Goal: Task Accomplishment & Management: Manage account settings

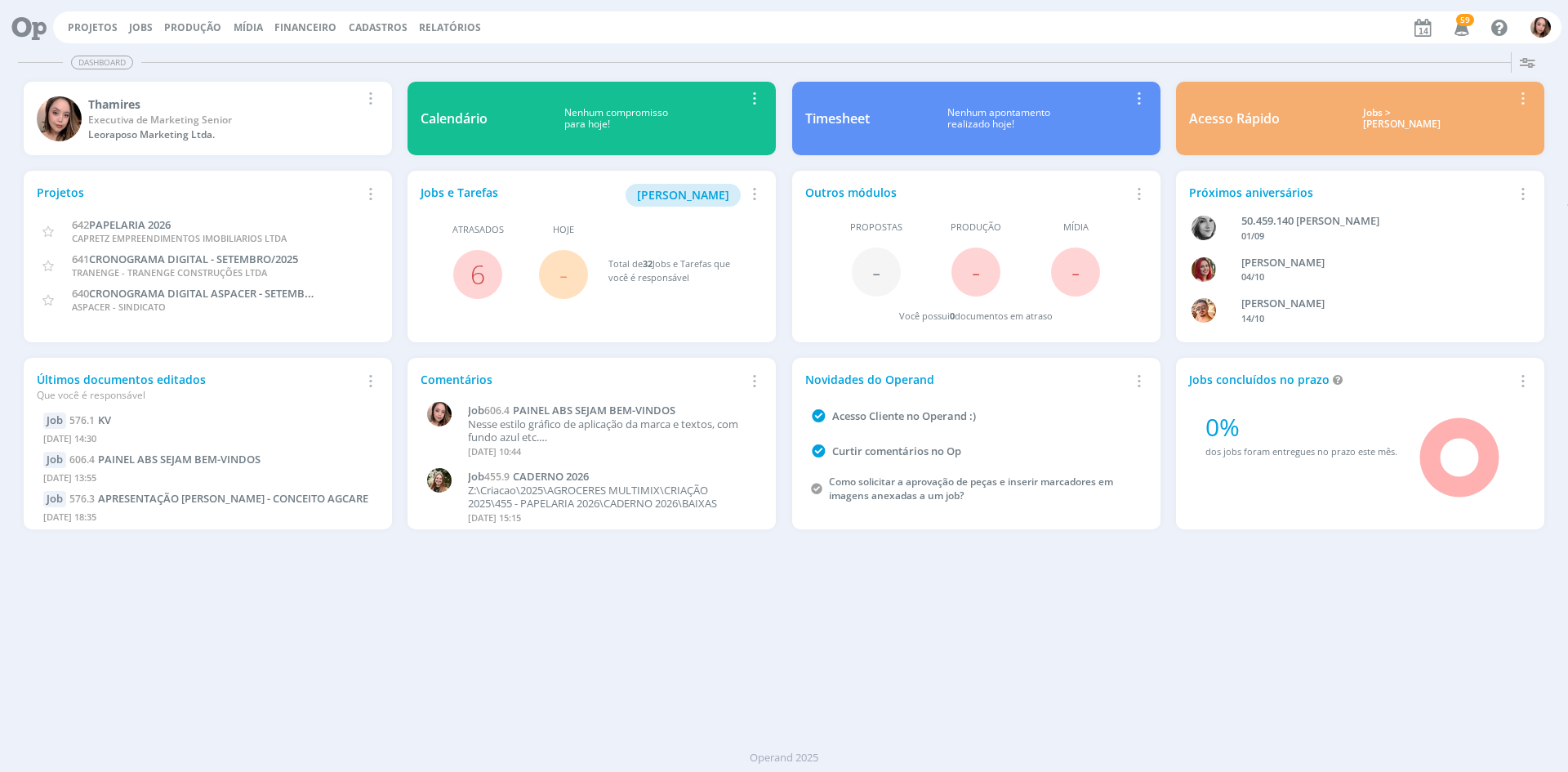
click at [1464, 31] on icon "button" at bounding box center [1462, 27] width 29 height 28
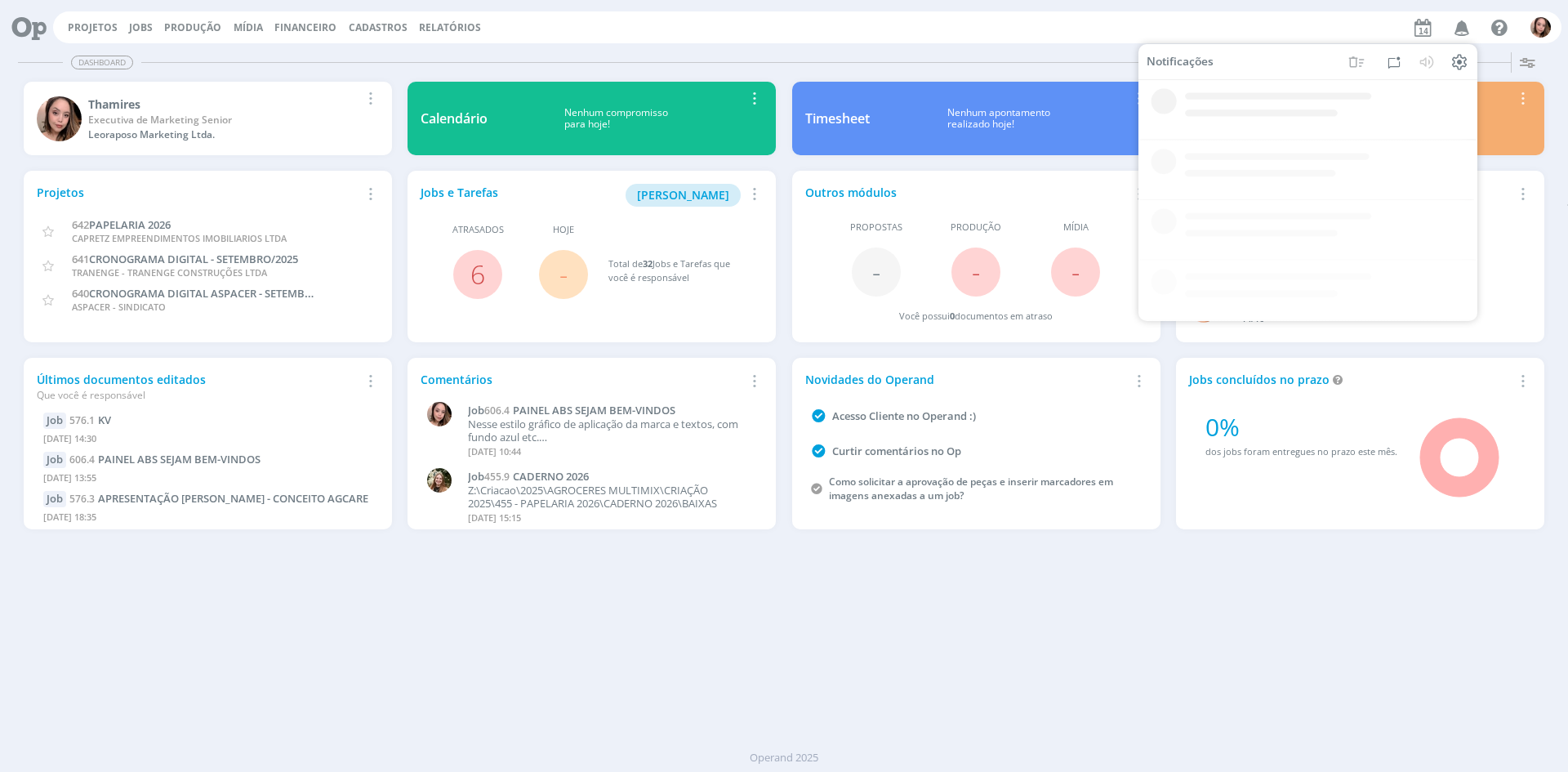
click at [1000, 26] on div "Projetos Jobs Produção Mídia Financeiro Cadastros Relatórios Notificações Centr…" at bounding box center [807, 27] width 1508 height 32
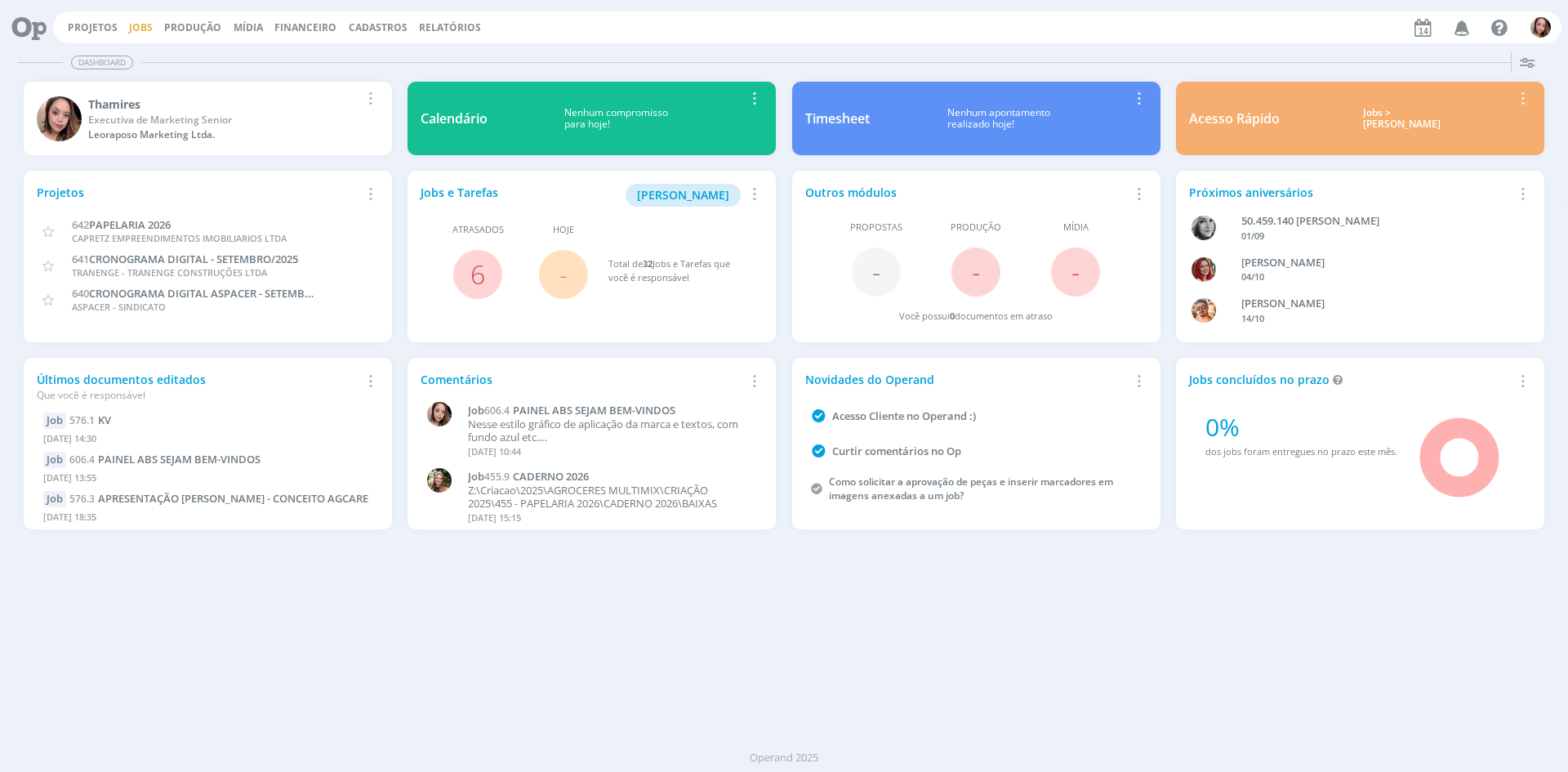
click at [136, 29] on link "Jobs" at bounding box center [141, 27] width 24 height 14
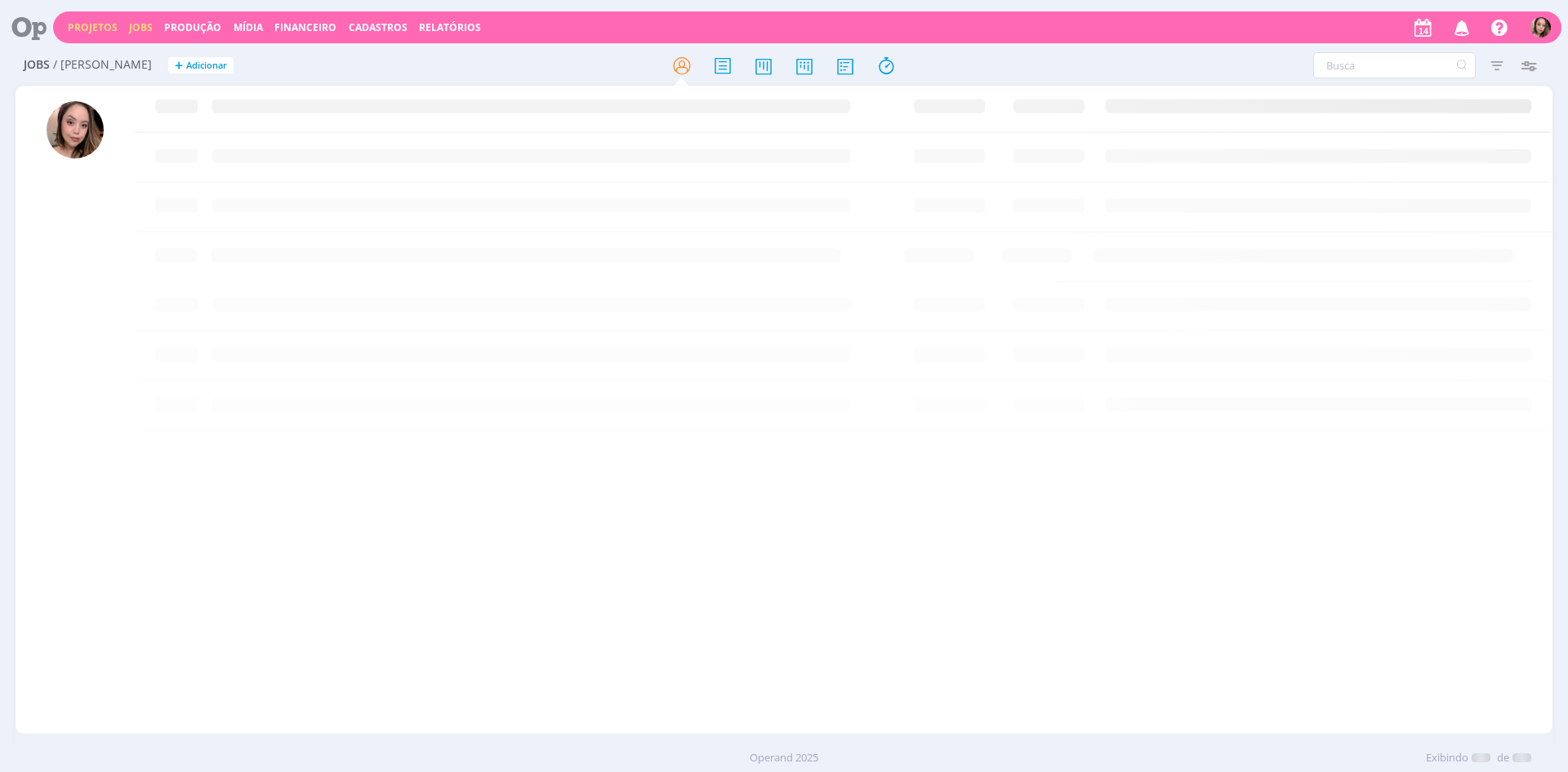
click at [104, 26] on link "Projetos" at bounding box center [92, 27] width 50 height 14
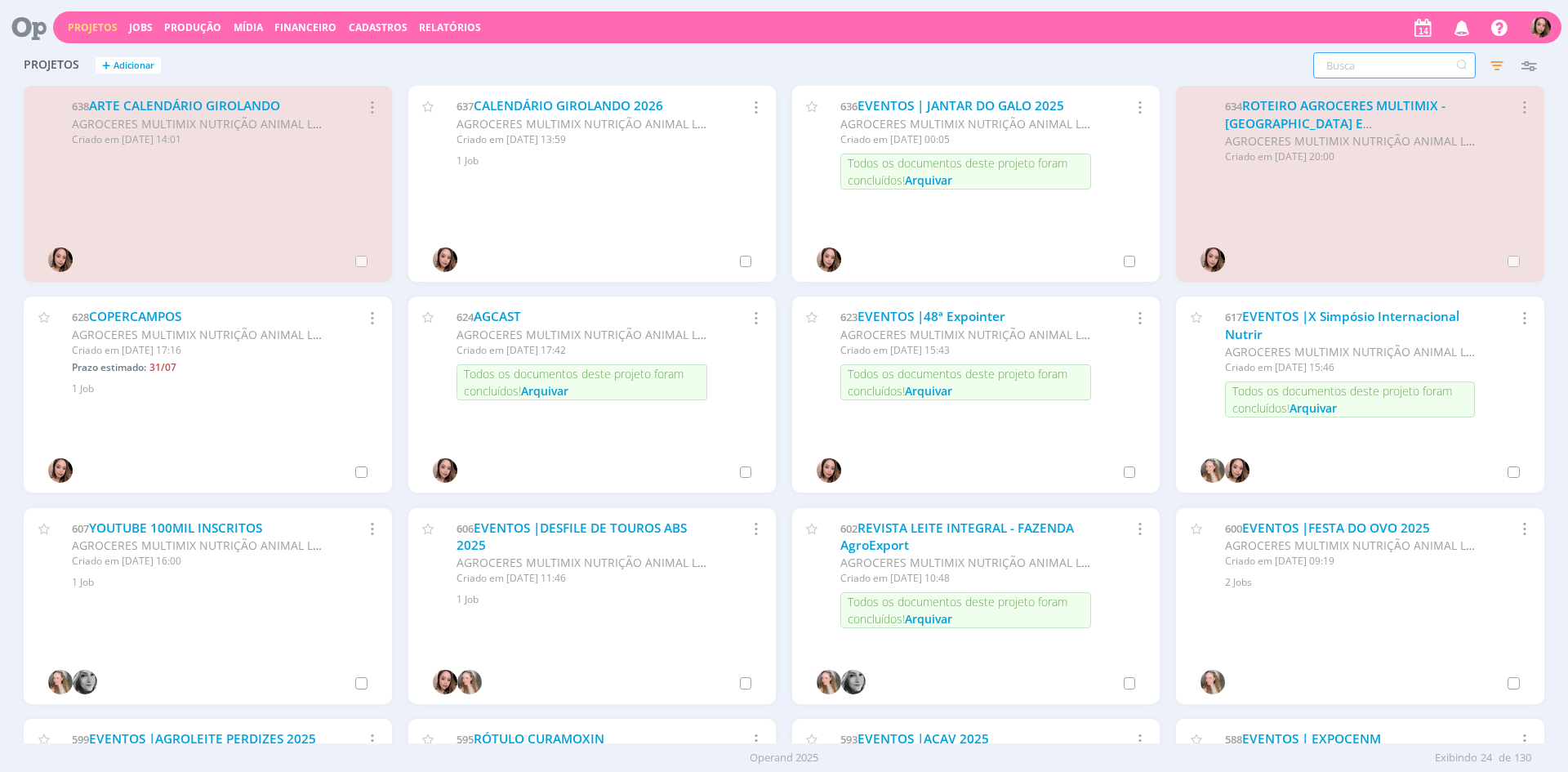
click at [1341, 67] on input "text" at bounding box center [1394, 65] width 163 height 26
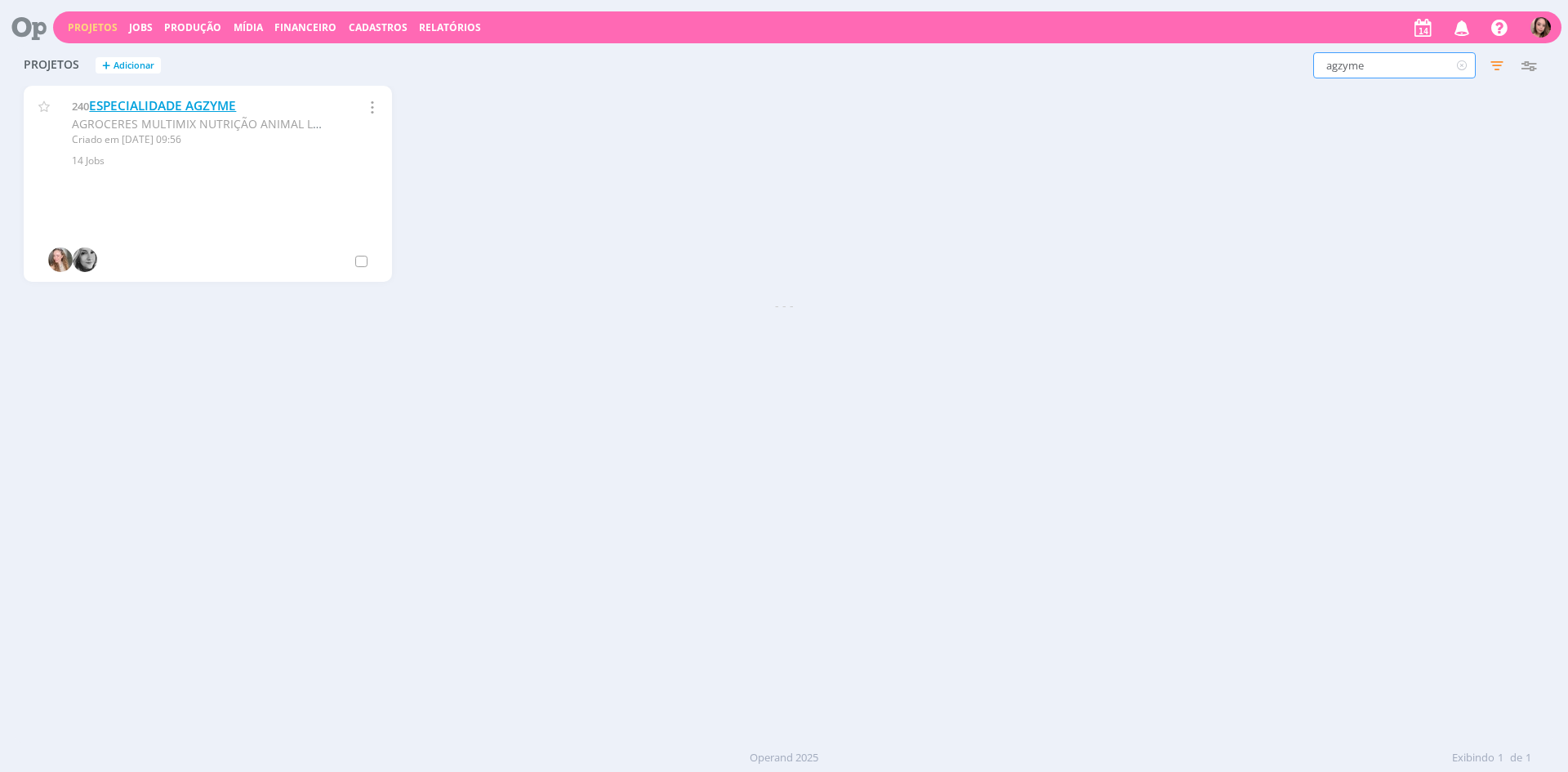
type input "agzyme"
click at [203, 109] on link "ESPECIALIDADE AGZYME" at bounding box center [163, 105] width 147 height 17
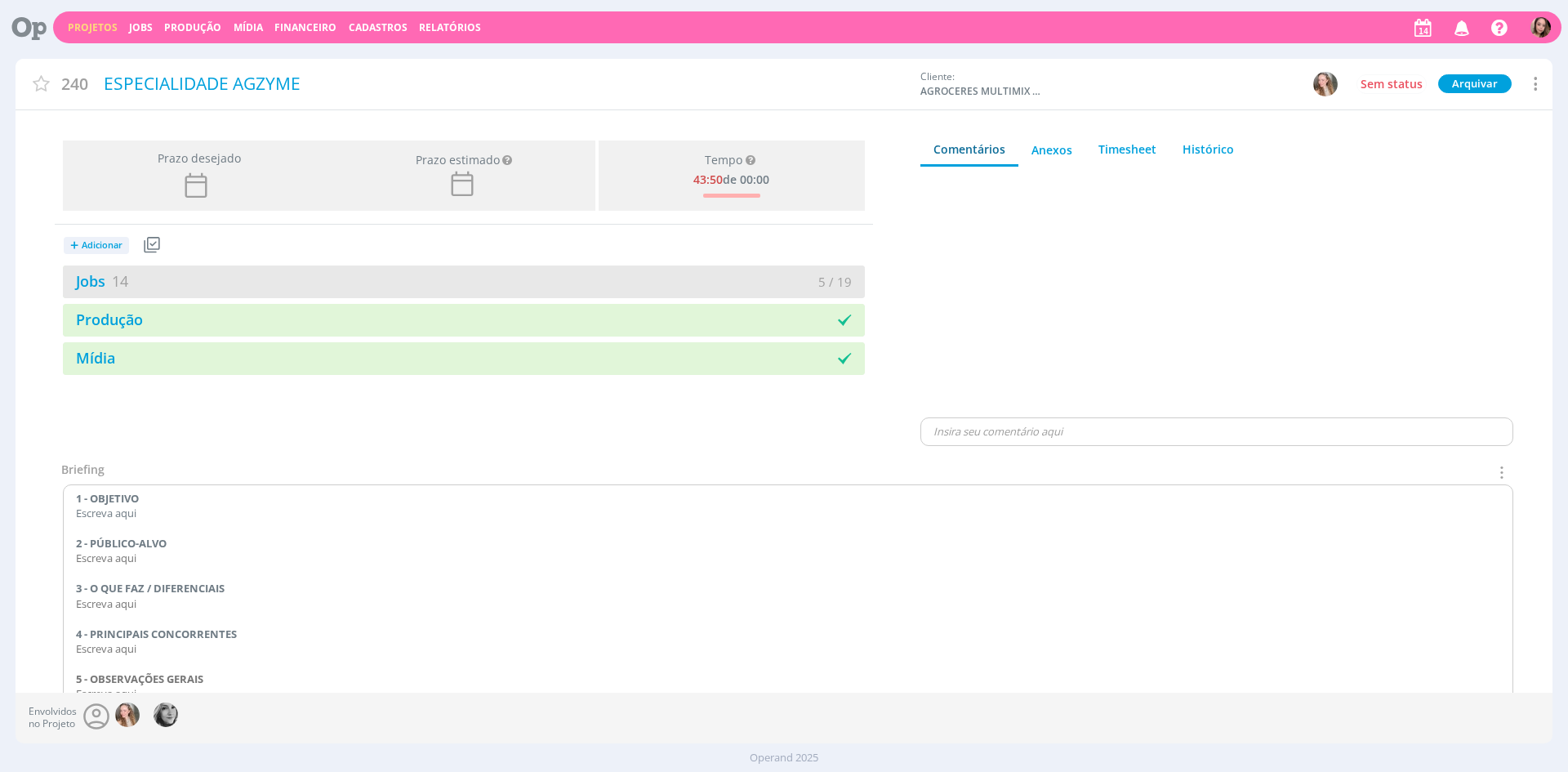
click at [270, 283] on div "Jobs 14" at bounding box center [263, 281] width 401 height 22
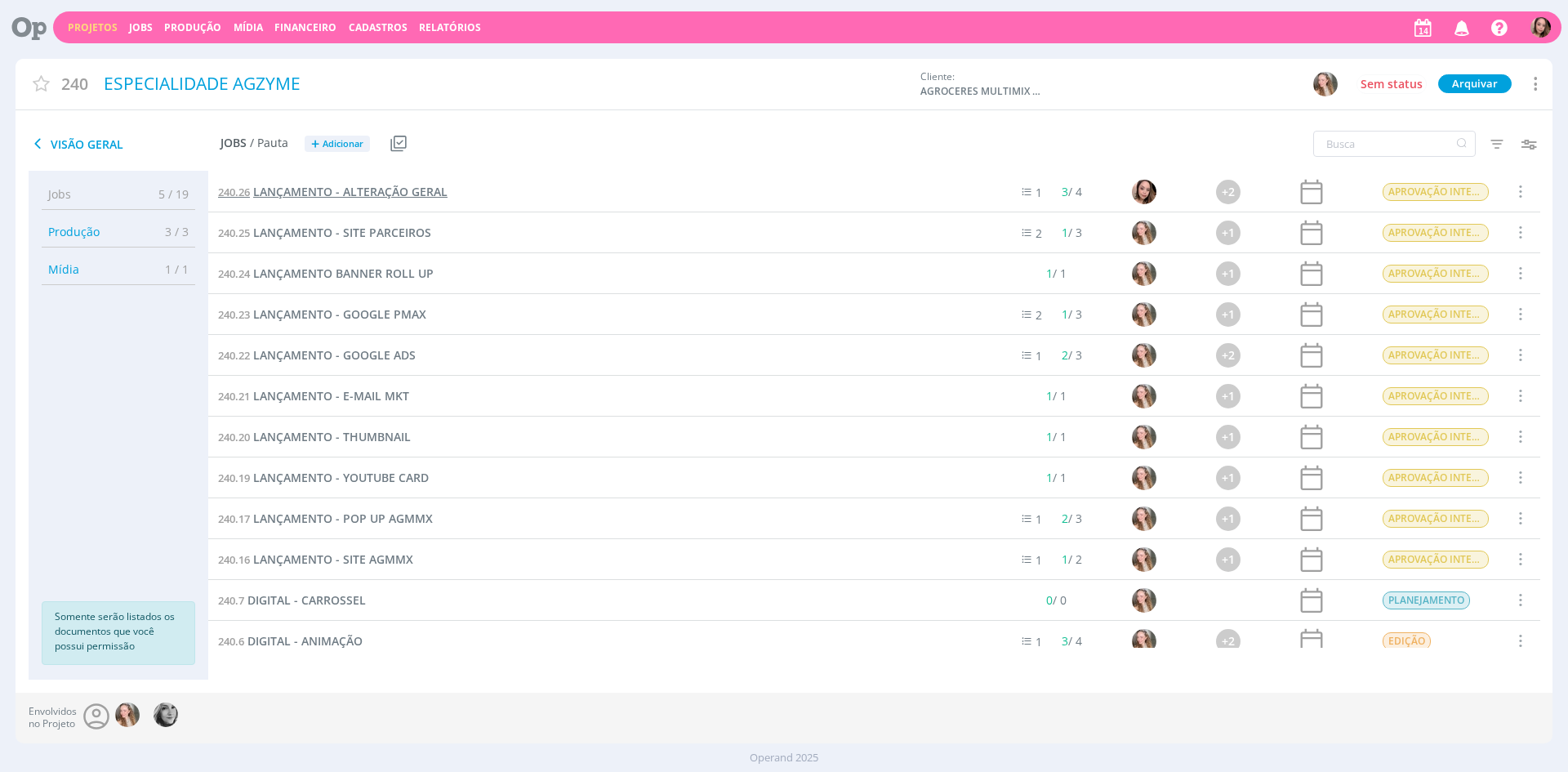
click at [388, 196] on span "LANÇAMENTO - ALTERAÇÃO GERAL" at bounding box center [351, 191] width 194 height 16
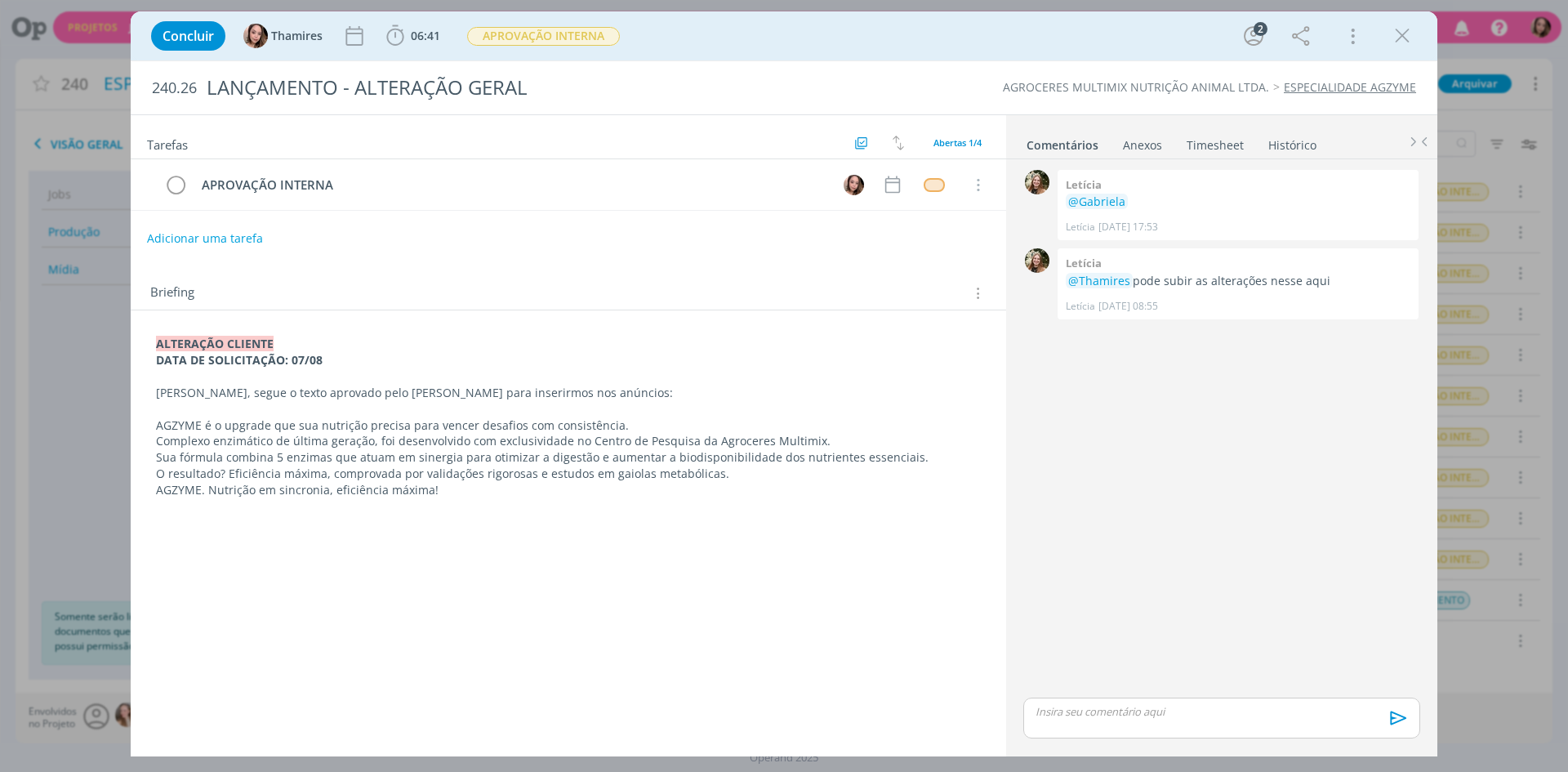
click at [289, 344] on p "ALTERAÇÃO CLIENTE" at bounding box center [569, 344] width 825 height 16
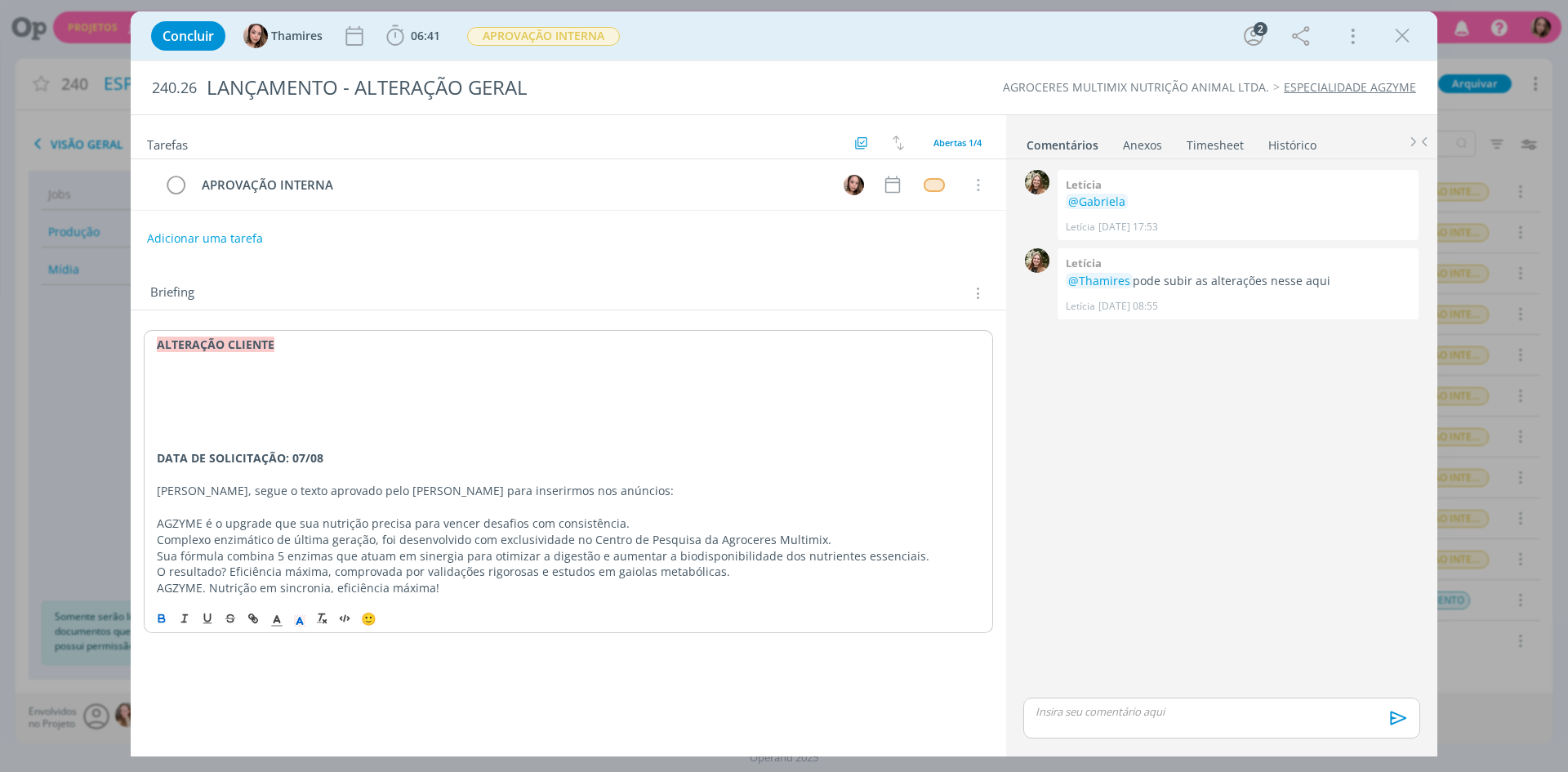
click at [293, 368] on p "dialog" at bounding box center [569, 361] width 824 height 16
click at [302, 360] on p "DATA DE SOLICITAÇÃO: 14/08" at bounding box center [569, 361] width 824 height 16
drag, startPoint x: 151, startPoint y: 618, endPoint x: 216, endPoint y: 530, distance: 109.4
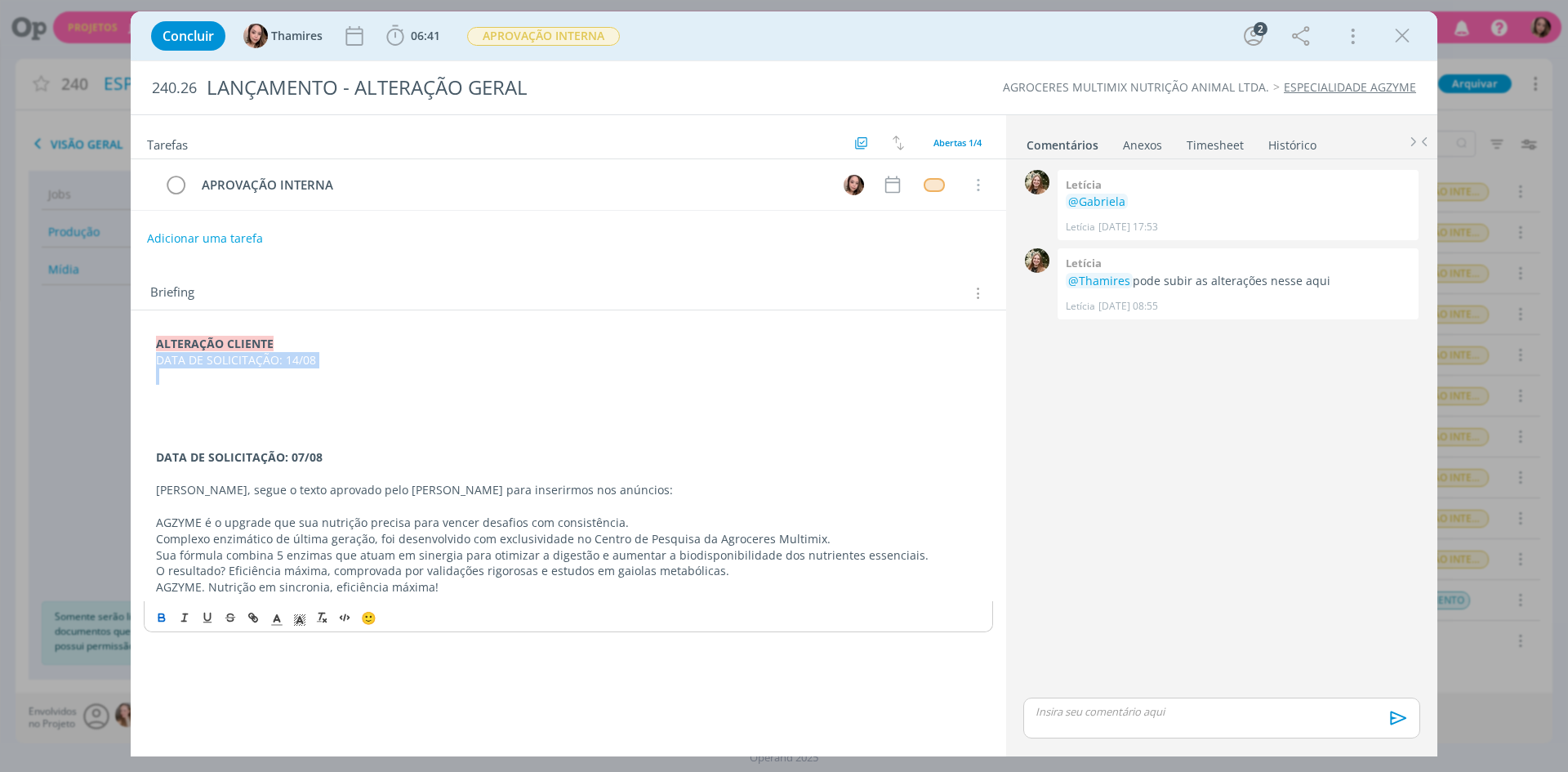
click at [151, 618] on button "dialog" at bounding box center [163, 618] width 23 height 20
click at [246, 423] on p "dialog" at bounding box center [569, 426] width 825 height 16
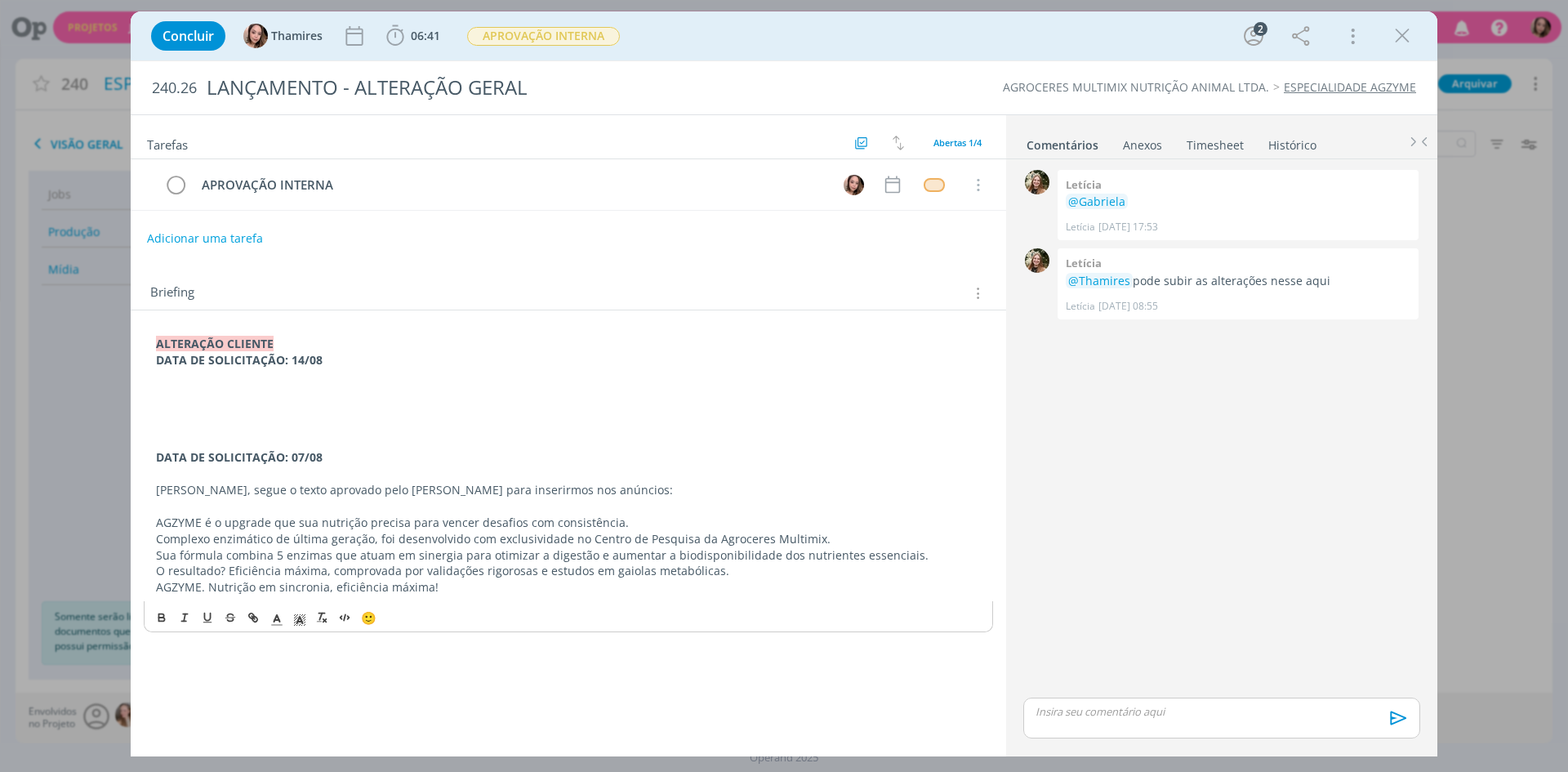
click at [242, 390] on p "dialog" at bounding box center [569, 393] width 825 height 16
click at [245, 381] on p "dialog" at bounding box center [569, 377] width 825 height 16
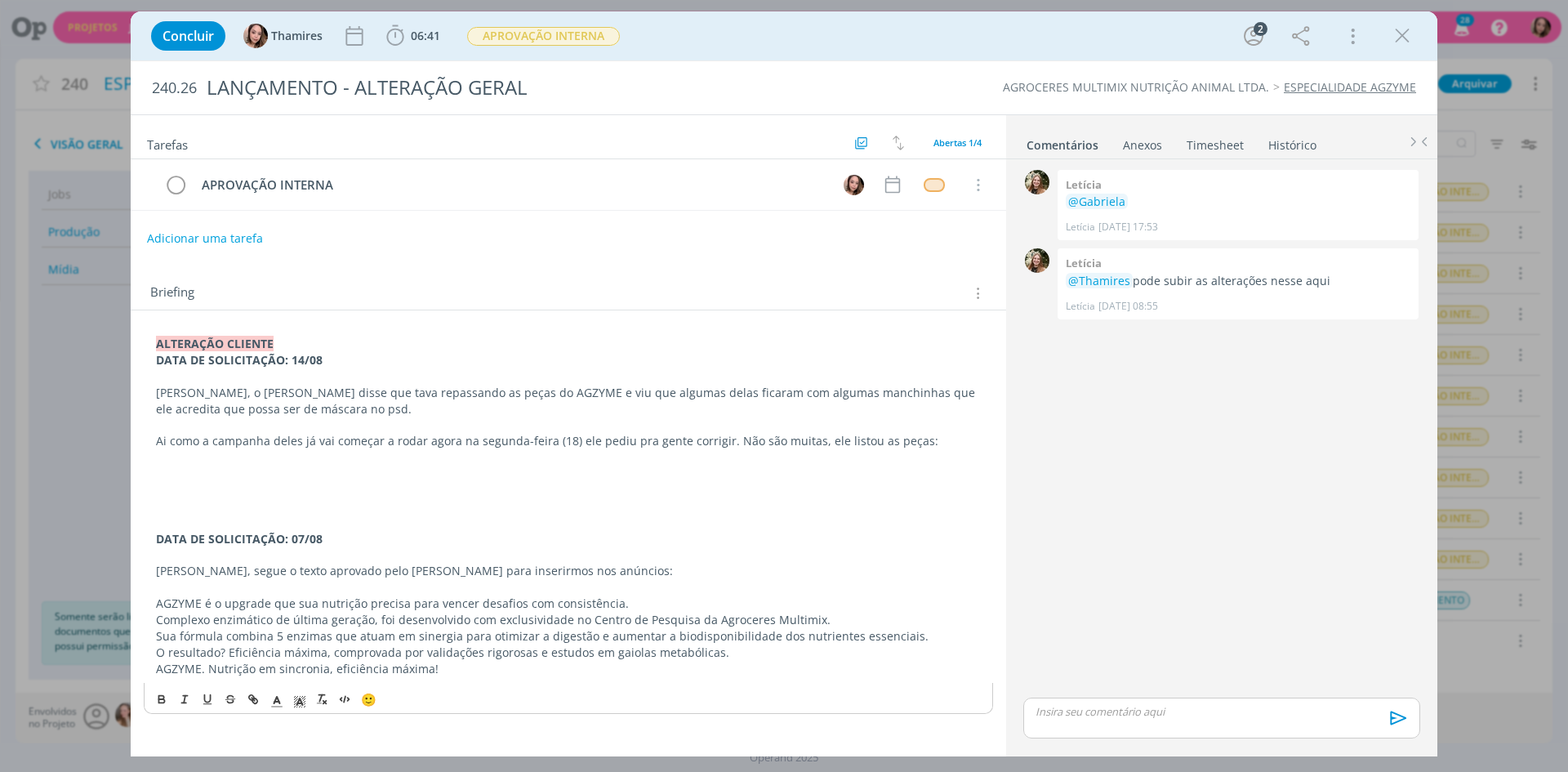
click at [809, 447] on p "Ai como a campanha deles já vai começar a rodar agora na segunda-feira (18) ele…" at bounding box center [569, 441] width 825 height 16
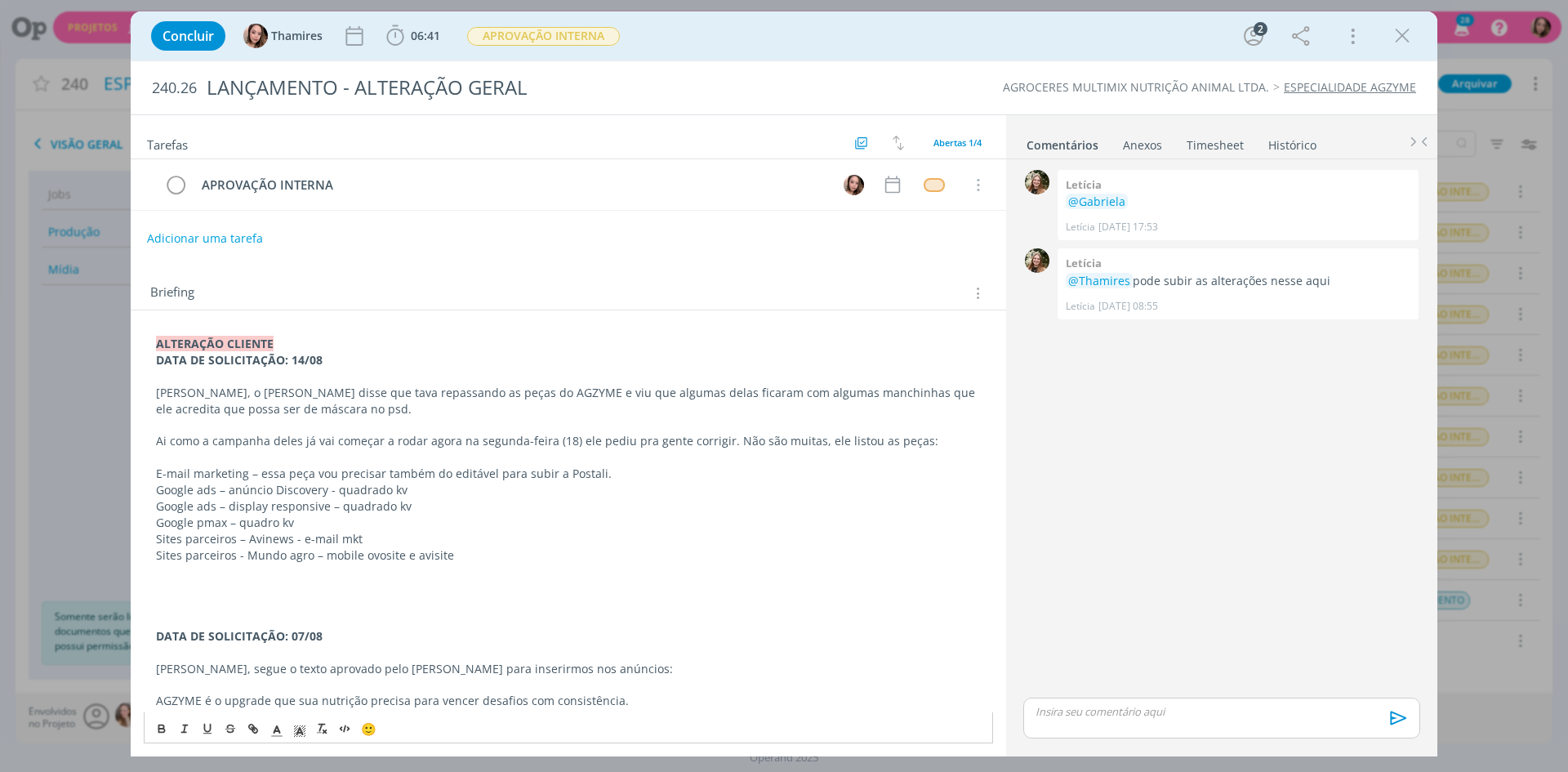
click at [290, 471] on p "E-mail marketing – essa peça vou precisar também do editável para subir a Posta…" at bounding box center [569, 474] width 825 height 16
click at [319, 471] on p "E-mail marketing – essa peça vou precisar também do editável para subir a Posta…" at bounding box center [569, 474] width 825 height 16
click at [342, 475] on p "E-mail marketing – essa peça vou precisar também do editável para subir a Posta…" at bounding box center [569, 474] width 825 height 16
drag, startPoint x: 258, startPoint y: 474, endPoint x: 635, endPoint y: 475, distance: 377.0
click at [635, 475] on p "E-mail marketing – essa peça vou precisar também do editável para subir a Posta…" at bounding box center [569, 474] width 825 height 16
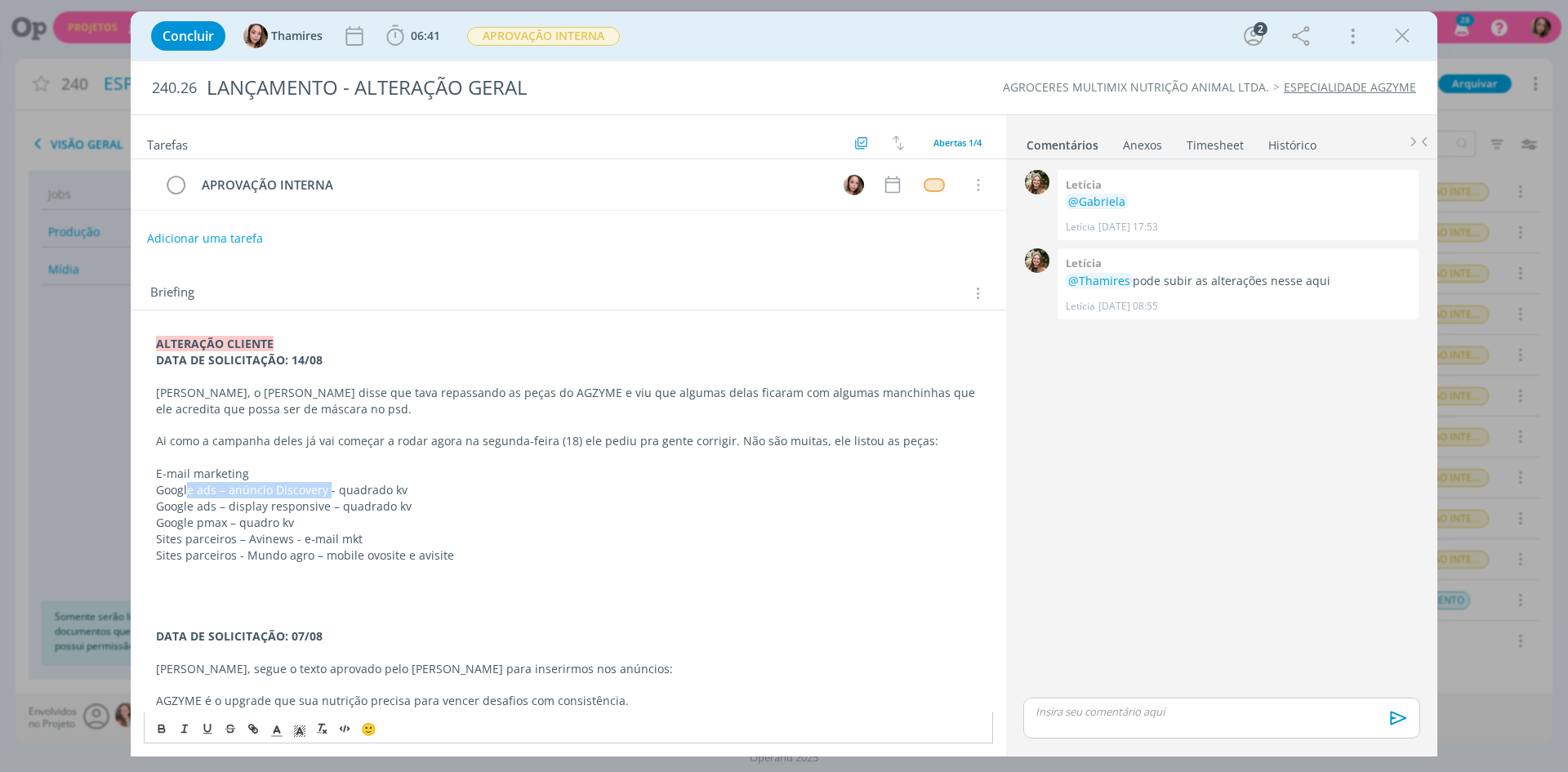
drag, startPoint x: 187, startPoint y: 490, endPoint x: 328, endPoint y: 486, distance: 141.1
click at [328, 486] on p "Google ads – anúncio Discovery - quadrado kv" at bounding box center [569, 490] width 825 height 16
drag, startPoint x: 230, startPoint y: 514, endPoint x: 383, endPoint y: 513, distance: 153.0
click at [383, 513] on div "ALTERAÇÃO CLIENTE DATA DE SOLICITAÇÃO: 14/08 Lele, o Alex disse que tava repass…" at bounding box center [569, 555] width 850 height 450
click at [453, 513] on p "Google ads – display responsive – quadrado kv" at bounding box center [569, 506] width 825 height 16
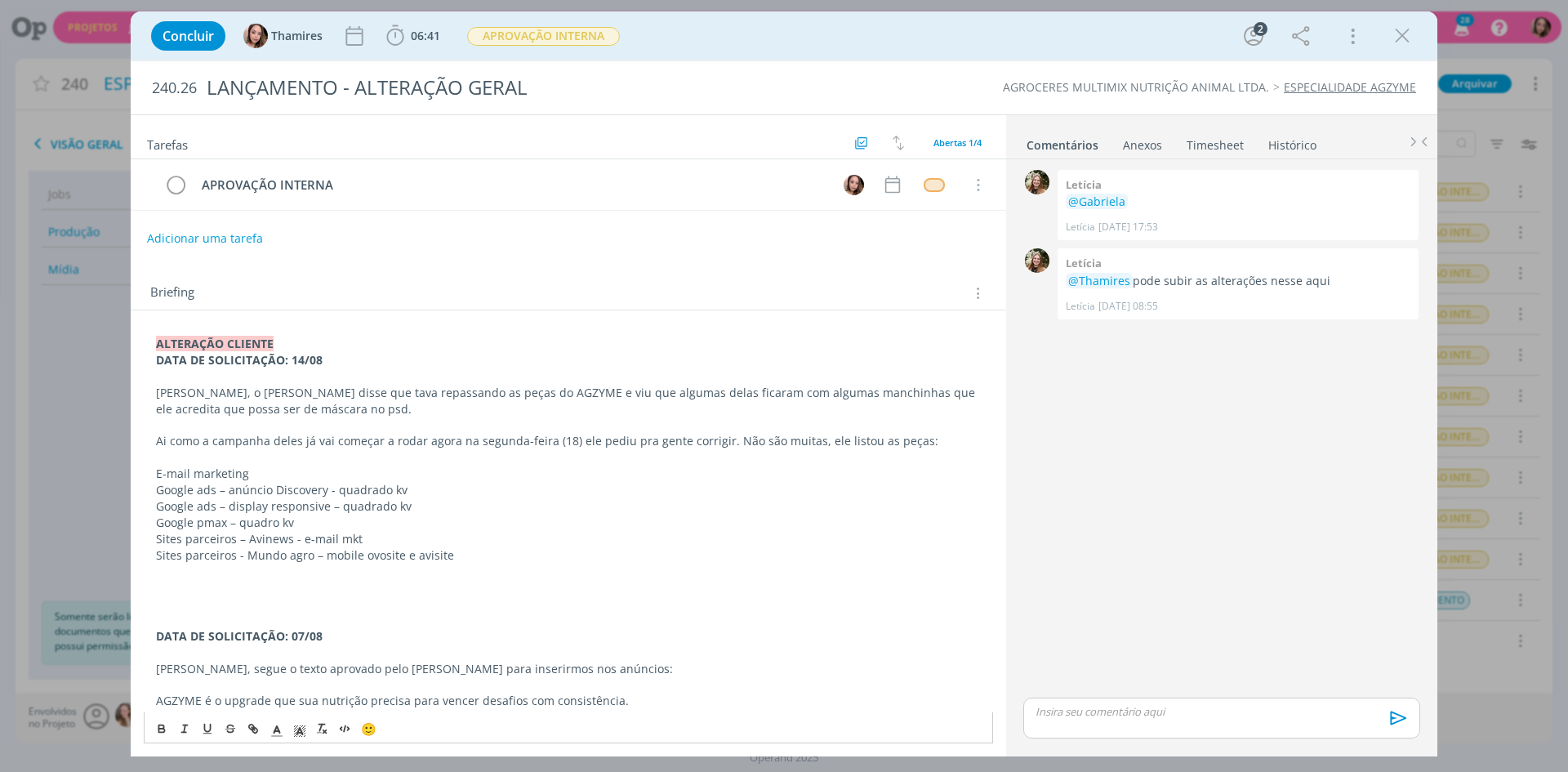
click at [436, 521] on p "Google pmax – quadro kv" at bounding box center [569, 523] width 825 height 16
click at [437, 539] on p "Sites parceiros – Avinews - e-mail mkt" at bounding box center [569, 539] width 825 height 16
click at [465, 546] on p "Sites parceiros – Avinews - e-mail mkt" at bounding box center [569, 539] width 825 height 16
click at [470, 558] on p "Sites parceiros - Mundo agro – mobile ovosite e avisite" at bounding box center [569, 556] width 825 height 16
click at [192, 245] on button "Adicionar uma tarefa" at bounding box center [204, 238] width 116 height 28
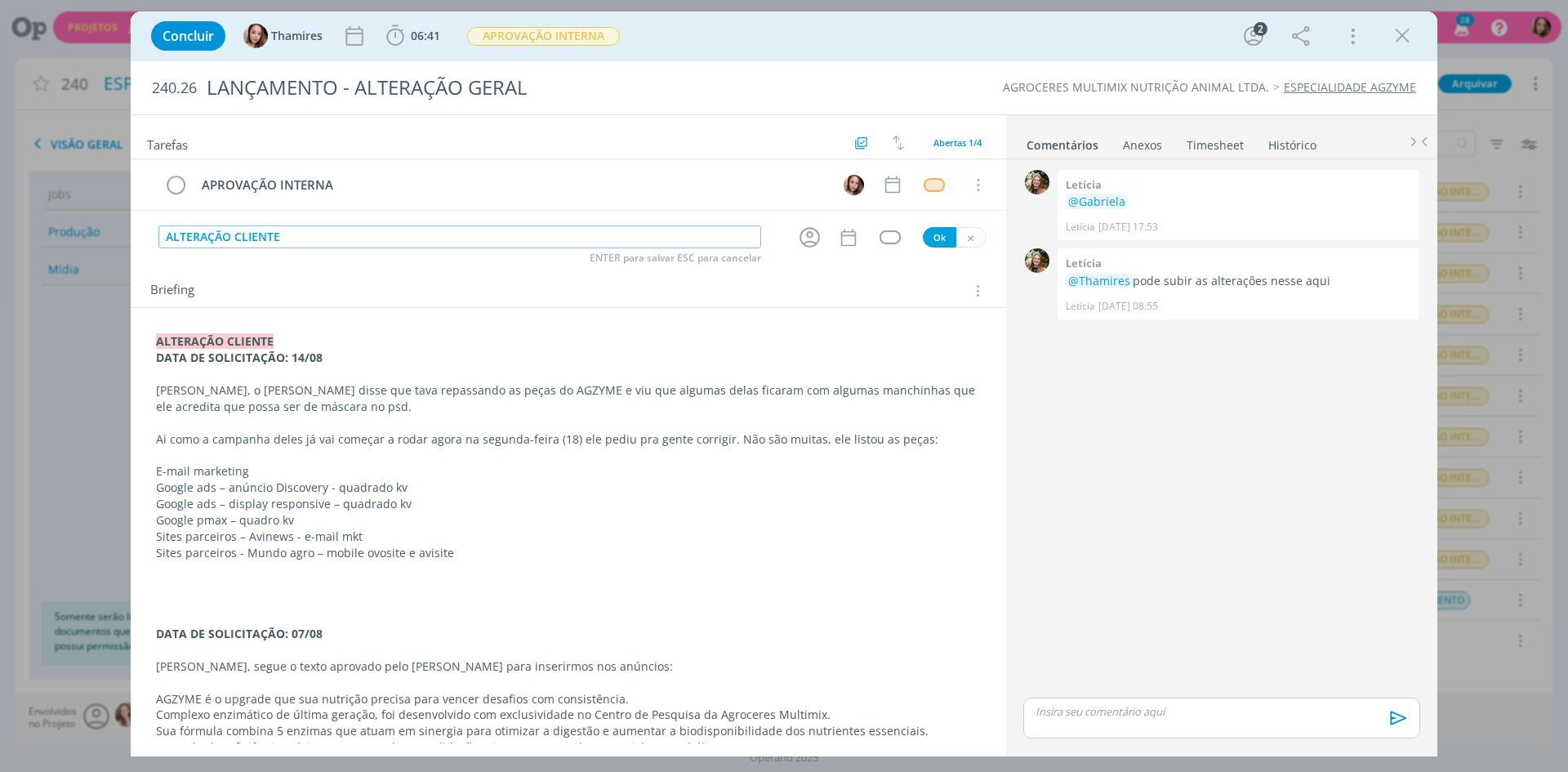
type input "ALTERAÇÃO CLIENTE"
click at [228, 264] on div "Briefing Briefings Predefinidos Versões do Briefing Ver Briefing do Projeto" at bounding box center [569, 286] width 876 height 44
click at [1162, 144] on li "Anexos 0" at bounding box center [1154, 141] width 64 height 24
click at [1155, 144] on div "Anexos 0" at bounding box center [1142, 145] width 39 height 16
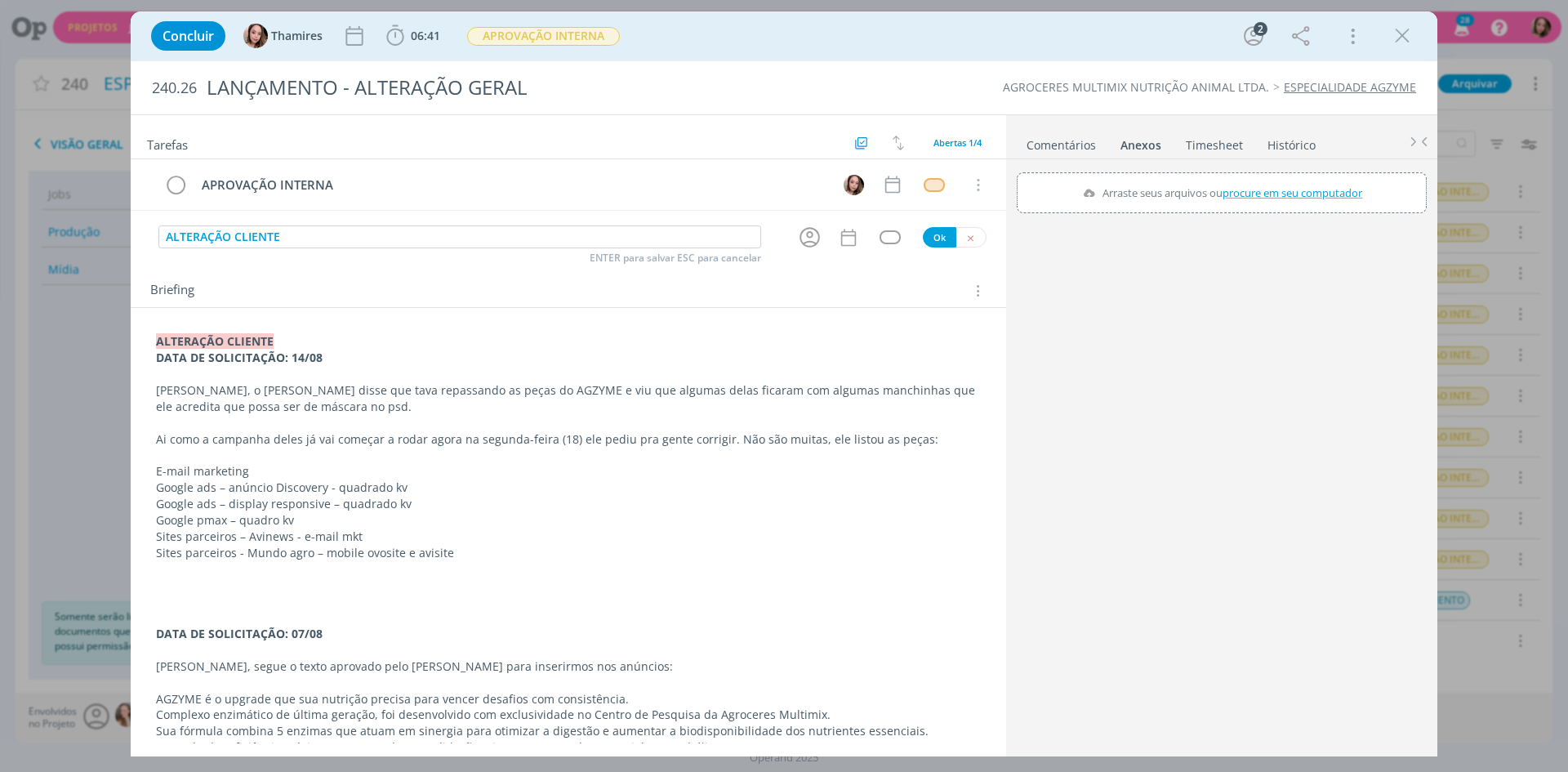
click at [1259, 194] on span "procure em seu computador" at bounding box center [1292, 193] width 140 height 15
click at [1259, 177] on input "Arraste seus arquivos ou procure em seu computador" at bounding box center [1222, 175] width 410 height 5
type input "C:\fakepath\67c49cea-794e-41e2-a318-56c90274ead9.jpg"
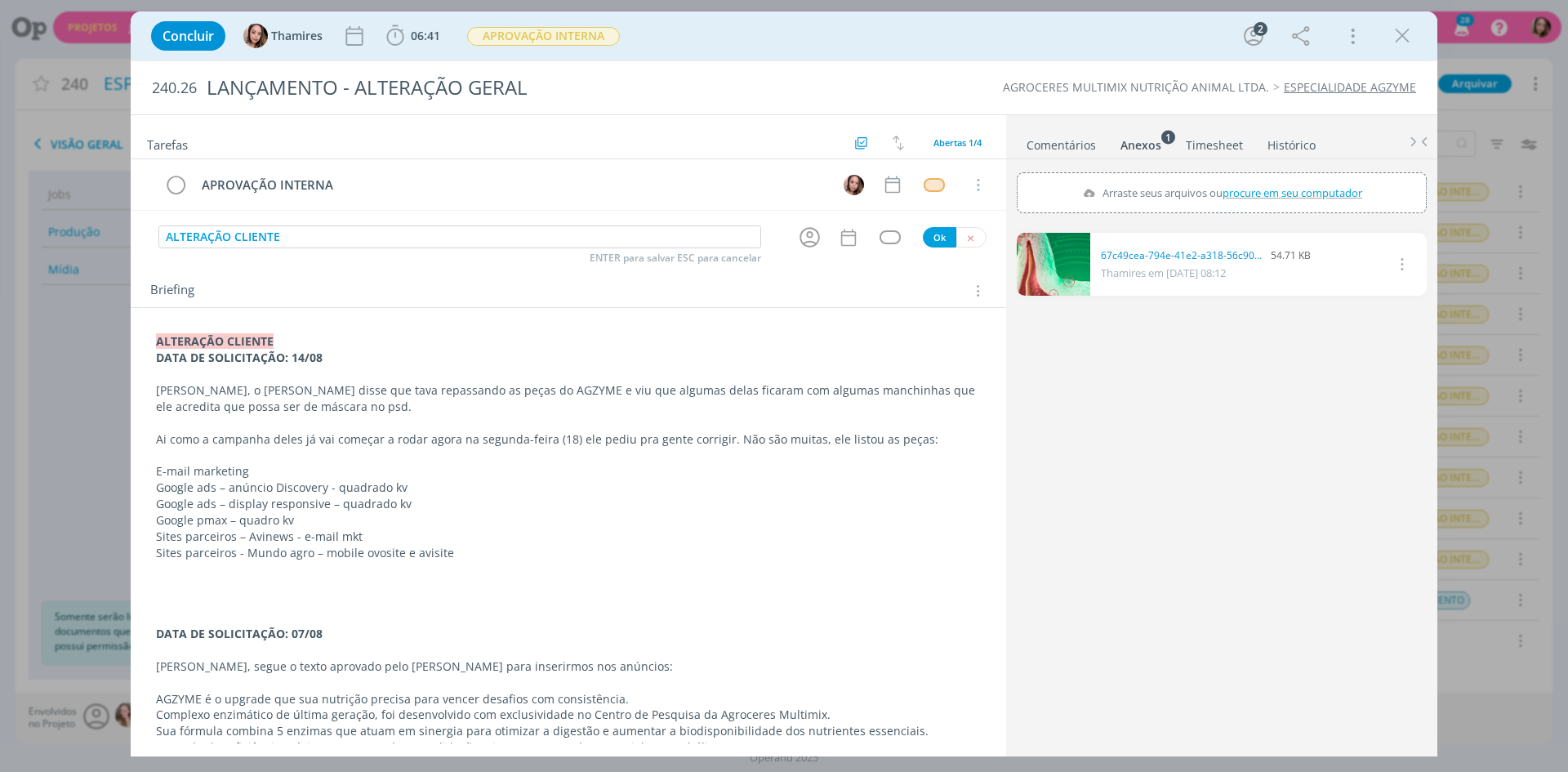
click at [359, 403] on p "Lele, o Alex disse que tava repassando as peças do AGZYME e viu que algumas del…" at bounding box center [569, 399] width 825 height 33
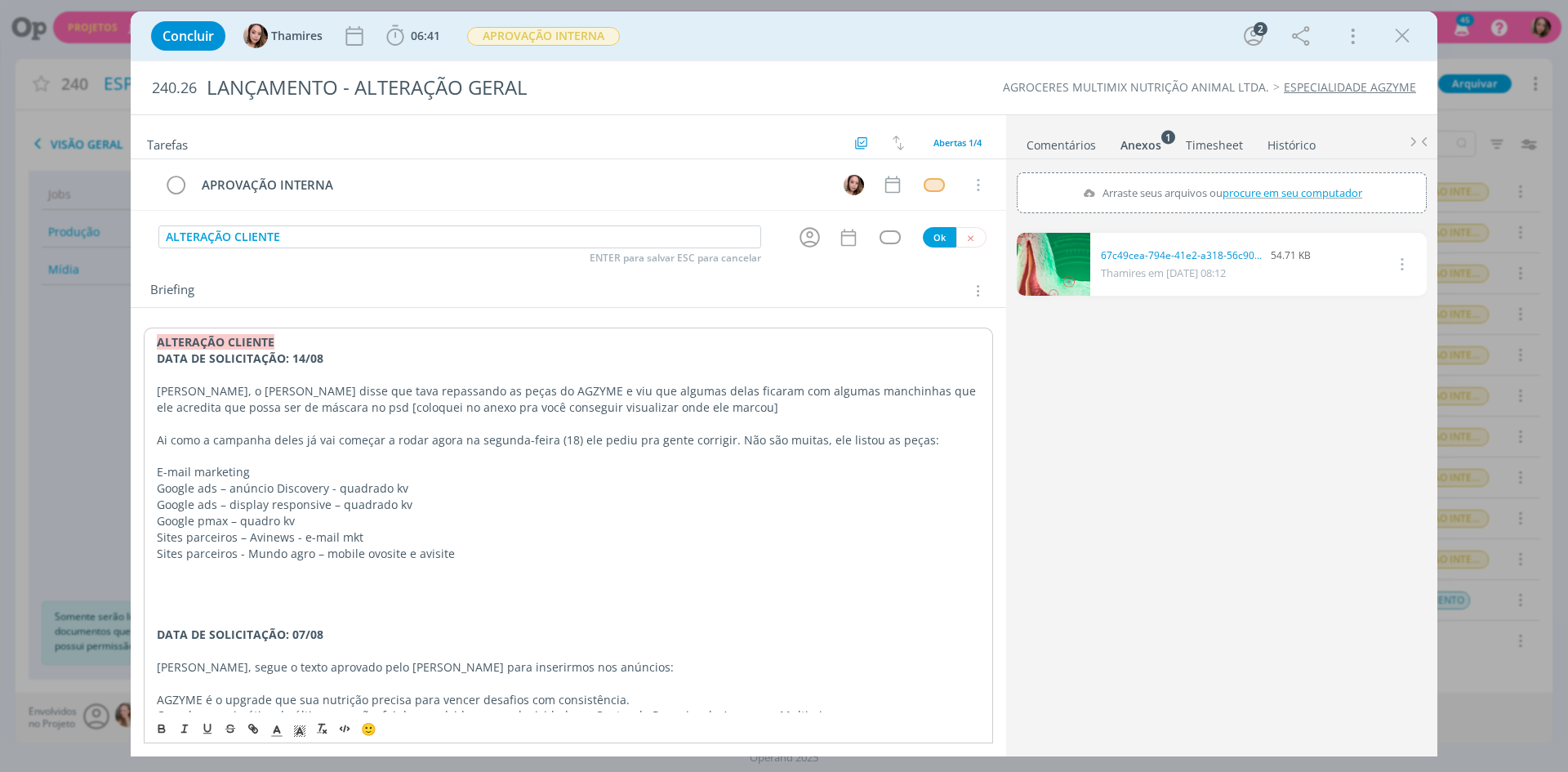
click at [718, 443] on p "Ai como a campanha deles já vai começar a rodar agora na segunda-feira (18) ele…" at bounding box center [569, 440] width 824 height 16
click at [453, 441] on p "Ai como a campanha deles já vai começar a rodar agora na segunda-feira (18) ele…" at bounding box center [569, 440] width 824 height 16
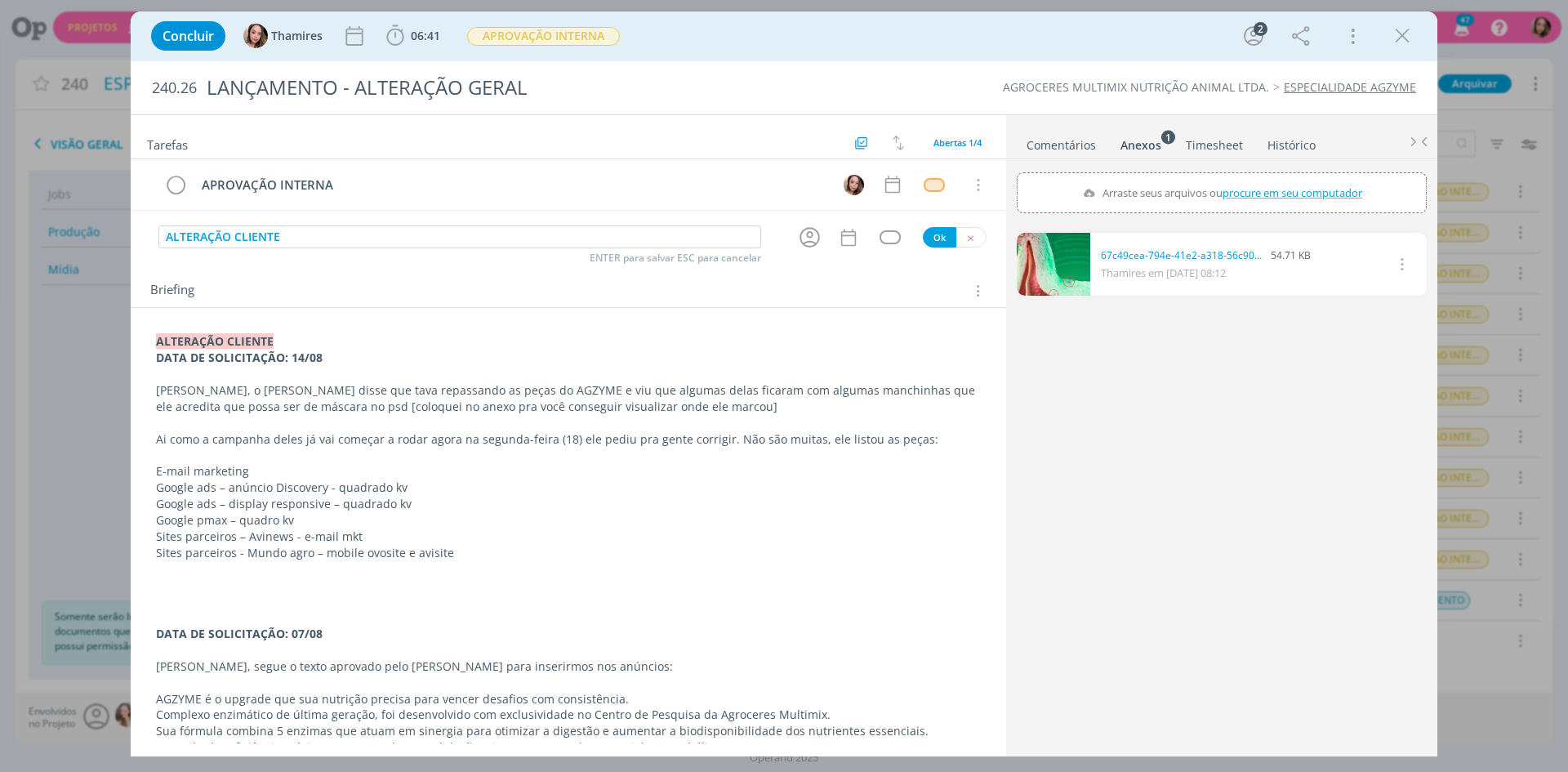
click at [312, 362] on strong "DATA DE SOLICITAÇÃO: 14/08" at bounding box center [239, 357] width 167 height 16
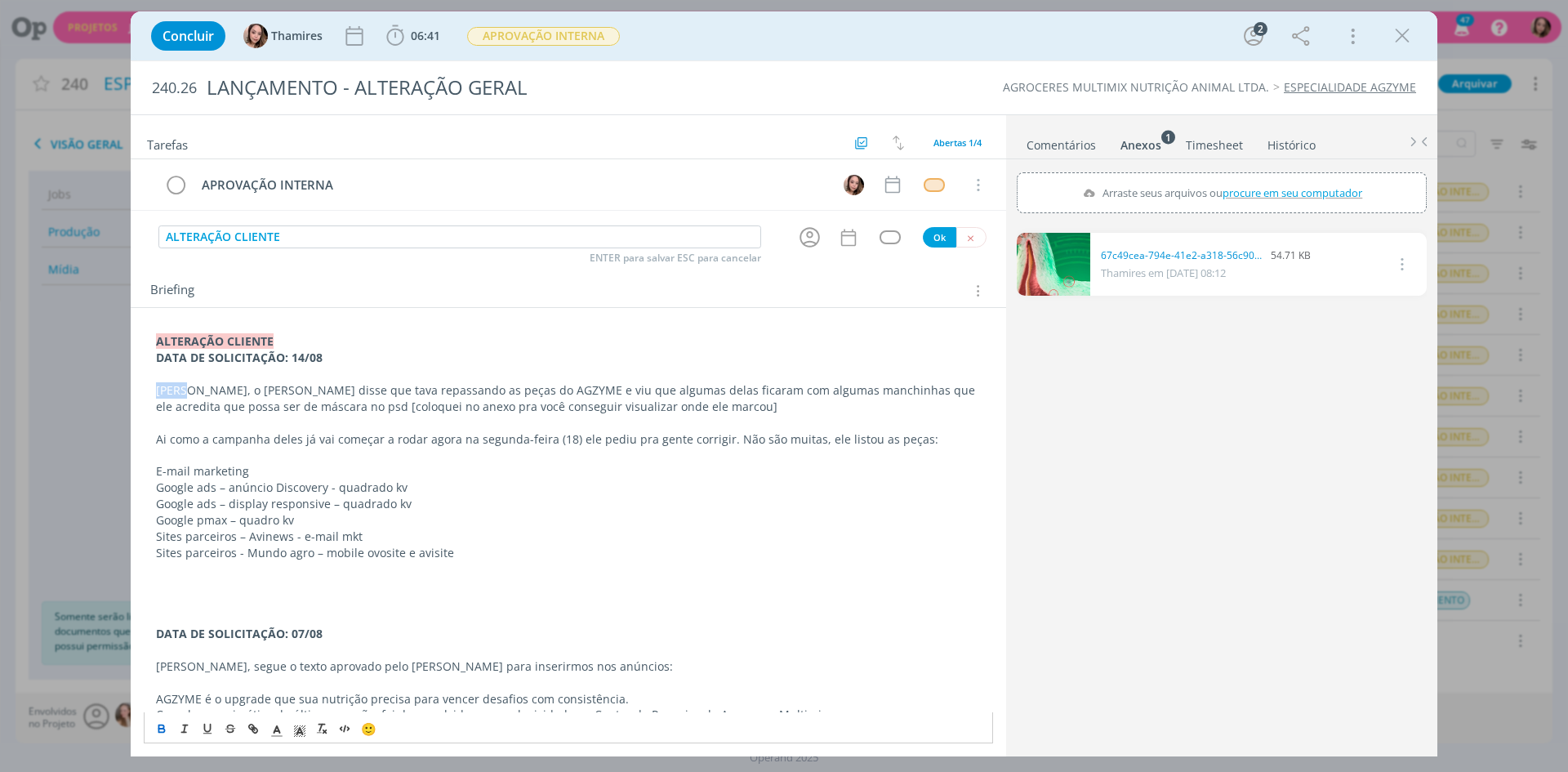
drag, startPoint x: 151, startPoint y: 391, endPoint x: 132, endPoint y: 391, distance: 19.0
click at [132, 391] on div "ALTERAÇÃO CLIENTE DATA DE SOLICITAÇÃO: 14/08 Lele, o Alex disse que tava repass…" at bounding box center [569, 561] width 876 height 507
click at [373, 211] on tr "APROVAÇÃO INTERNA Cancelar" at bounding box center [569, 185] width 876 height 51
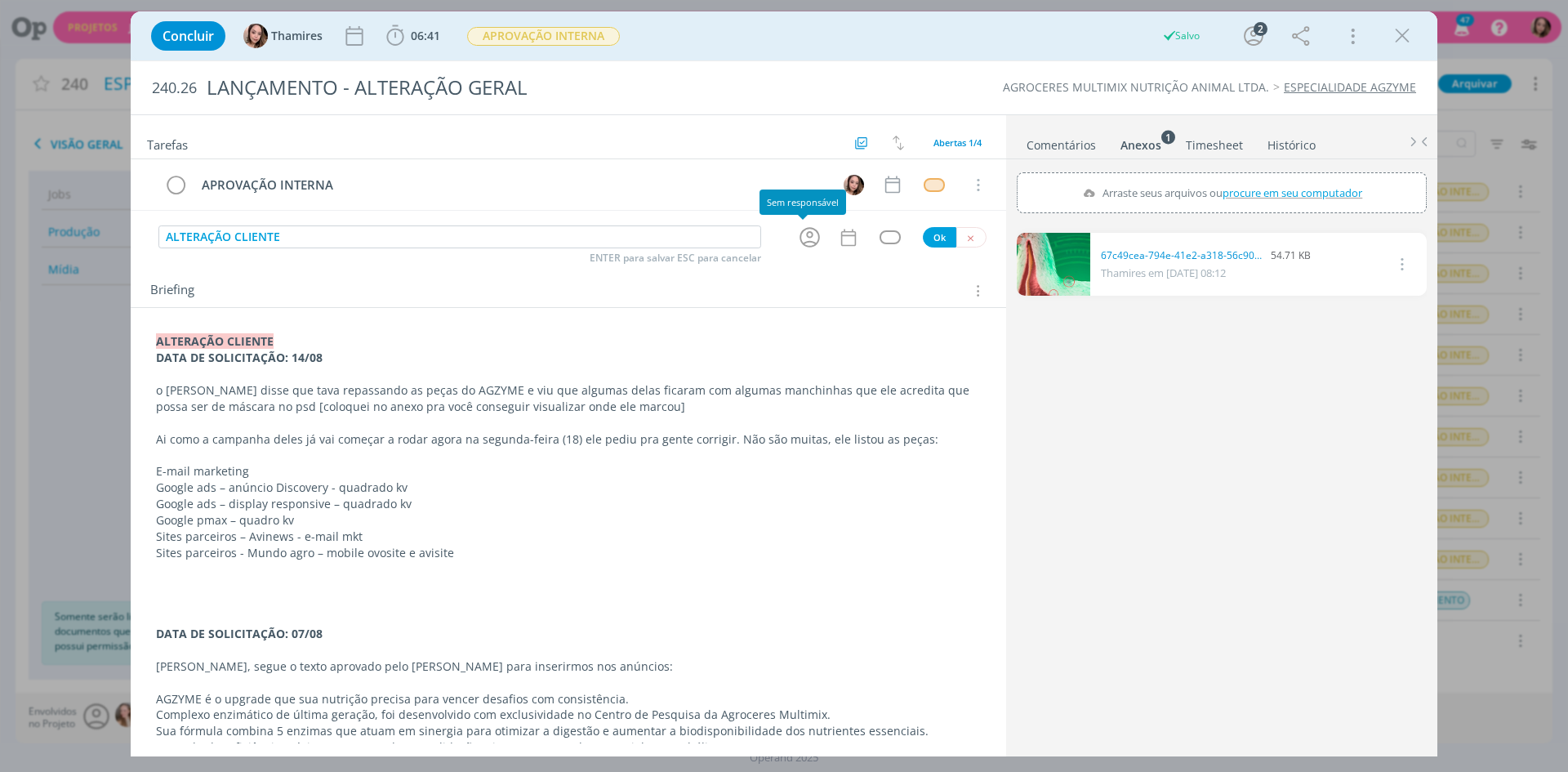
click at [813, 239] on icon "dialog" at bounding box center [810, 237] width 25 height 25
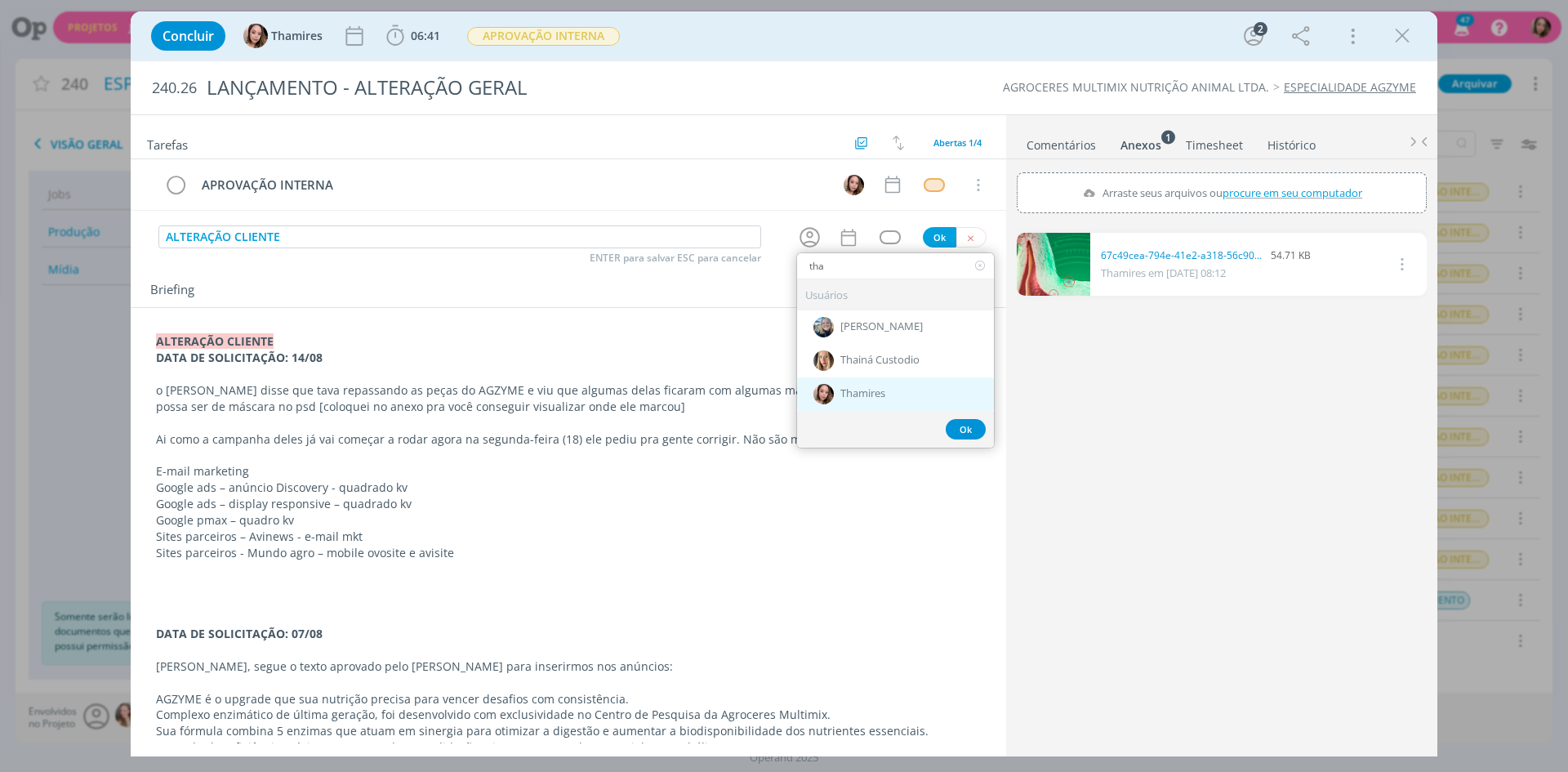
type input "tha"
click at [852, 391] on span "Thamires" at bounding box center [863, 395] width 45 height 13
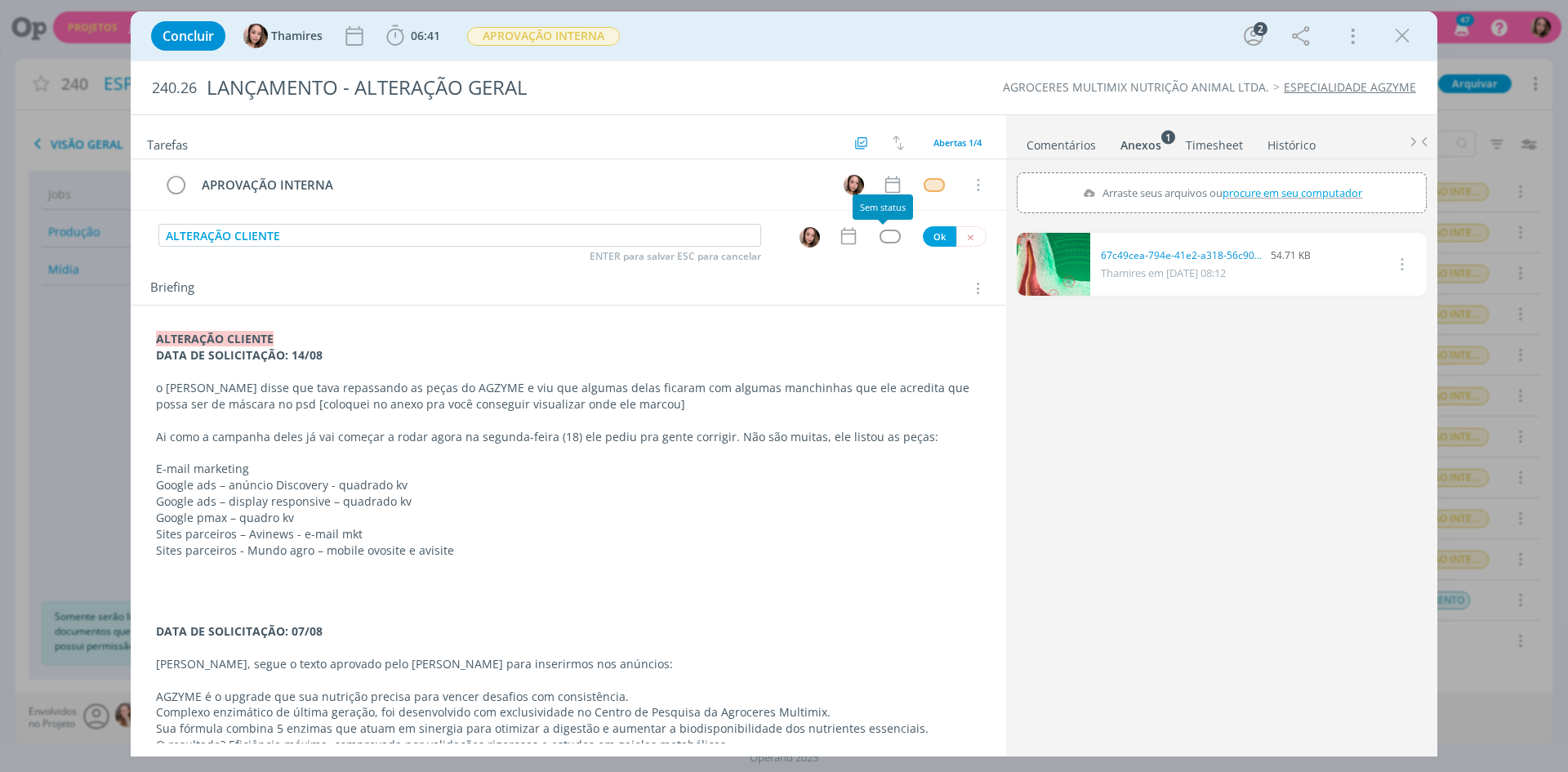
click at [888, 236] on div "dialog" at bounding box center [890, 236] width 20 height 14
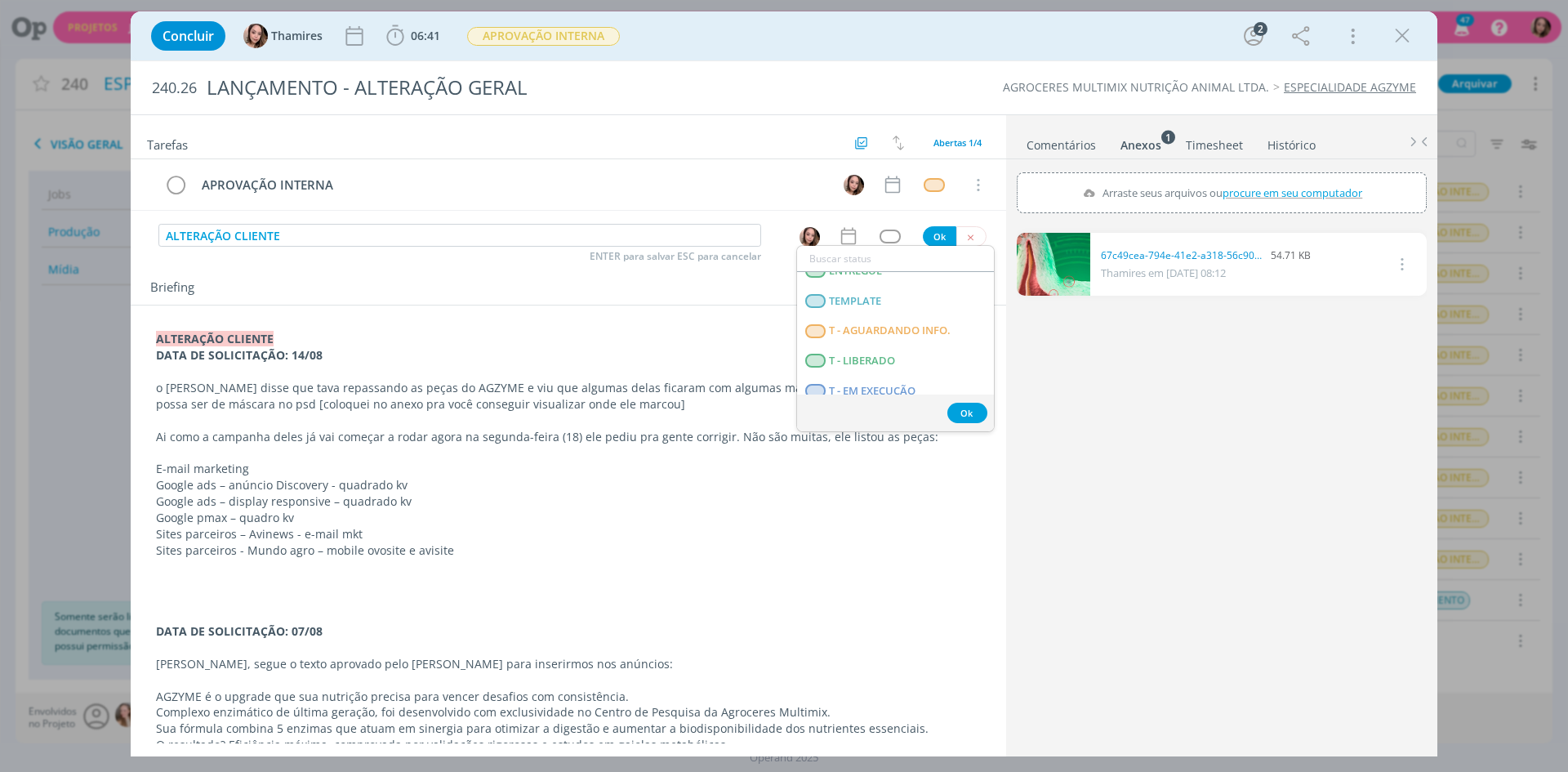
scroll to position [417, 0]
click at [894, 321] on span "T - LIBERADO" at bounding box center [862, 319] width 66 height 13
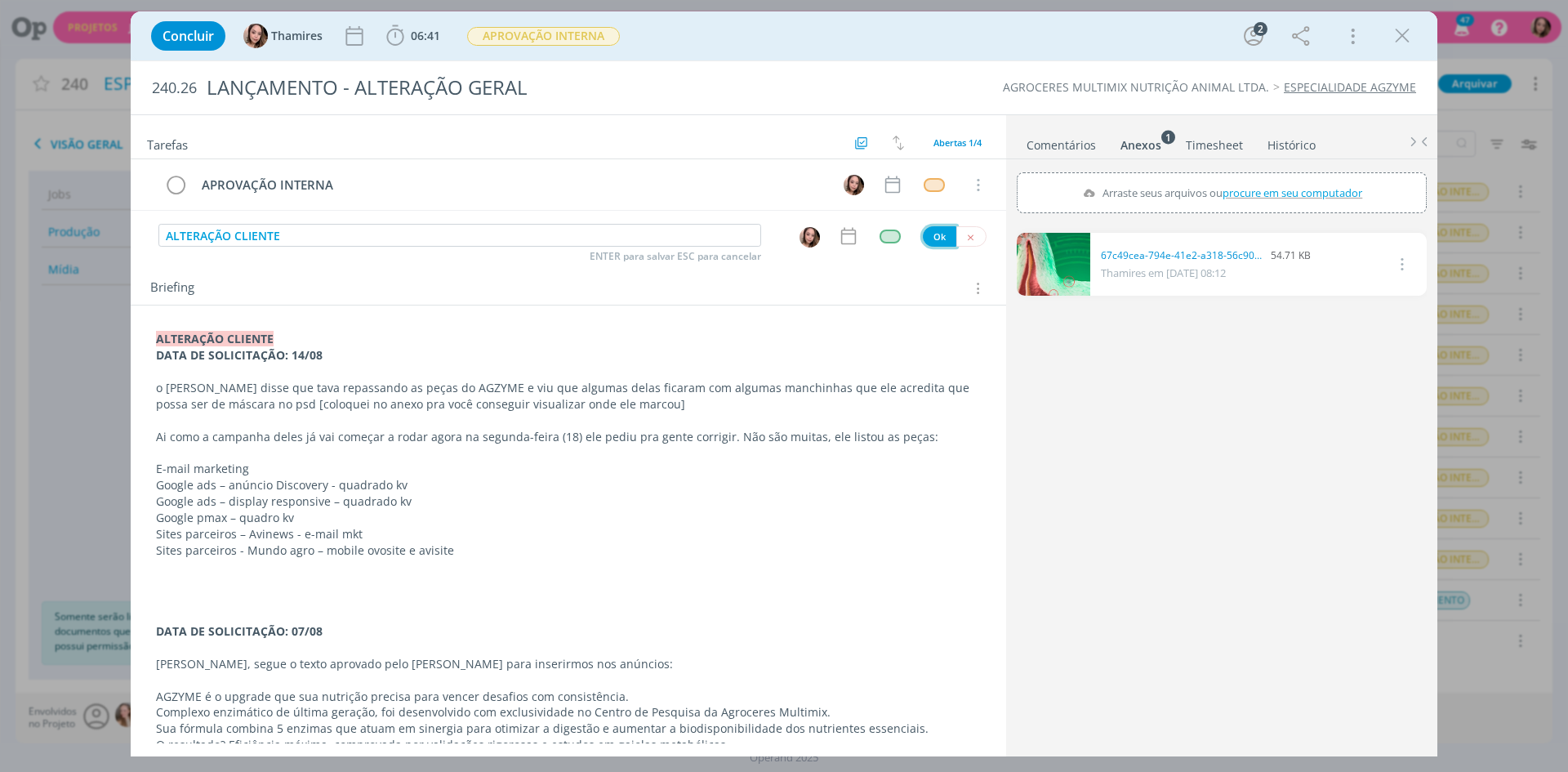
click at [923, 240] on button "Ok" at bounding box center [940, 236] width 34 height 20
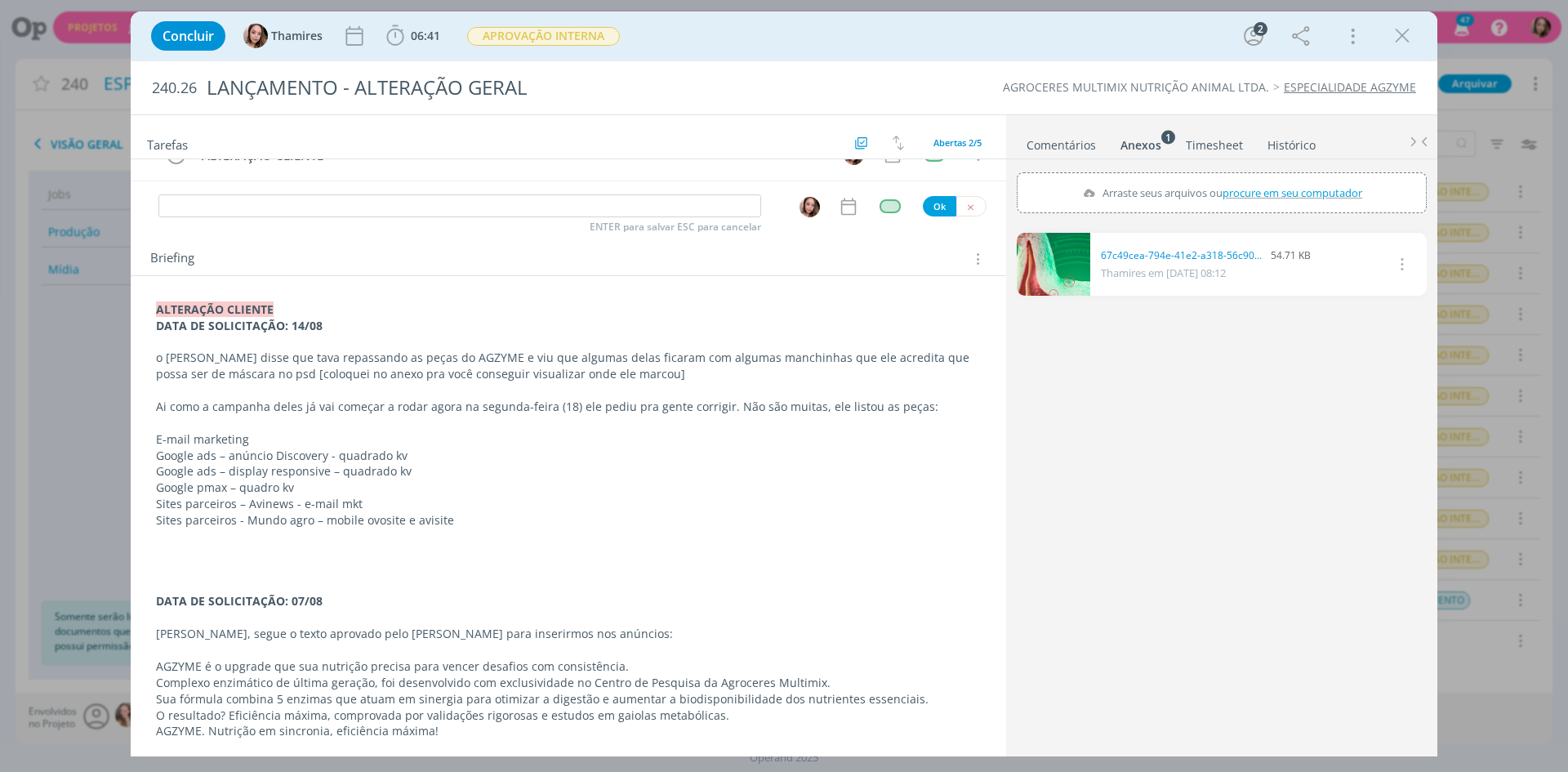
click at [282, 446] on p "E-mail marketing" at bounding box center [569, 440] width 825 height 16
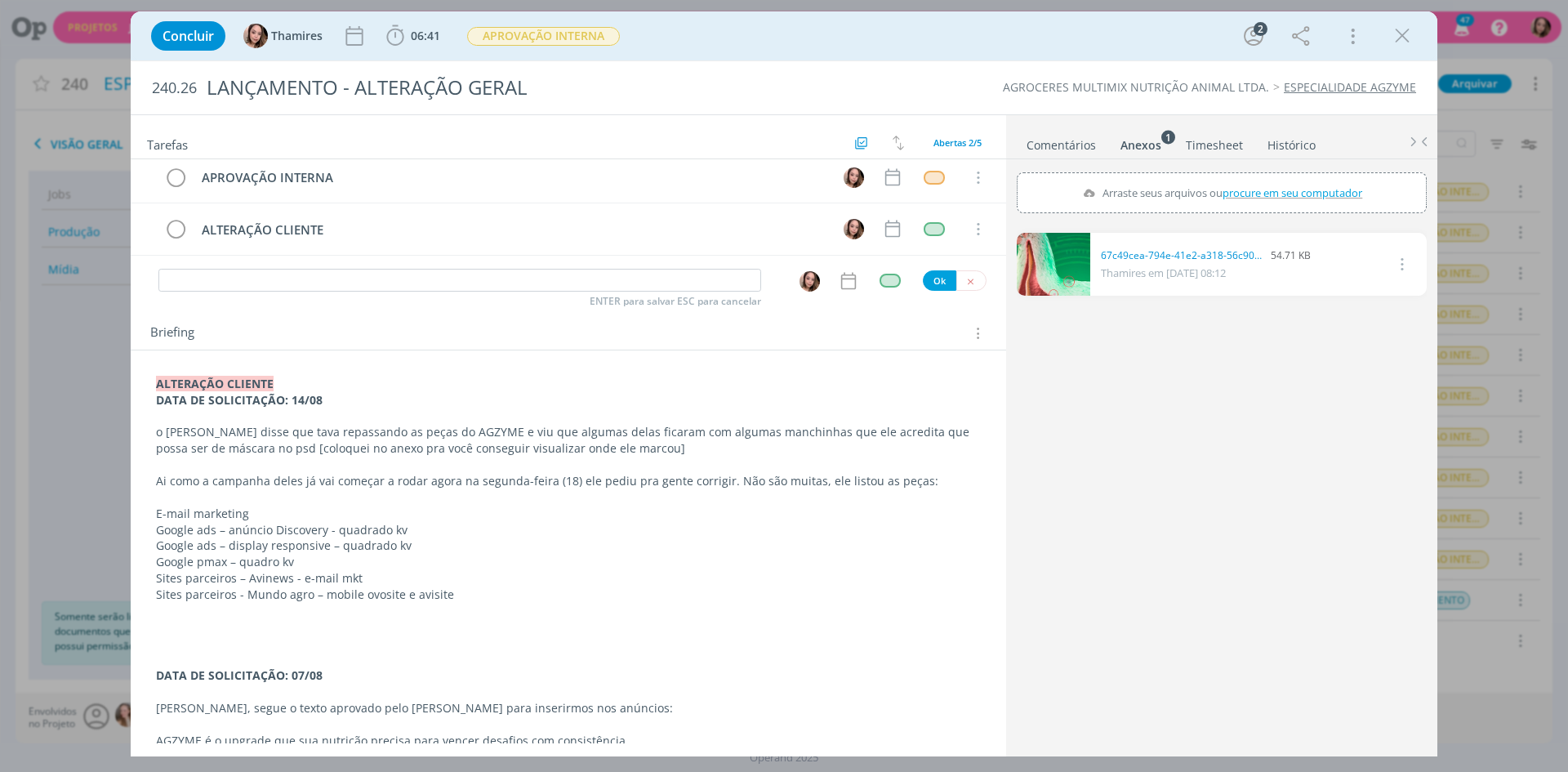
scroll to position [0, 0]
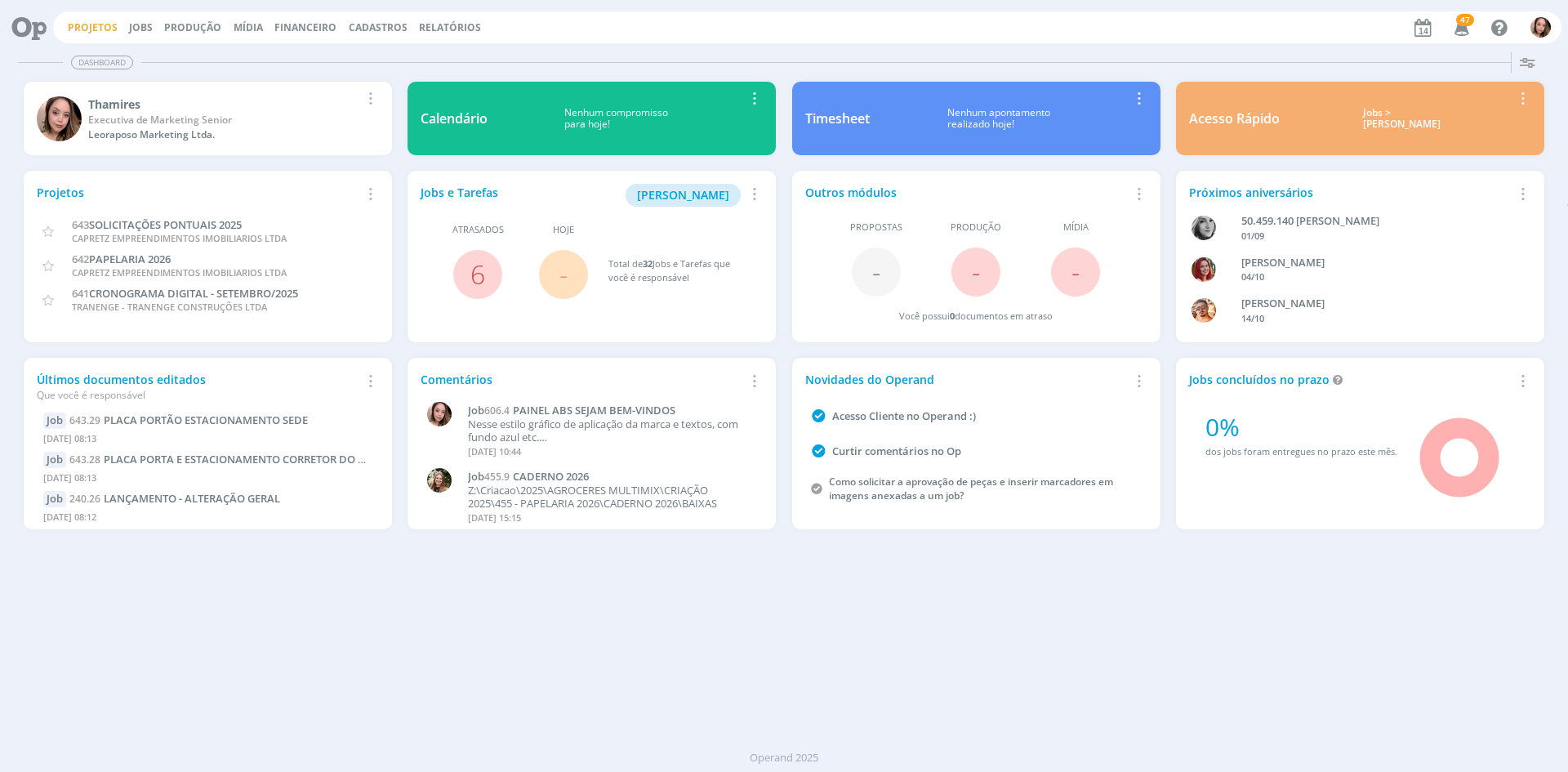
click at [101, 27] on link "Projetos" at bounding box center [92, 27] width 50 height 14
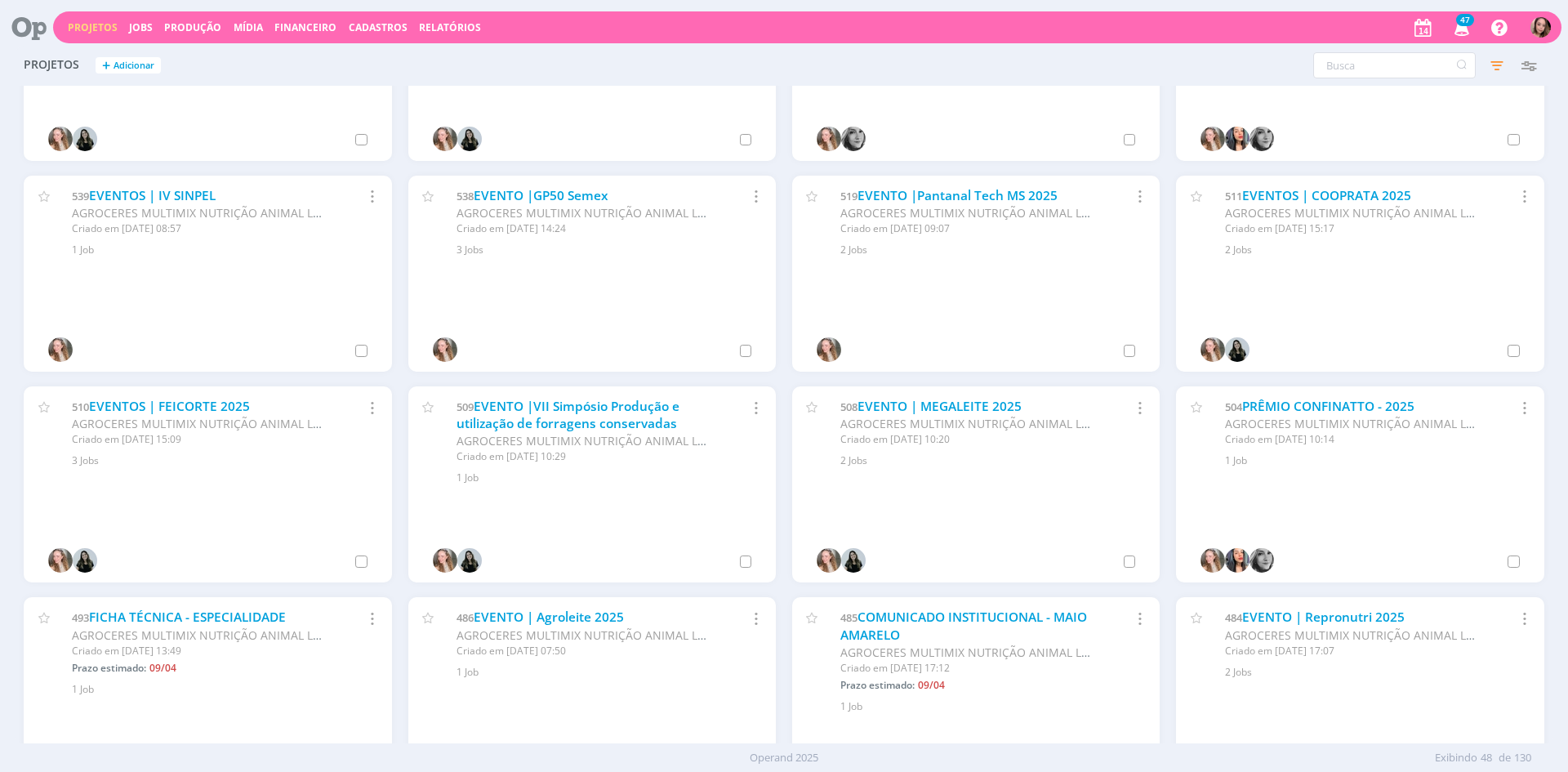
scroll to position [1676, 0]
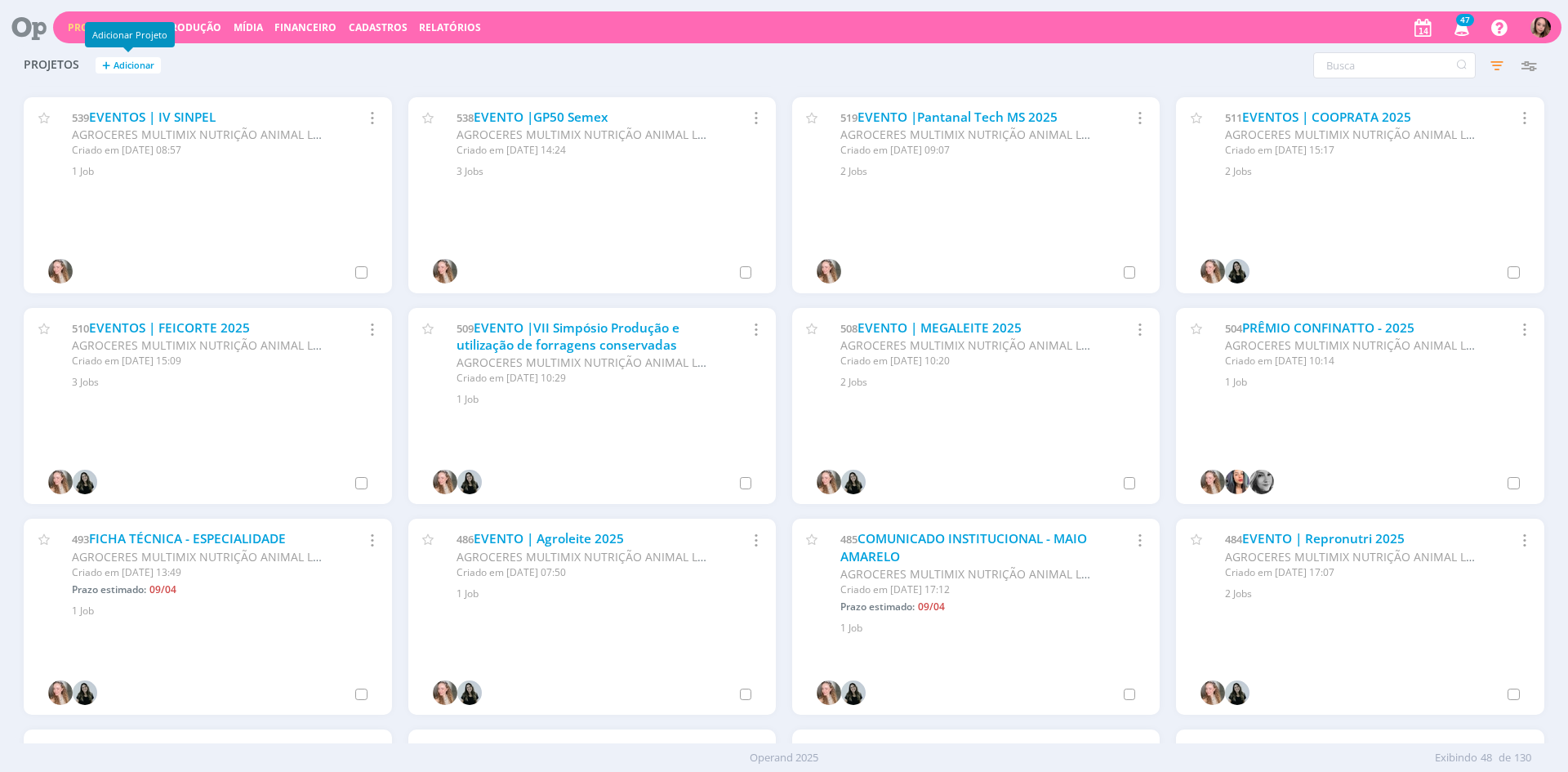
click at [143, 58] on button "+ Adicionar" at bounding box center [128, 65] width 65 height 17
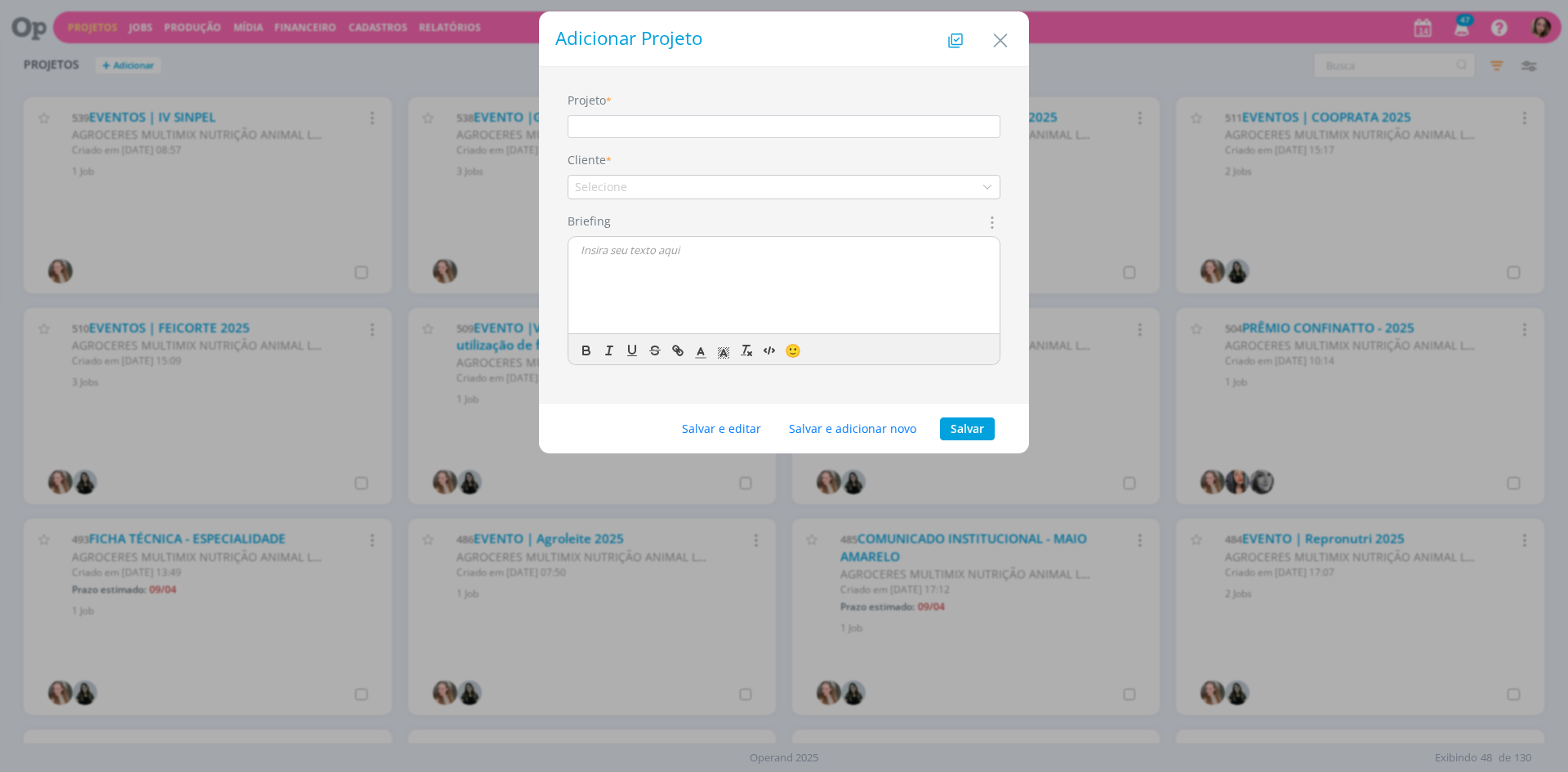
type input "p"
type input "PLACA TIP PADRÃO"
click at [654, 198] on div "Selecione" at bounding box center [784, 187] width 433 height 25
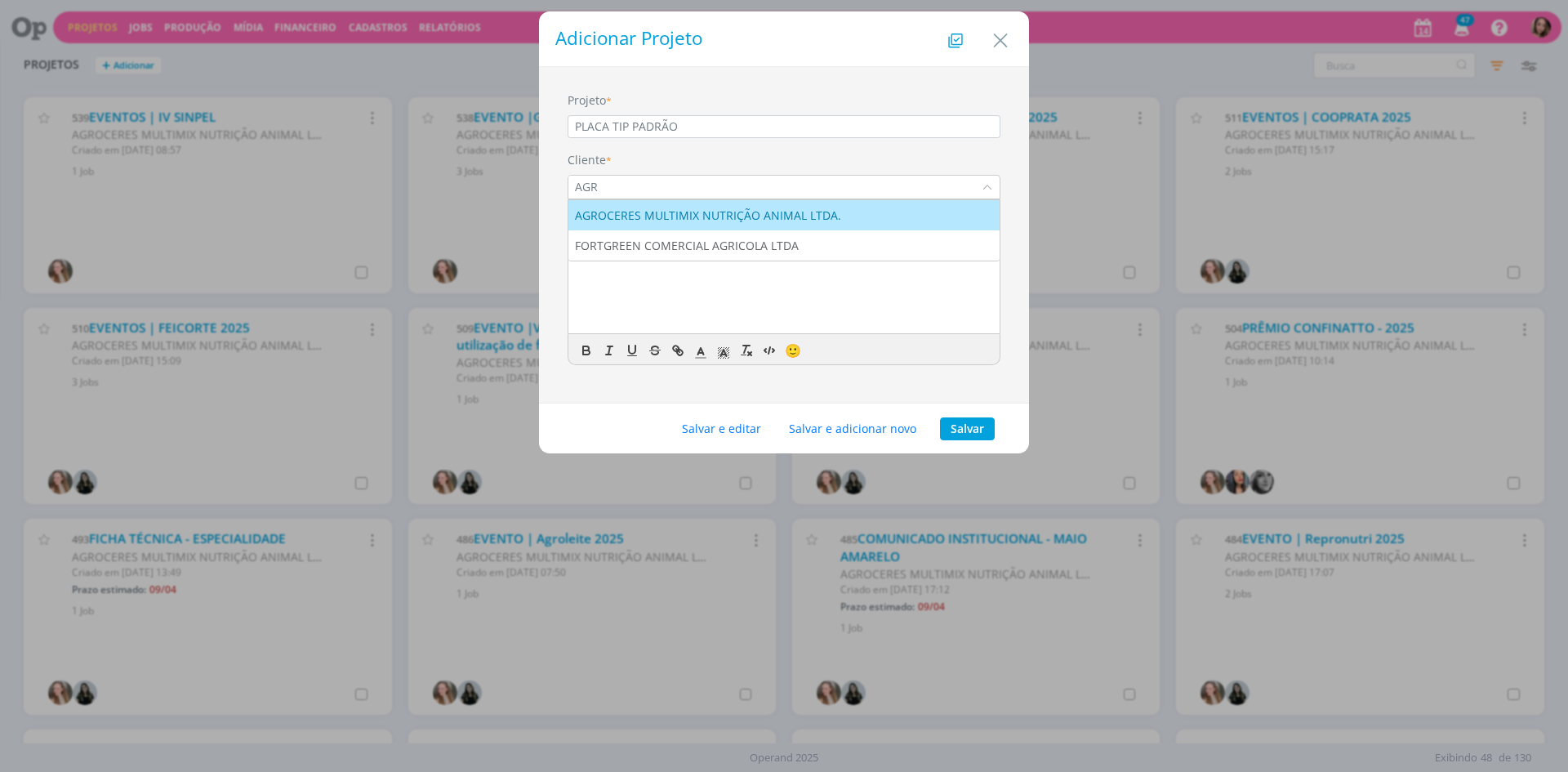
type input "AGR"
click at [654, 211] on div "AGROCERES MULTIMIX NUTRIÇÃO ANIMAL LTDA." at bounding box center [710, 215] width 270 height 17
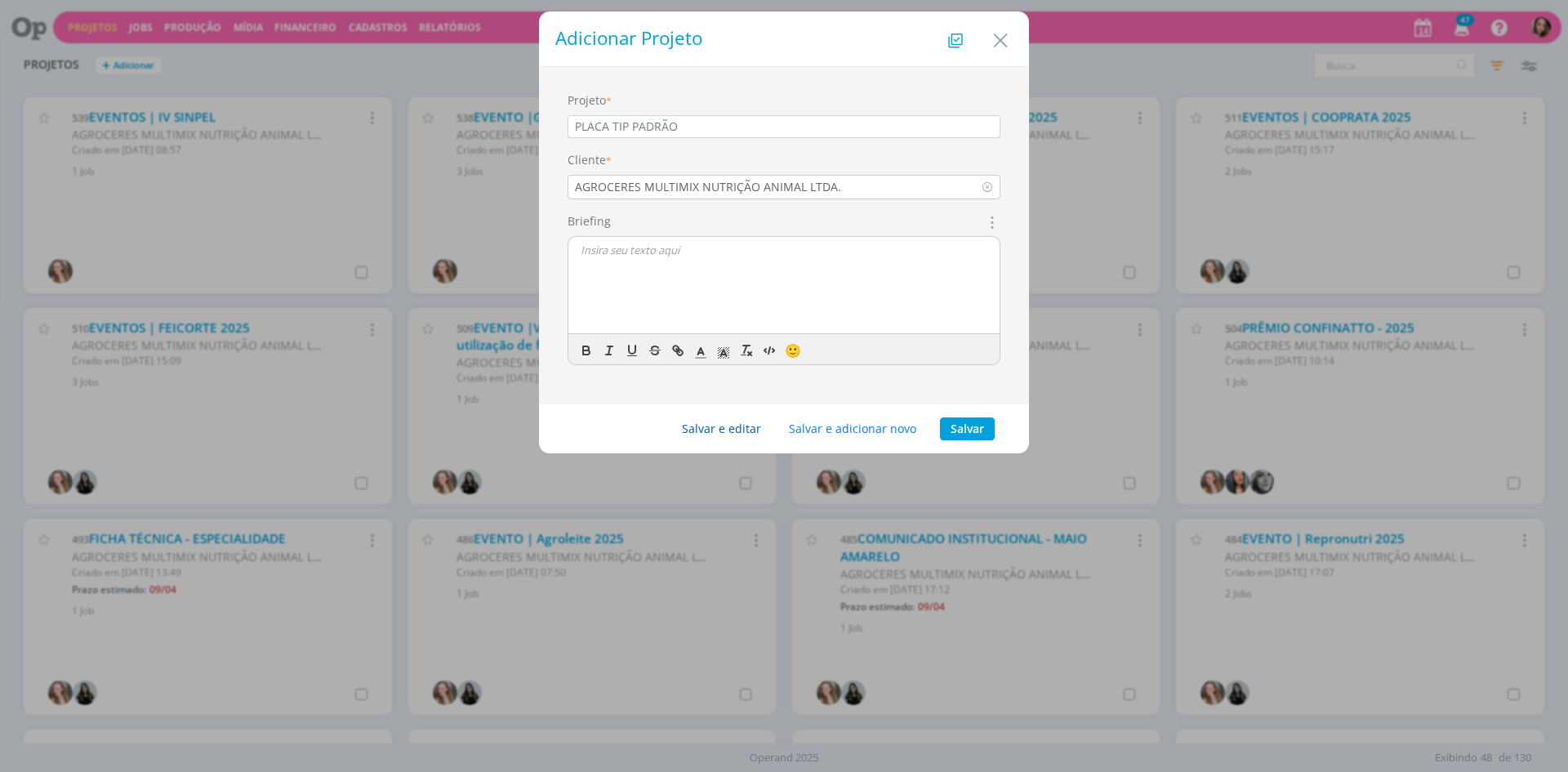
click at [733, 435] on button "Salvar e editar" at bounding box center [721, 429] width 101 height 23
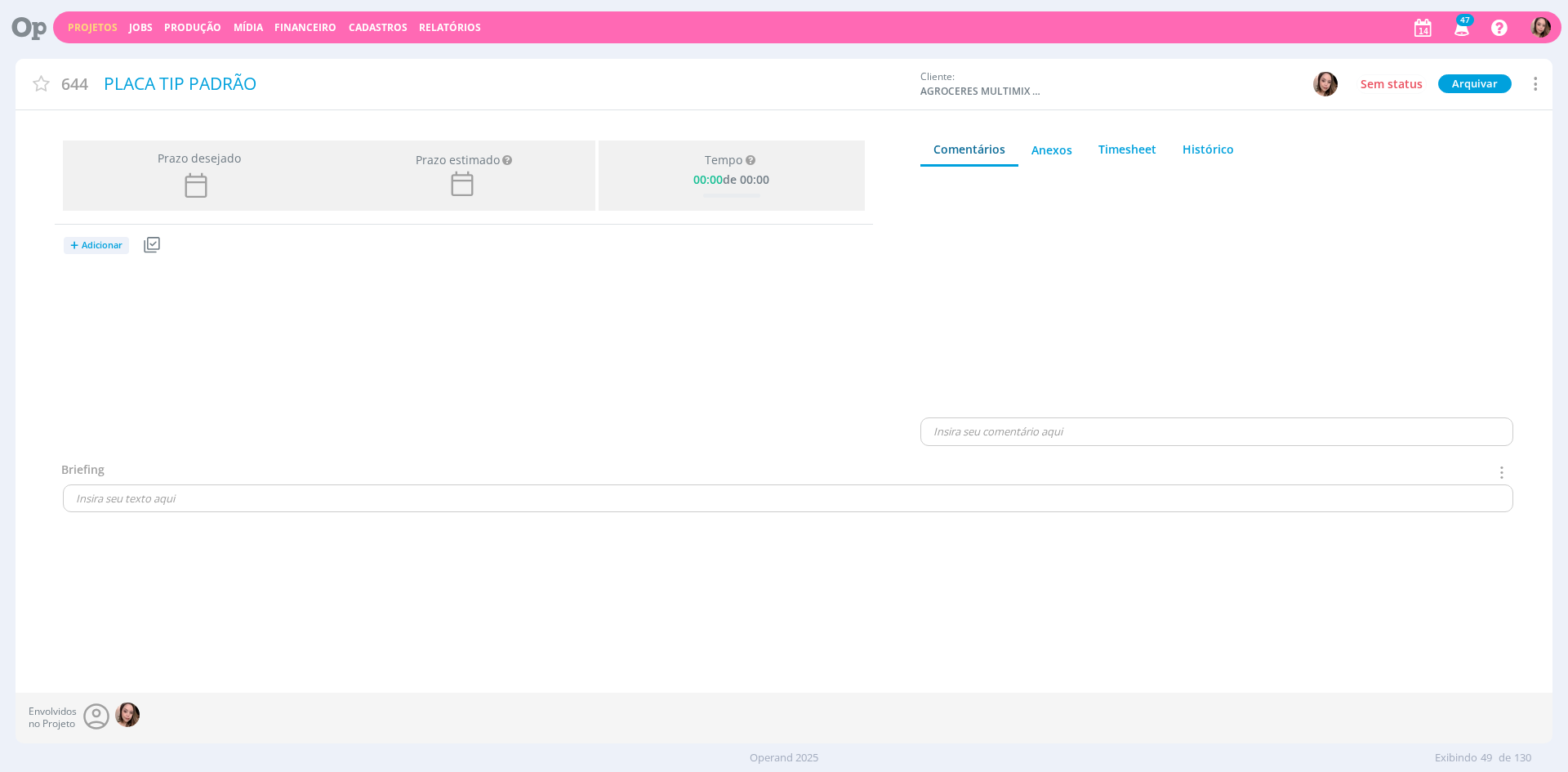
click at [87, 237] on button "+ Adicionar" at bounding box center [96, 245] width 65 height 17
click at [92, 299] on link "Jobs" at bounding box center [128, 301] width 129 height 26
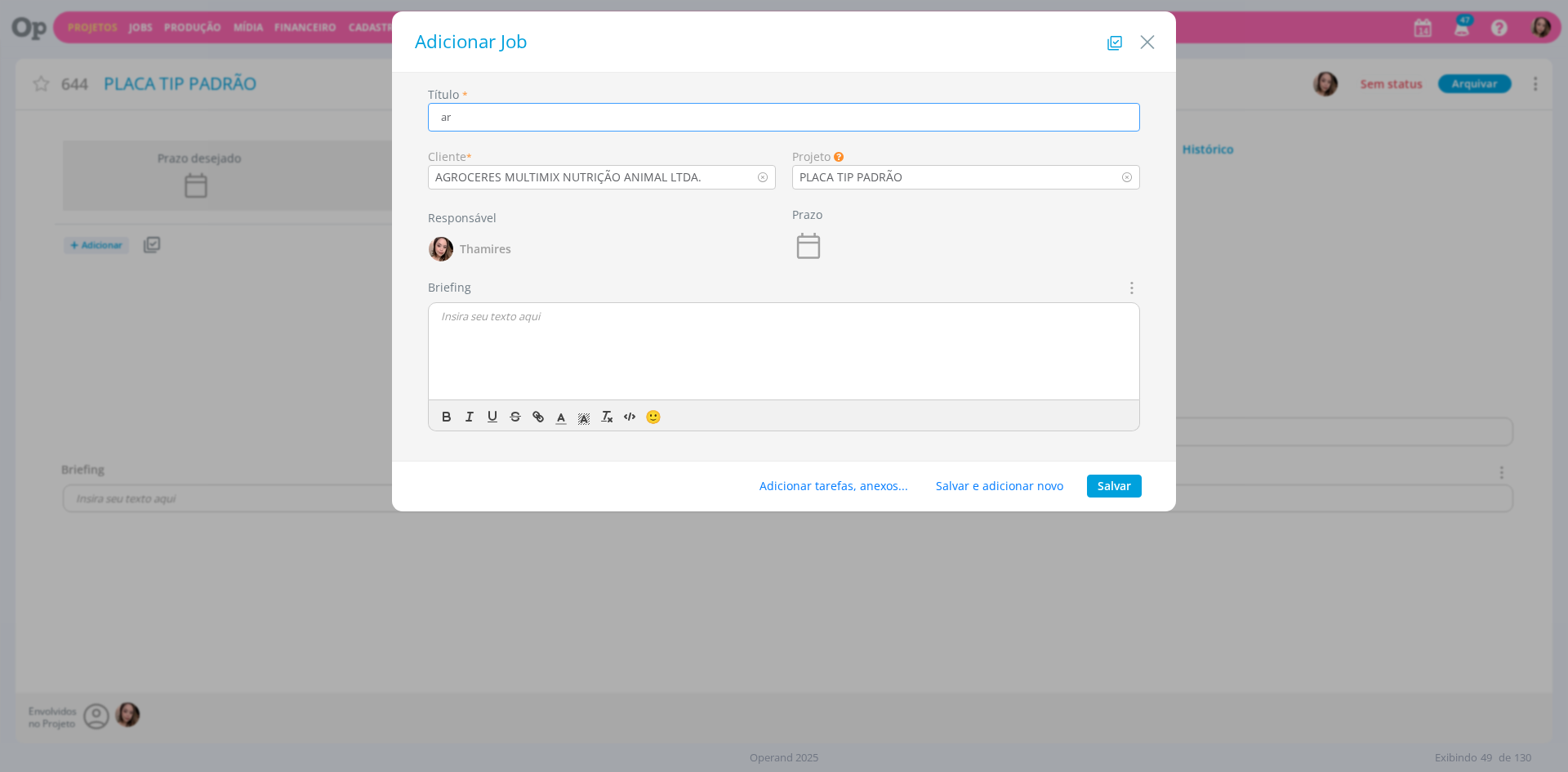
type input "a"
click at [567, 373] on div "dialog" at bounding box center [784, 352] width 711 height 98
drag, startPoint x: 510, startPoint y: 116, endPoint x: 588, endPoint y: 109, distance: 78.3
click at [588, 109] on input "ARTE PARA PLACA DE TIP CLIENTES" at bounding box center [784, 117] width 713 height 29
click at [554, 118] on input "ARTE PARA PLACA DE TIP CLIENTES" at bounding box center [784, 117] width 713 height 29
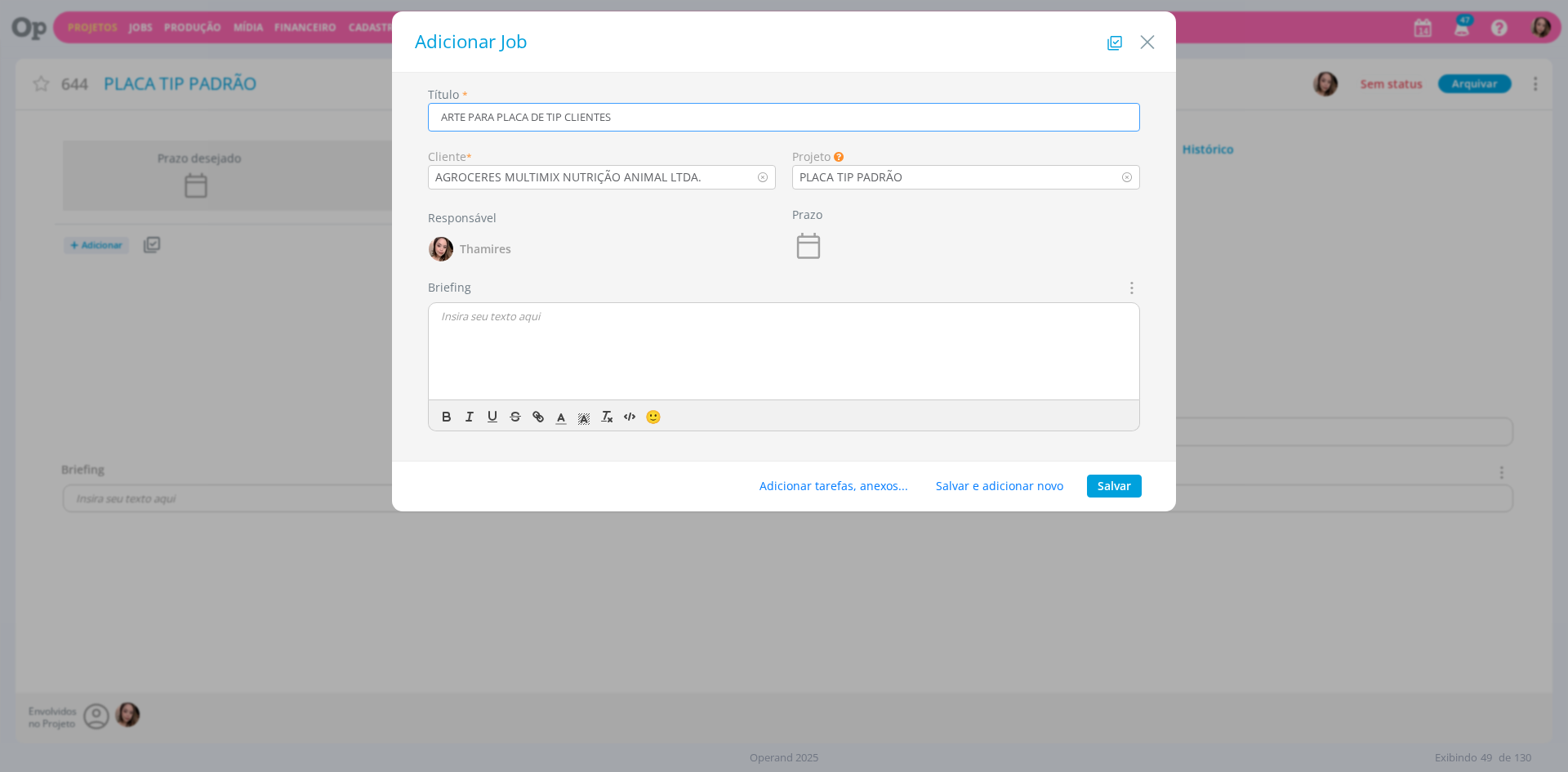
drag, startPoint x: 503, startPoint y: 116, endPoint x: 431, endPoint y: 118, distance: 72.0
click at [431, 118] on input "ARTE PARA PLACA DE TIP CLIENTES" at bounding box center [784, 117] width 713 height 29
type input "PLACA DE TIP CLIENTES"
click at [471, 330] on div "dialog" at bounding box center [784, 352] width 711 height 98
drag, startPoint x: 550, startPoint y: 348, endPoint x: 644, endPoint y: 354, distance: 94.2
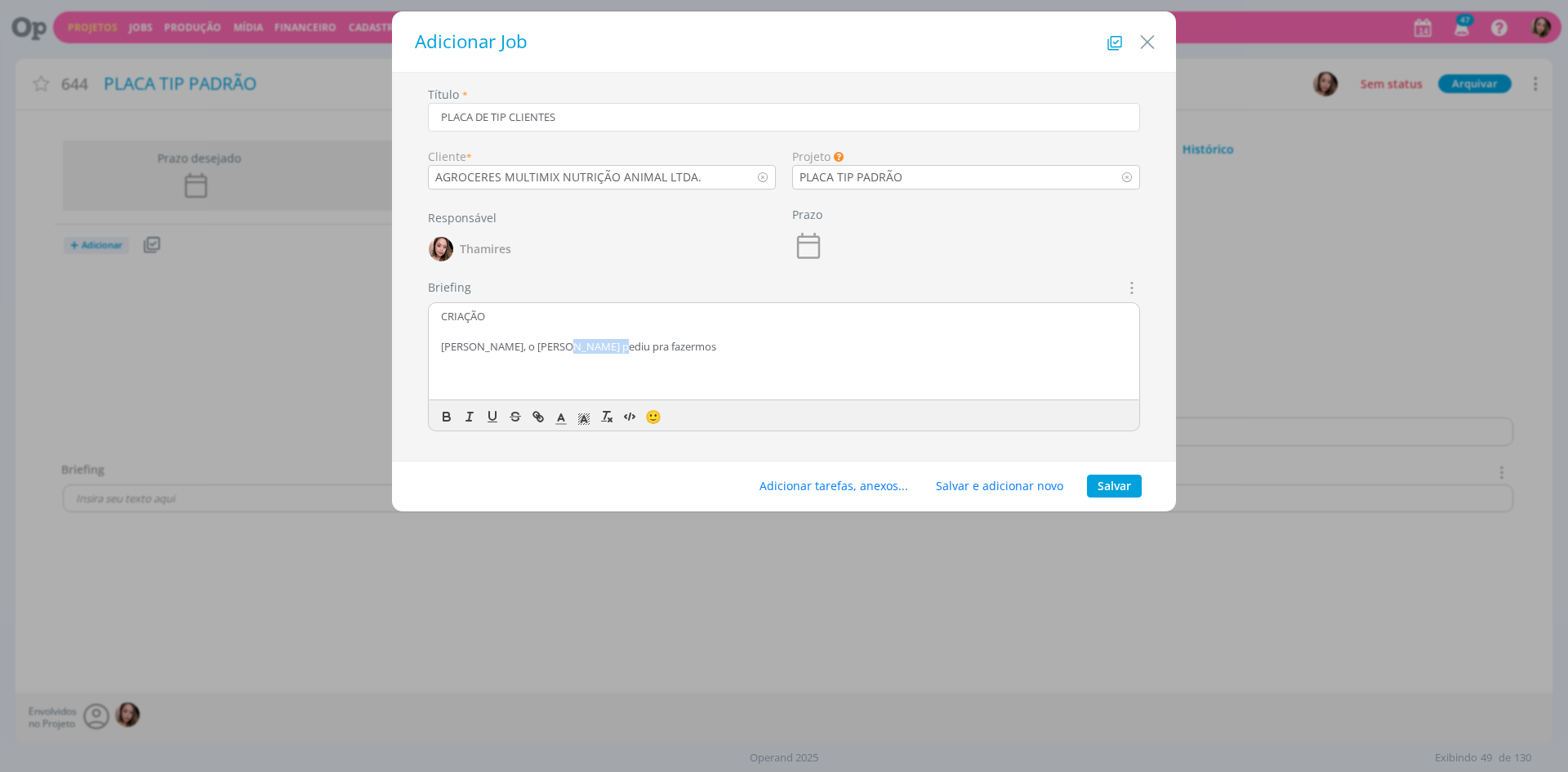
click at [644, 354] on div "CRIAÇÃO [PERSON_NAME], o [PERSON_NAME] pediu pra fazermos" at bounding box center [784, 352] width 711 height 98
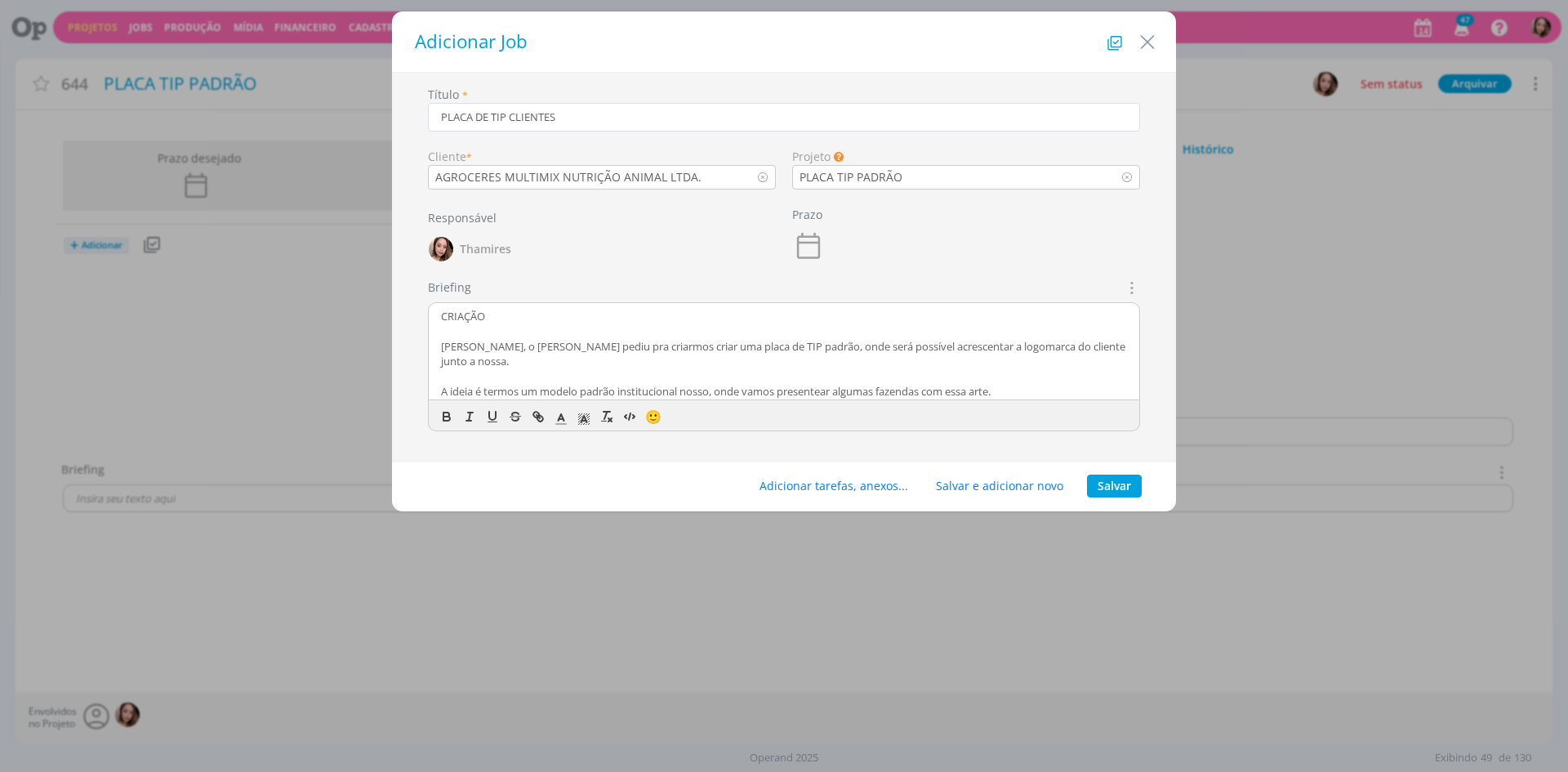
click at [644, 368] on p "dialog" at bounding box center [784, 376] width 686 height 15
click at [597, 348] on p "[PERSON_NAME], o [PERSON_NAME] pediu pra criarmos criar uma placa de TIP padrão…" at bounding box center [784, 354] width 686 height 30
drag, startPoint x: 679, startPoint y: 346, endPoint x: 693, endPoint y: 345, distance: 14.0
click at [680, 346] on p "[PERSON_NAME], o [PERSON_NAME] pediu pra criarmos uma placa de TIP padrão, onde…" at bounding box center [784, 354] width 686 height 30
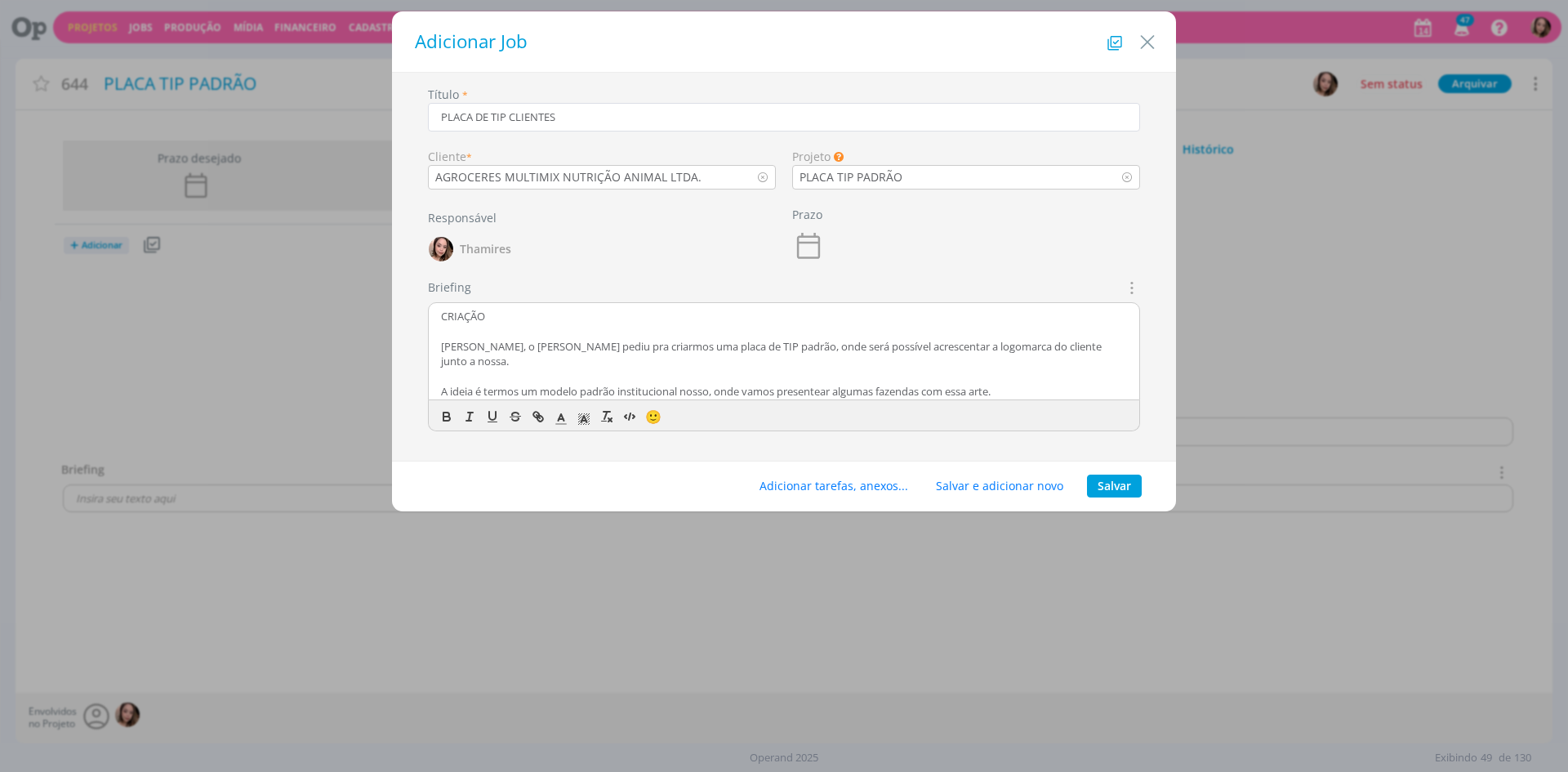
click at [765, 346] on p "[PERSON_NAME], o [PERSON_NAME] pediu pra criarmos uma placa de TIP padrão, onde…" at bounding box center [784, 354] width 686 height 30
click at [808, 346] on p "[PERSON_NAME], o [PERSON_NAME] pediu pra criarmos uma placa de TIP padrão, onde…" at bounding box center [784, 354] width 686 height 30
click at [785, 348] on p "[PERSON_NAME], o [PERSON_NAME] pediu pra criarmos uma placa de TIP padrão, onde…" at bounding box center [784, 354] width 686 height 30
click at [775, 351] on p "[PERSON_NAME], o [PERSON_NAME] pediu pra criarmos uma placa de TIP padrão, onde…" at bounding box center [784, 354] width 686 height 30
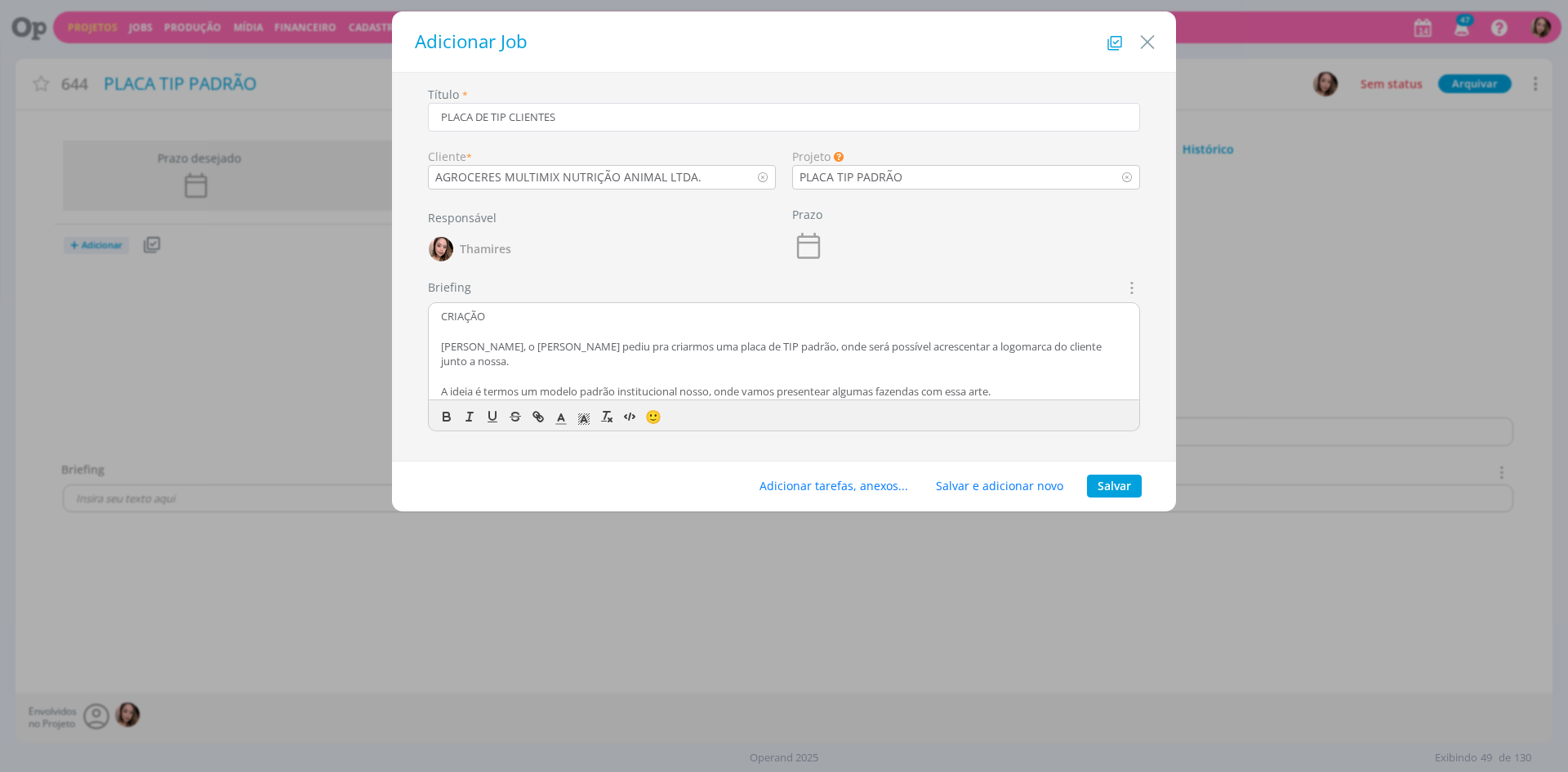
click at [815, 349] on p "[PERSON_NAME], o [PERSON_NAME] pediu pra criarmos uma placa de TIP padrão, onde…" at bounding box center [784, 354] width 686 height 30
click at [746, 342] on p "[PERSON_NAME], o [PERSON_NAME] pediu pra criarmos uma placa de TIP padrão, onde…" at bounding box center [784, 354] width 686 height 30
click at [753, 349] on p "[PERSON_NAME], o [PERSON_NAME] pediu pra criarmos uma placa de TIP padrão, onde…" at bounding box center [784, 354] width 686 height 30
click at [836, 348] on p "[PERSON_NAME], o [PERSON_NAME] pediu pra criarmos uma placa de TIP padrão, onde…" at bounding box center [784, 354] width 686 height 30
click at [1069, 348] on p "[PERSON_NAME], o [PERSON_NAME] pediu pra criarmos uma placa de TIP padrão, onde…" at bounding box center [784, 354] width 686 height 30
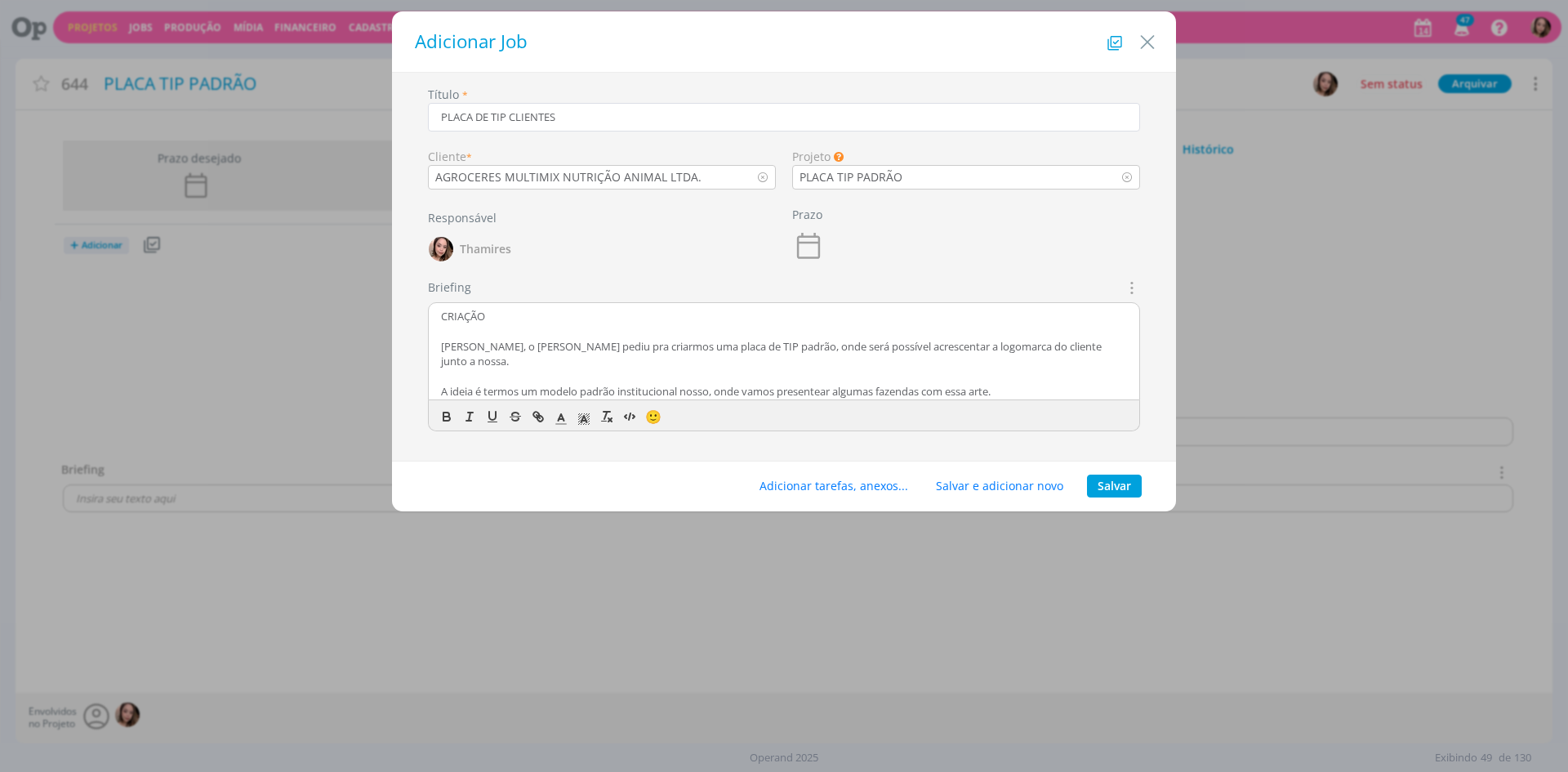
click at [1043, 349] on p "[PERSON_NAME], o [PERSON_NAME] pediu pra criarmos uma placa de TIP padrão, onde…" at bounding box center [784, 354] width 686 height 30
click at [1125, 344] on div "CRIAÇÃO [PERSON_NAME], o [PERSON_NAME] pediu pra criarmos uma placa de TIP padr…" at bounding box center [784, 352] width 711 height 98
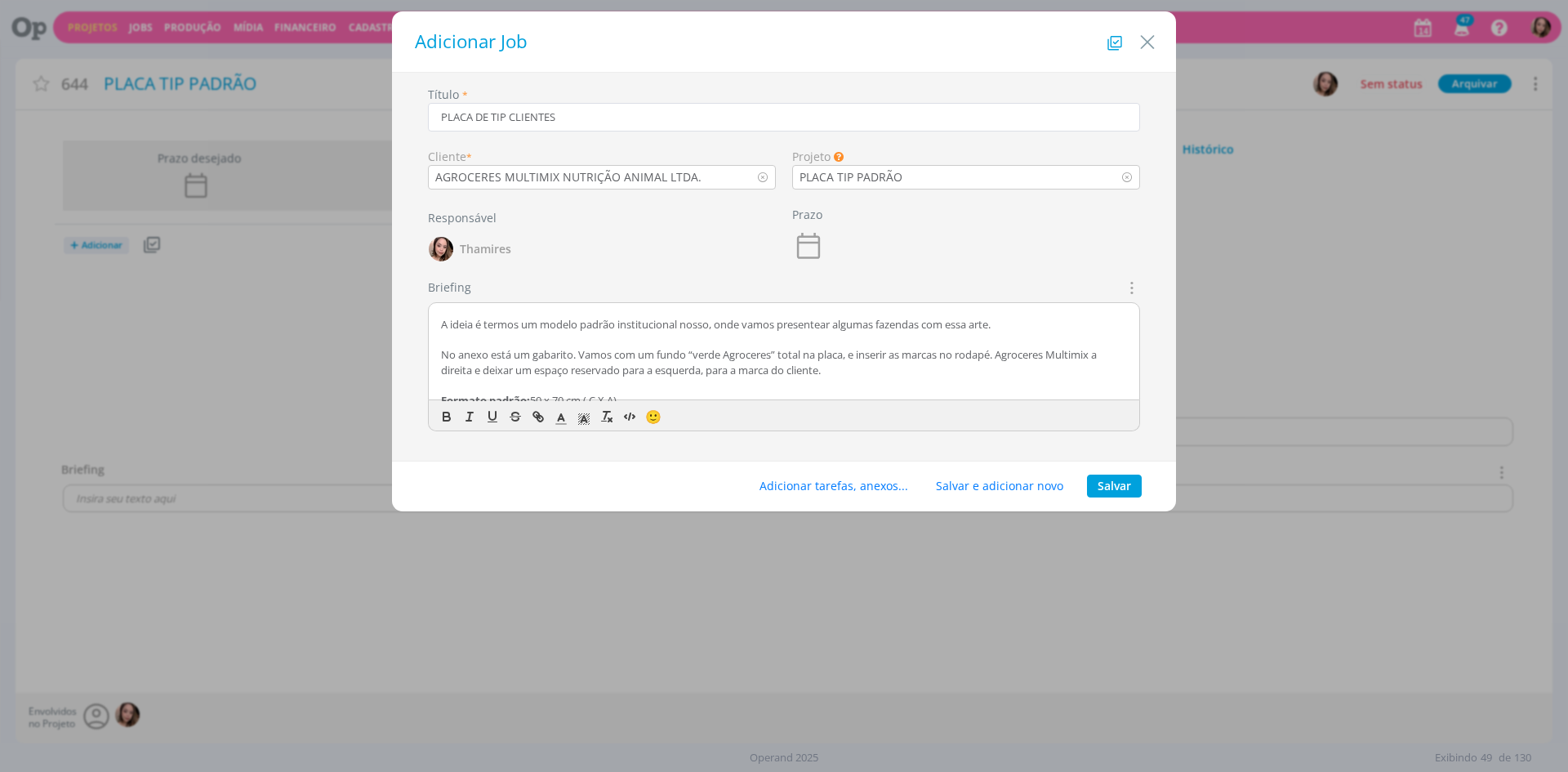
click at [467, 325] on p "A ideia é termos um modelo padrão institucional nosso, onde vamos presentear al…" at bounding box center [784, 324] width 686 height 15
click at [450, 334] on p "dialog" at bounding box center [784, 340] width 686 height 15
click at [1127, 365] on div "CRIAÇÃO [PERSON_NAME], o [PERSON_NAME] pediu pra criarmos uma placa de TIP padr…" at bounding box center [784, 352] width 711 height 98
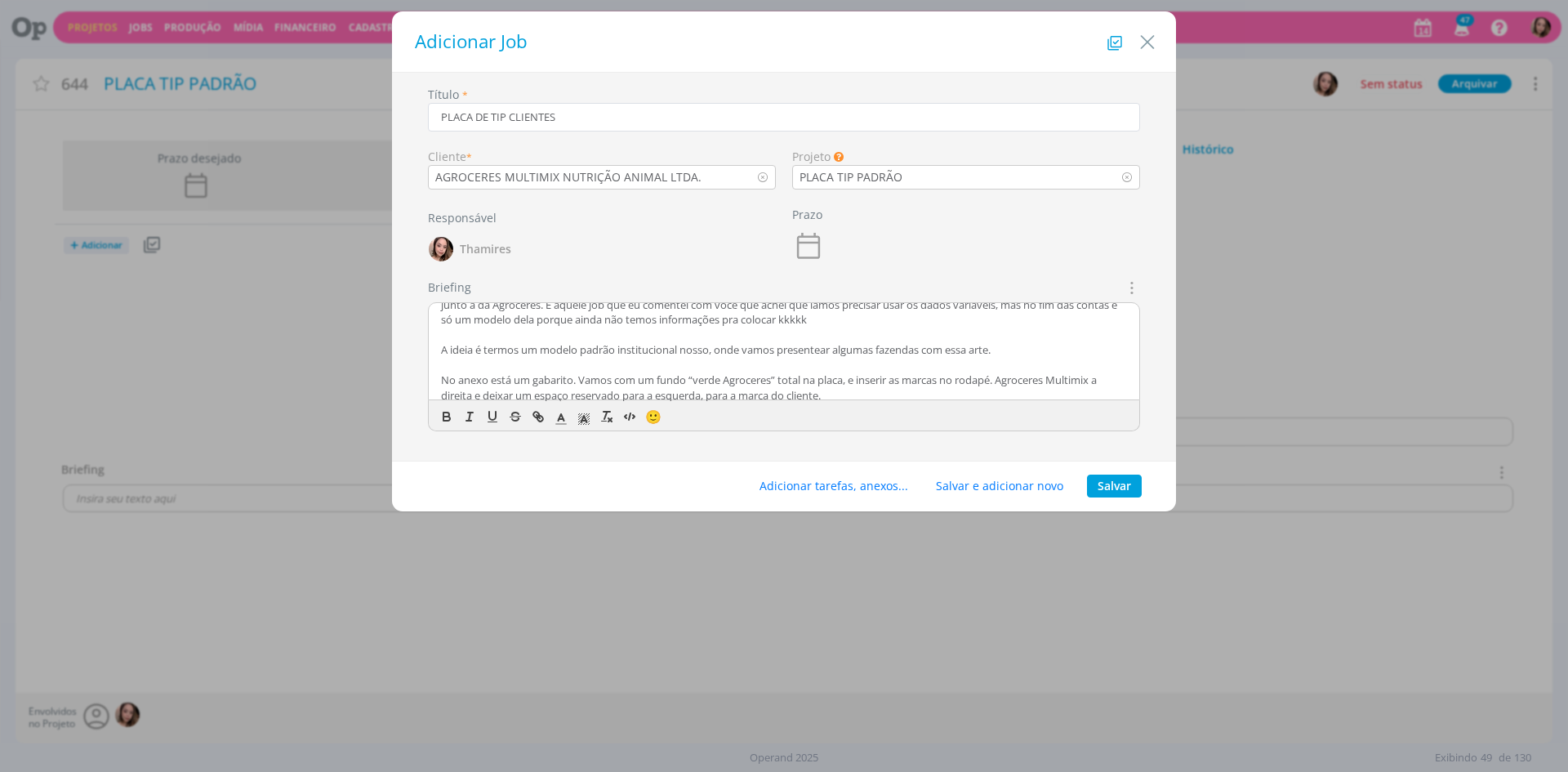
scroll to position [82, 0]
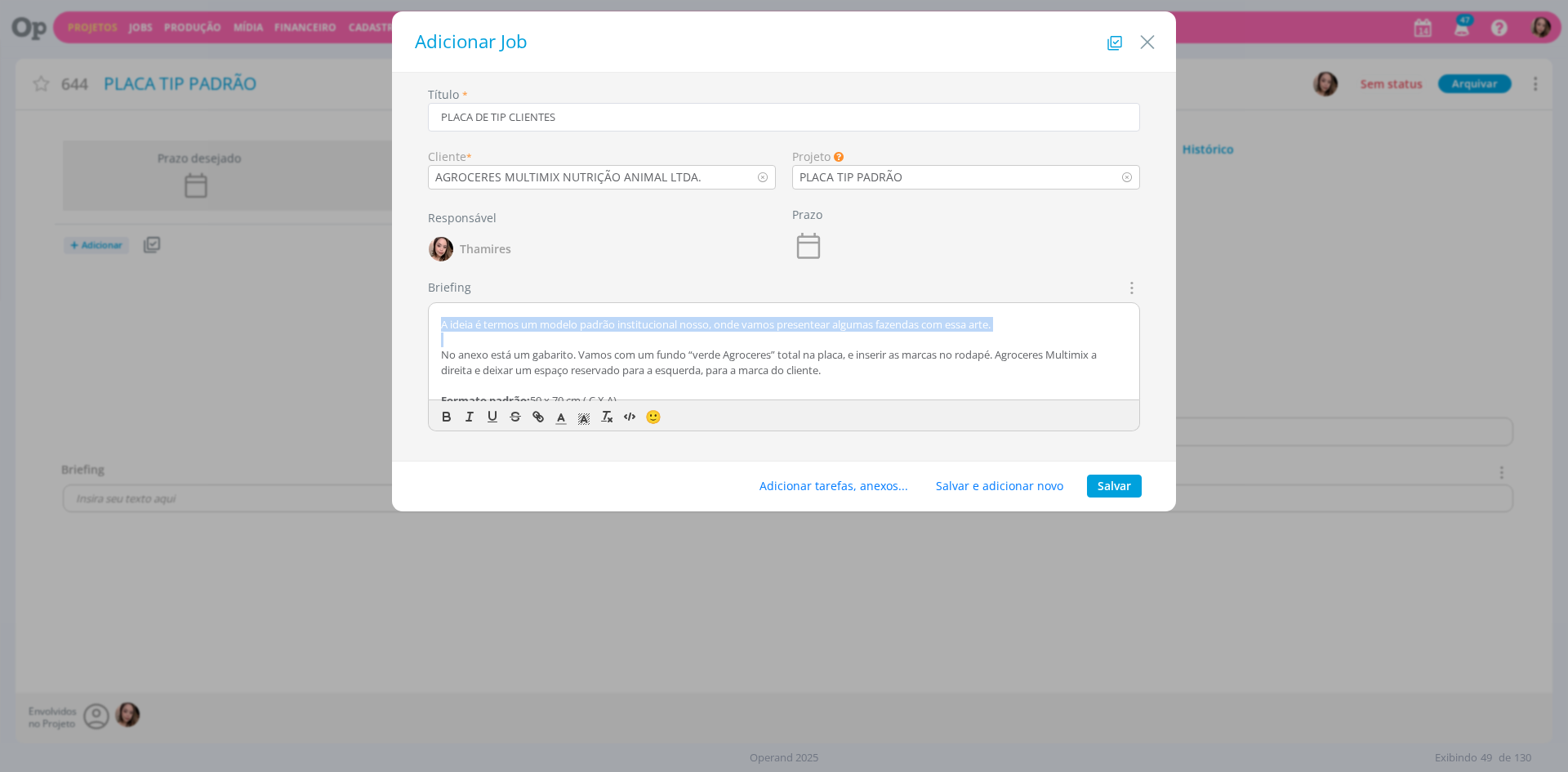
drag, startPoint x: 442, startPoint y: 321, endPoint x: 749, endPoint y: 333, distance: 307.2
click at [749, 333] on div "CRIAÇÃO [PERSON_NAME], o [PERSON_NAME] pediu pra criarmos uma placa de TIP padr…" at bounding box center [784, 352] width 711 height 98
click at [685, 332] on p "A ideia é termos um modelo padrão institucional nosso, onde vamos presentear al…" at bounding box center [784, 324] width 686 height 15
click at [694, 324] on p "A ideia é termos um modelo padrão institucional nosso, onde vamos presentear al…" at bounding box center [784, 324] width 686 height 15
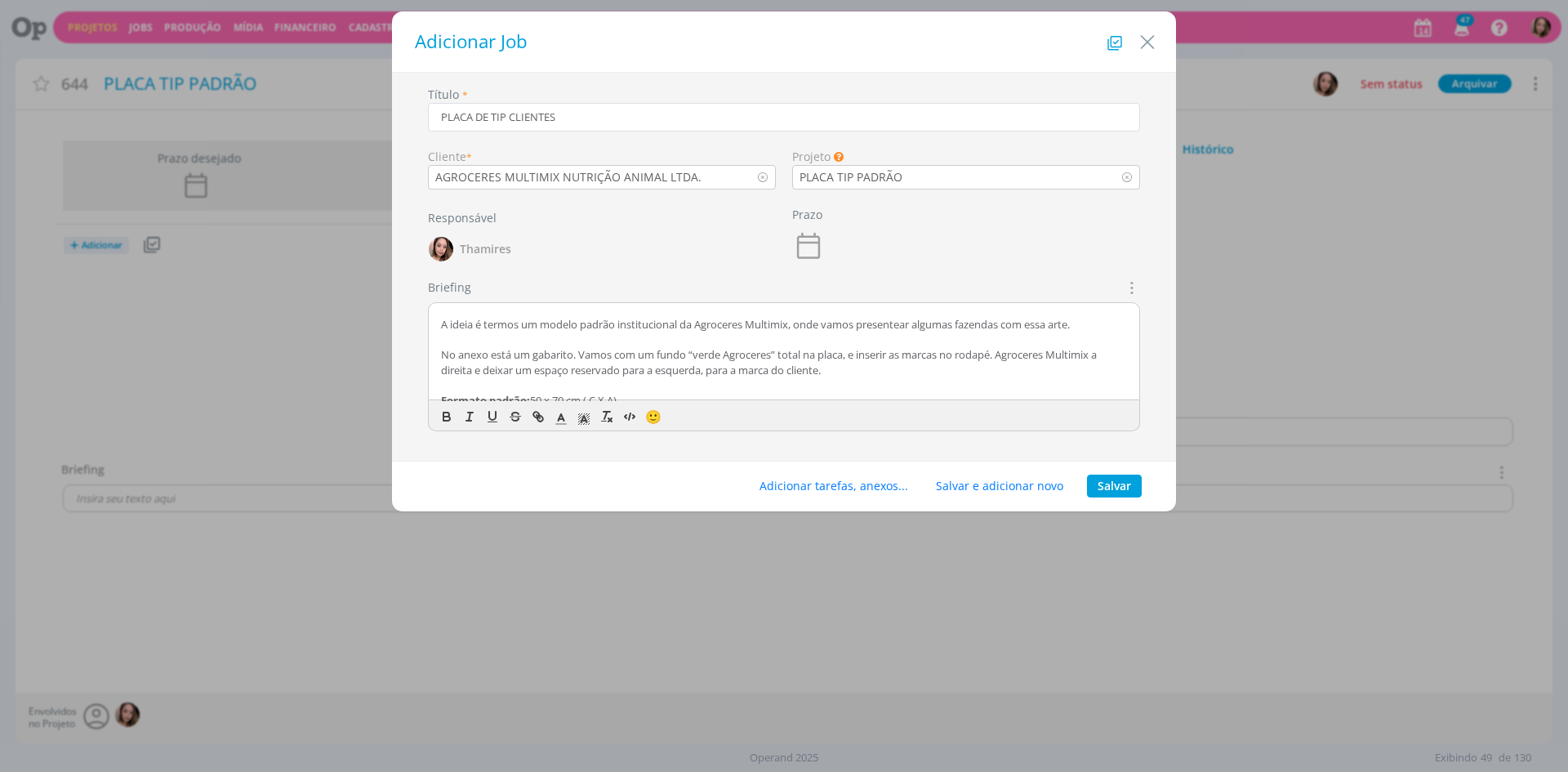
click at [838, 329] on p "A ideia é termos um modelo padrão institucional da Agroceres Multimix, onde vam…" at bounding box center [784, 324] width 686 height 15
click at [840, 328] on p "A ideia é termos um modelo padrão institucional da Agroceres Multimix, onde vam…" at bounding box center [784, 324] width 686 height 15
click at [808, 326] on p "A ideia é termos um modelo padrão institucional da Agroceres Multimix, onde vam…" at bounding box center [784, 324] width 686 height 15
click at [800, 326] on p "A ideia é termos um modelo padrão institucional da Agroceres Multimix, onde vam…" at bounding box center [784, 324] width 686 height 15
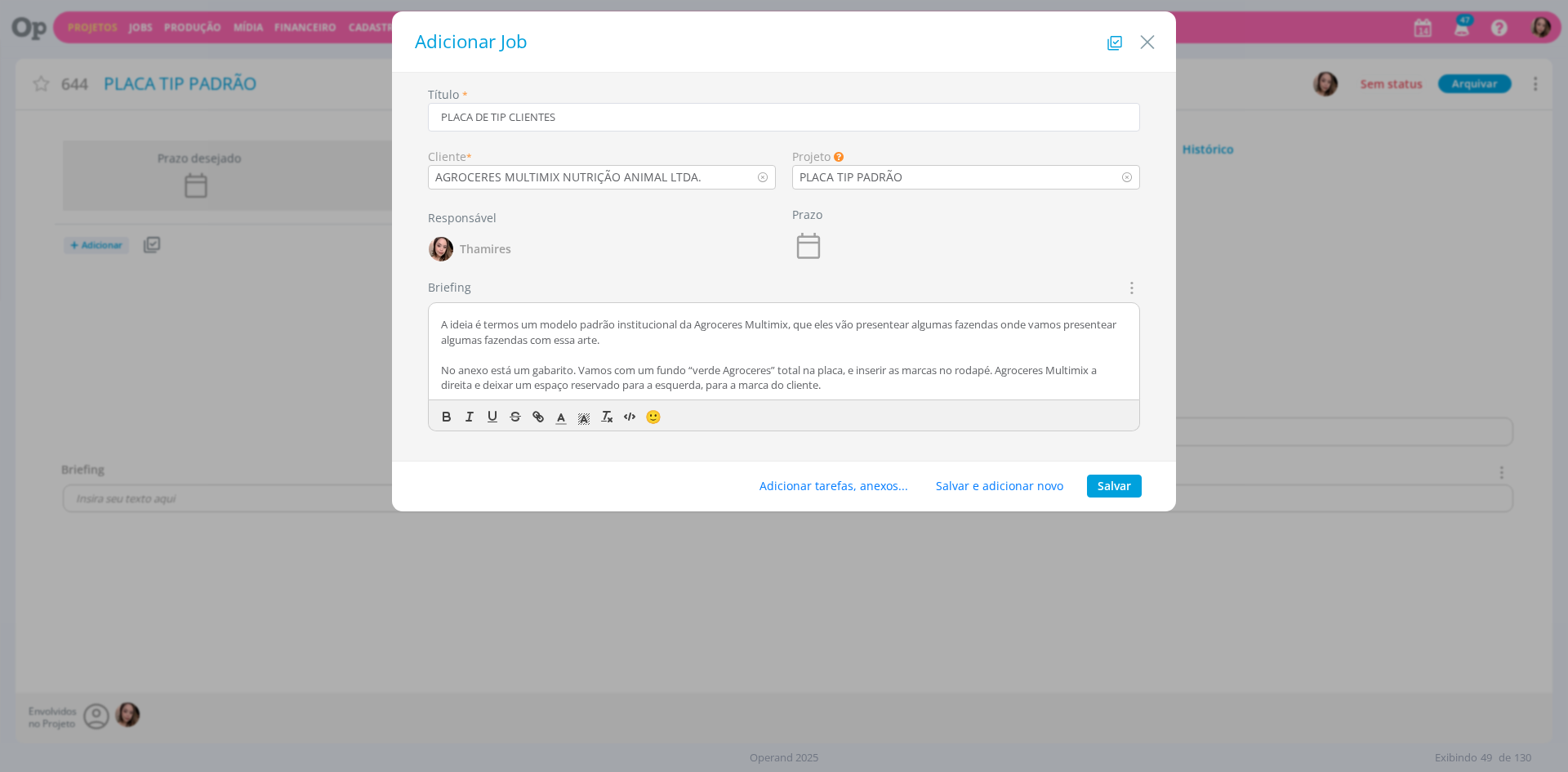
click at [807, 322] on p "A ideia é termos um modelo padrão institucional da Agroceres Multimix, que eles…" at bounding box center [784, 332] width 686 height 30
click at [892, 327] on p "A ideia é termos um modelo padrão institucional da Agroceres Multimix, e eles v…" at bounding box center [784, 332] width 686 height 30
click at [500, 343] on p "A ideia é termos um modelo padrão institucional da Agroceres Multimix, e eles v…" at bounding box center [784, 332] width 686 height 30
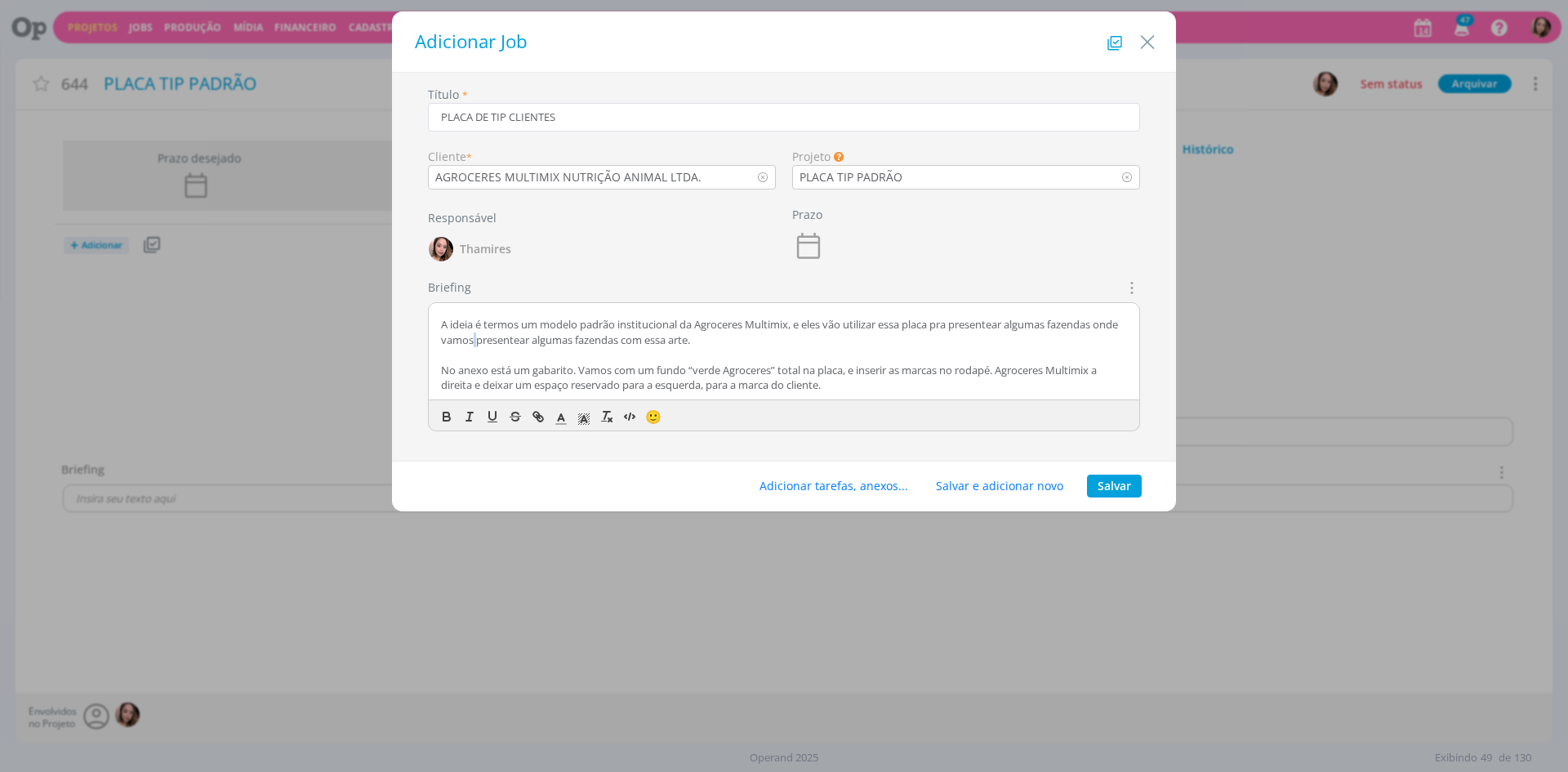
click at [500, 343] on p "A ideia é termos um modelo padrão institucional da Agroceres Multimix, e eles v…" at bounding box center [784, 332] width 686 height 30
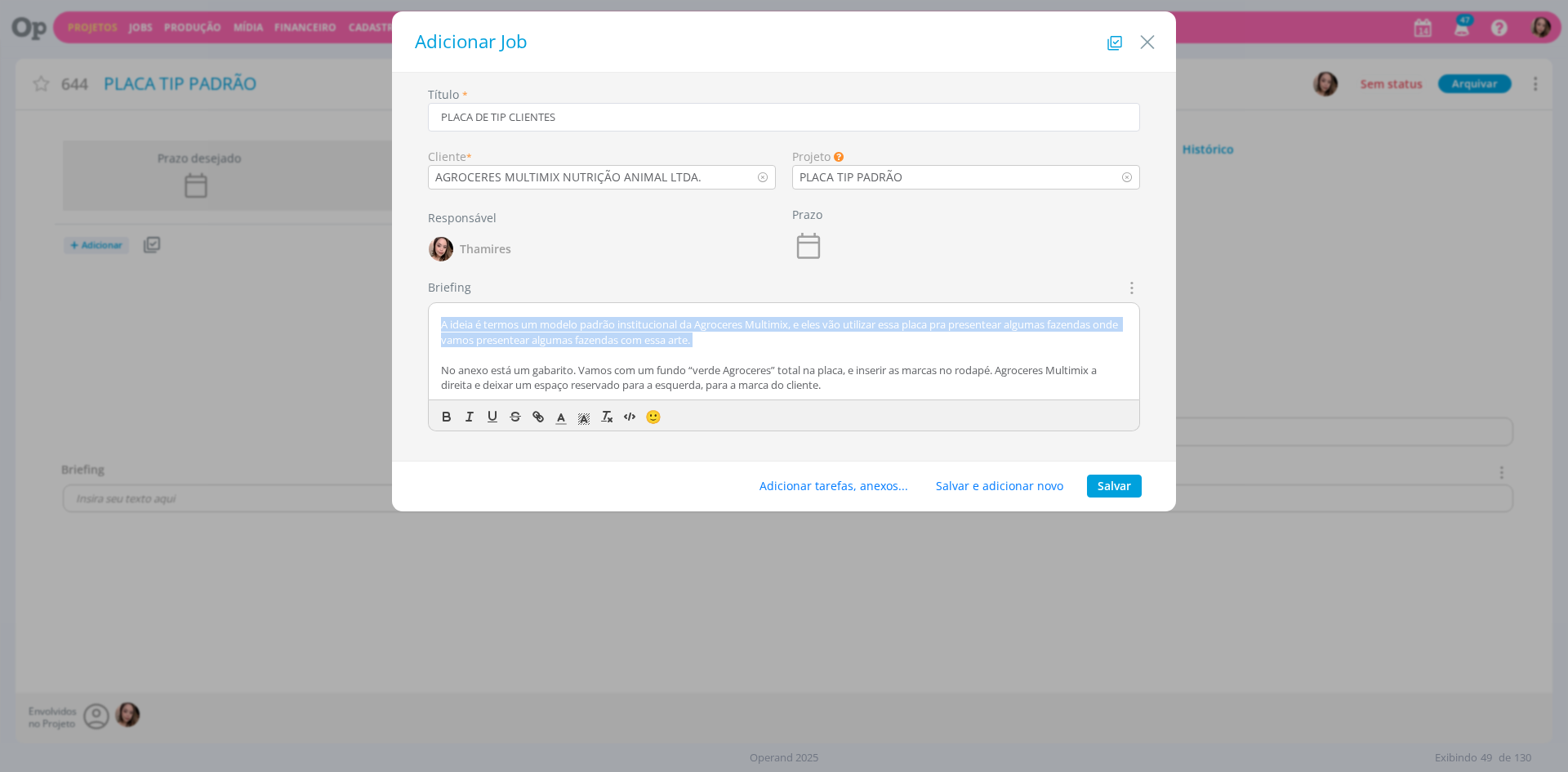
click at [500, 343] on p "A ideia é termos um modelo padrão institucional da Agroceres Multimix, e eles v…" at bounding box center [784, 332] width 686 height 30
click at [861, 346] on p "A ideia é termos um modelo padrão institucional da Agroceres Multimix, e eles v…" at bounding box center [784, 332] width 686 height 30
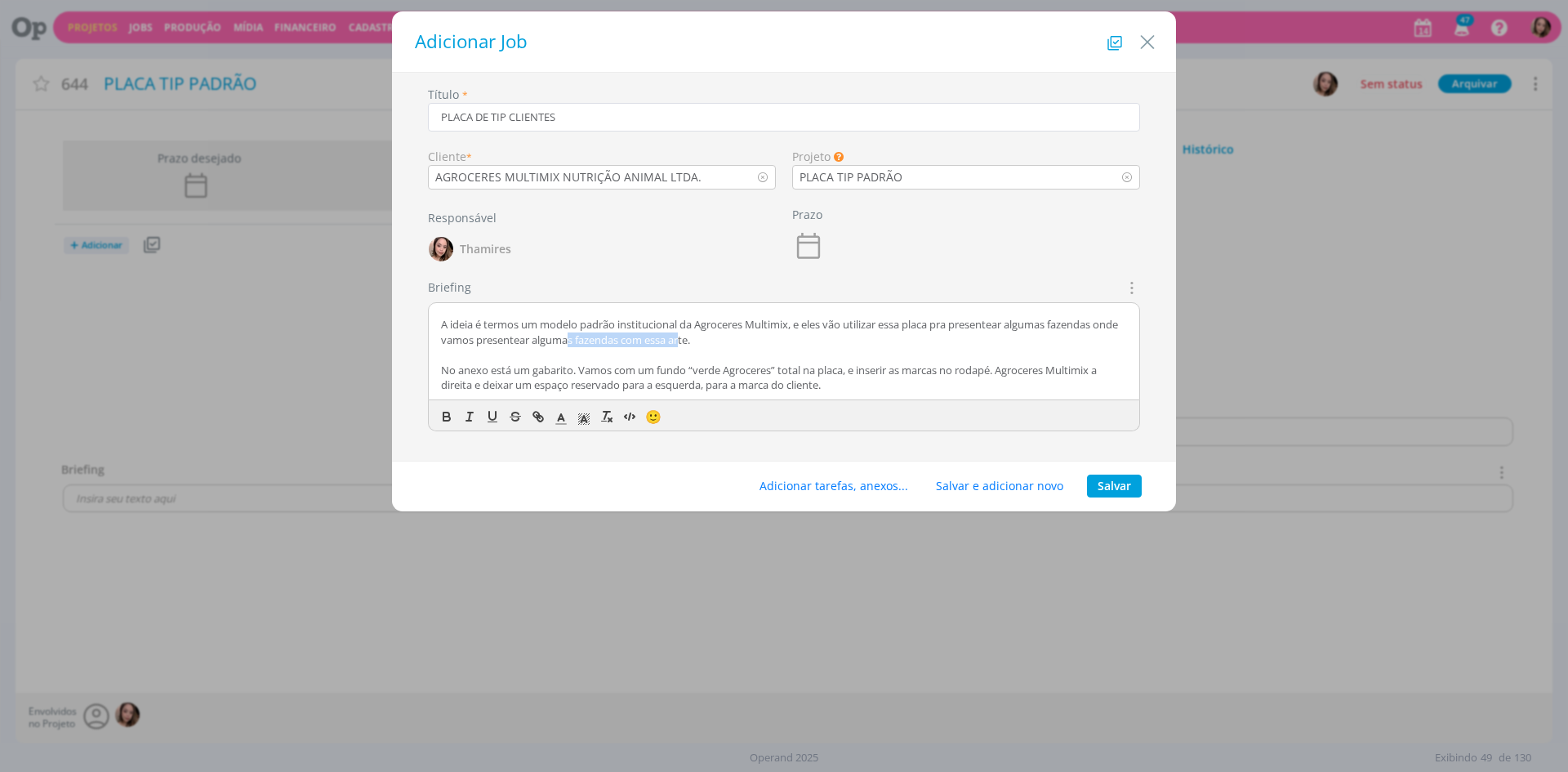
drag, startPoint x: 713, startPoint y: 341, endPoint x: 595, endPoint y: 342, distance: 118.0
click at [595, 342] on p "A ideia é termos um modelo padrão institucional da Agroceres Multimix, e eles v…" at bounding box center [784, 332] width 686 height 30
drag, startPoint x: 439, startPoint y: 341, endPoint x: 725, endPoint y: 341, distance: 286.0
click at [725, 341] on div "CRIAÇÃO [PERSON_NAME], o [PERSON_NAME] pediu pra criarmos uma placa de TIP padr…" at bounding box center [784, 352] width 711 height 98
click at [453, 373] on p "No anexo está um gabarito. Vamos com um fundo “verde Agroceres” total na placa,…" at bounding box center [784, 377] width 686 height 30
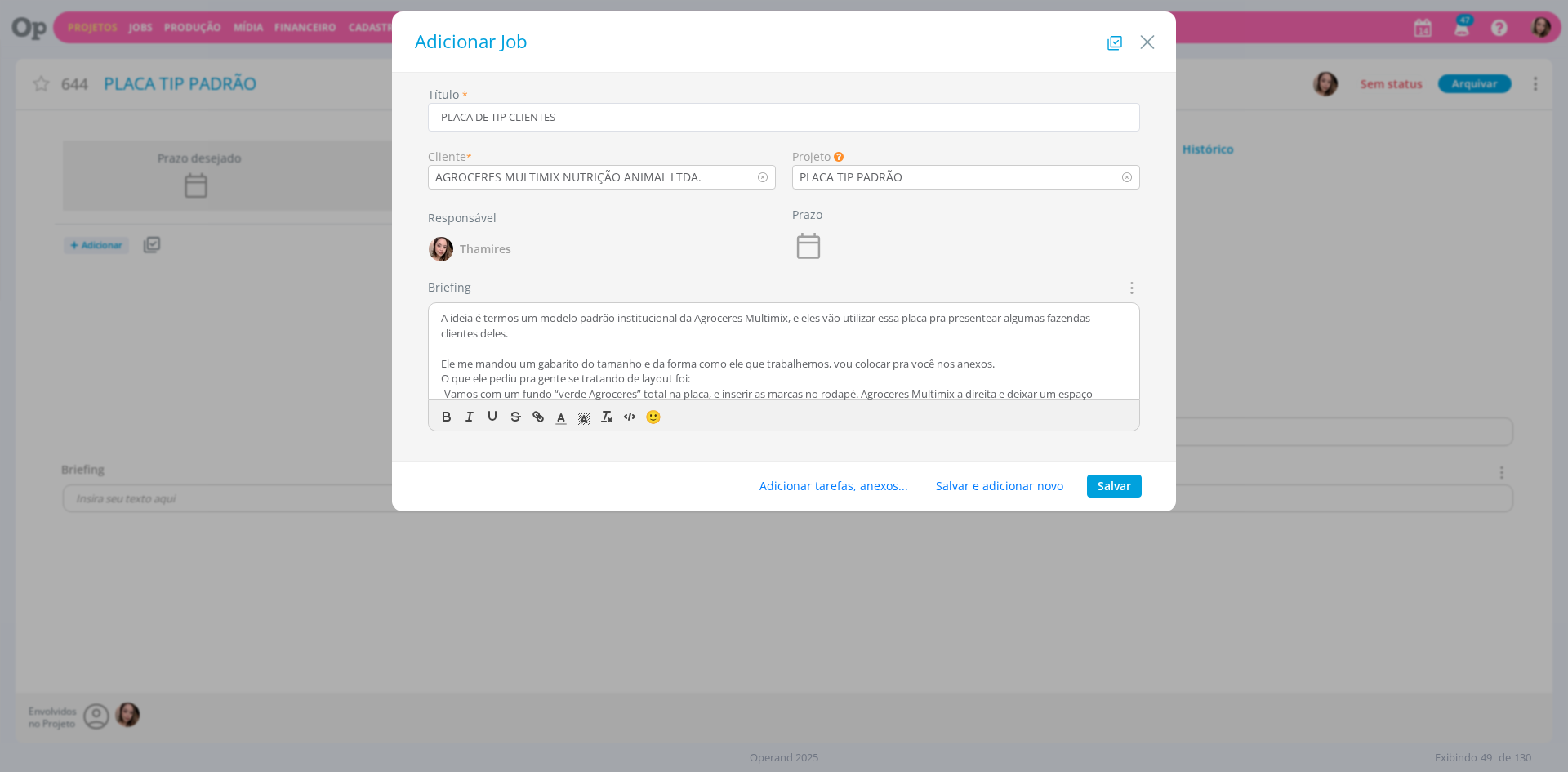
scroll to position [103, 0]
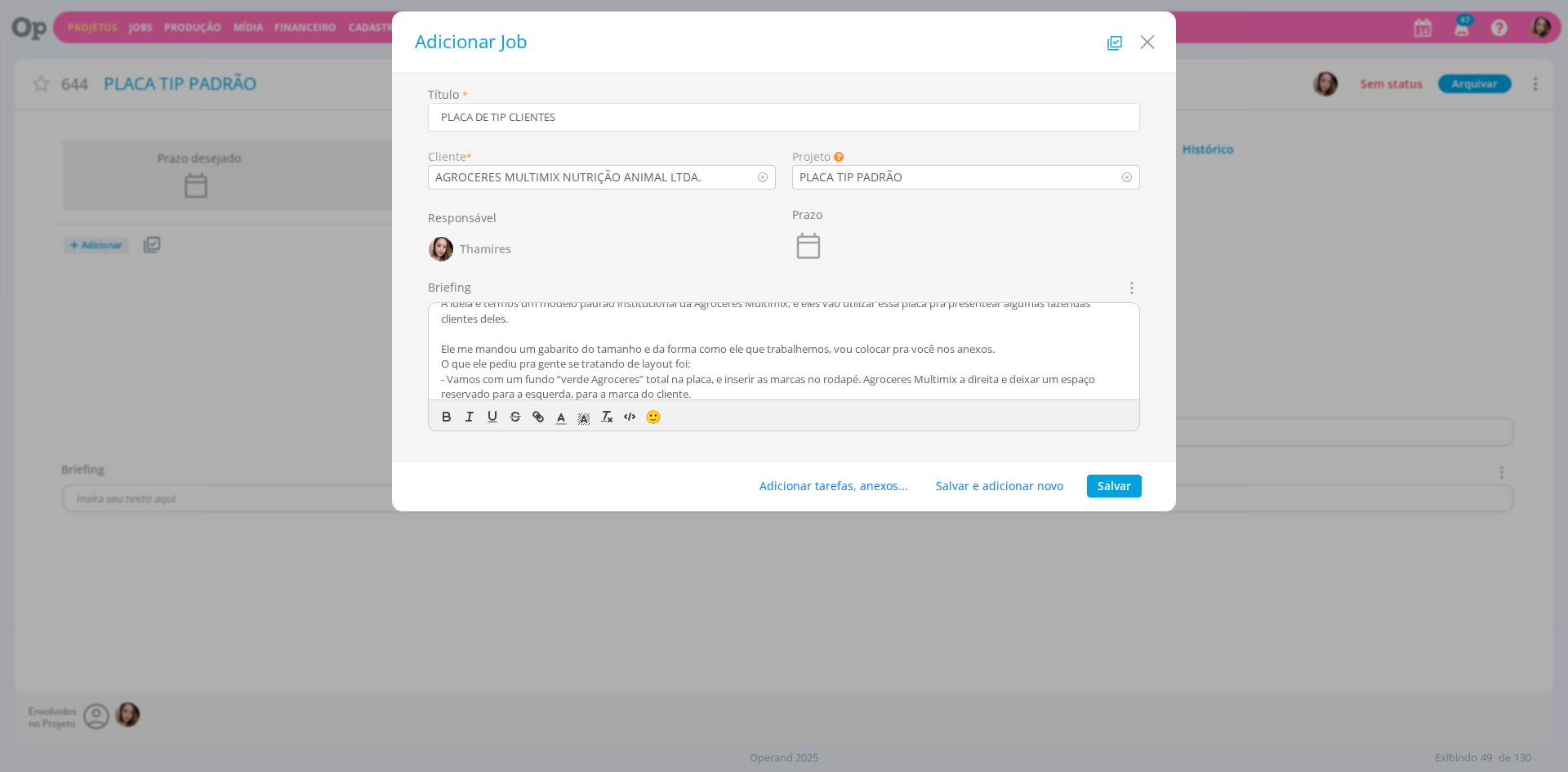
click at [729, 390] on p "- Vamos com um fundo “verde Agroceres” total na placa, e inserir as marcas no r…" at bounding box center [784, 386] width 686 height 30
click at [748, 378] on p "- Vamos com um fundo “verde Agroceres” total na placa, e inserir as marcas no r…" at bounding box center [784, 386] width 686 height 30
click at [723, 375] on p "- Vamos com um fundo “verde Agroceres” total na placa, e inserir as marcas no r…" at bounding box center [784, 386] width 686 height 30
click at [762, 364] on p "O que ele pediu pra gente se tratando de layout foi:" at bounding box center [784, 364] width 686 height 15
click at [990, 378] on p "- Vamos com um fundo “verde Agroceres” total na placa, e inserir as marcas no r…" at bounding box center [784, 386] width 686 height 30
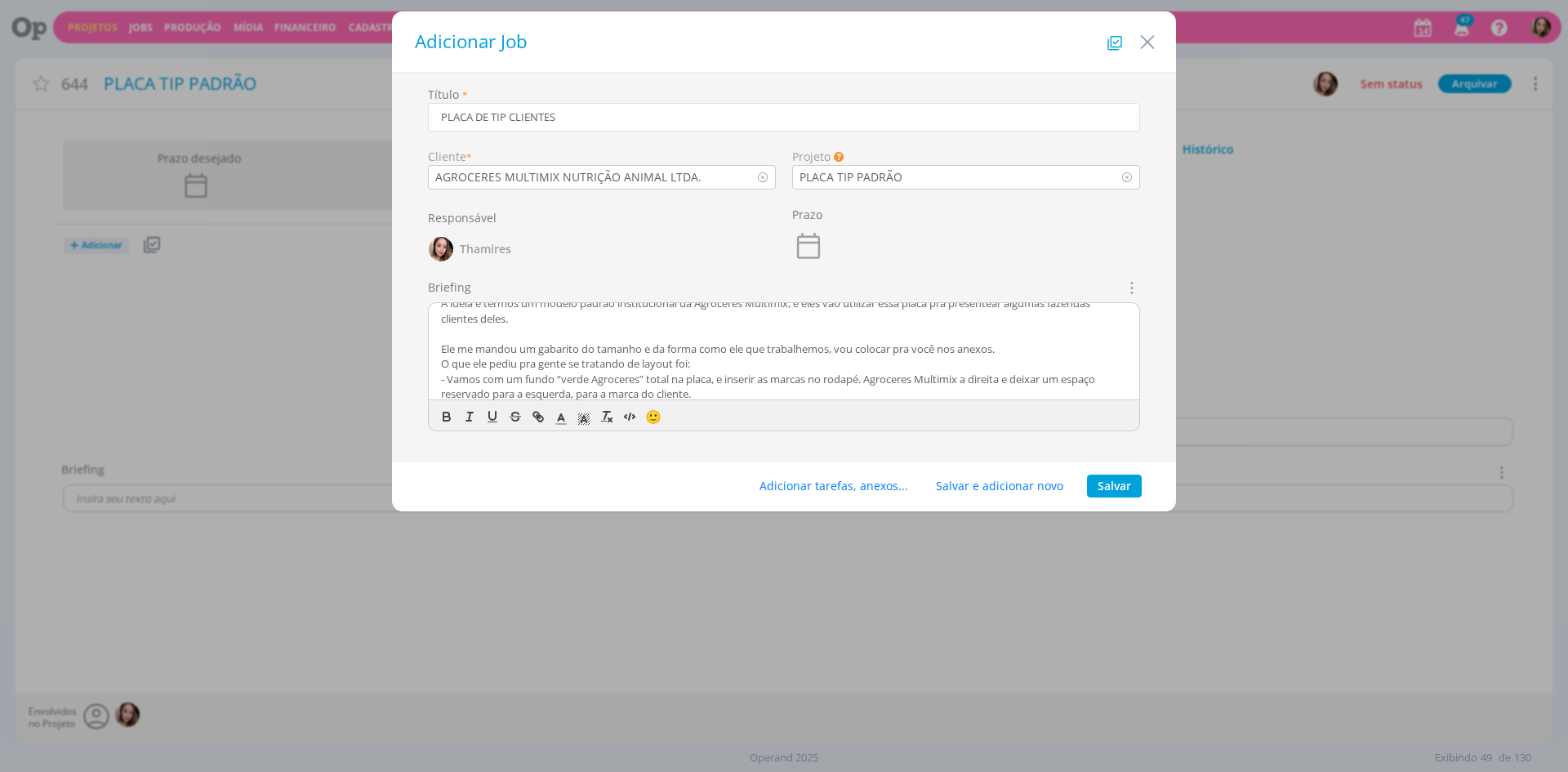
click at [526, 387] on p "- Vamos com um fundo “verde Agroceres” total na placa, e inserir as marcas no r…" at bounding box center [784, 386] width 686 height 30
click at [713, 388] on p "- Vamos com um fundo “verde Agroceres” total na placa, e inserir as marcas no r…" at bounding box center [784, 386] width 686 height 30
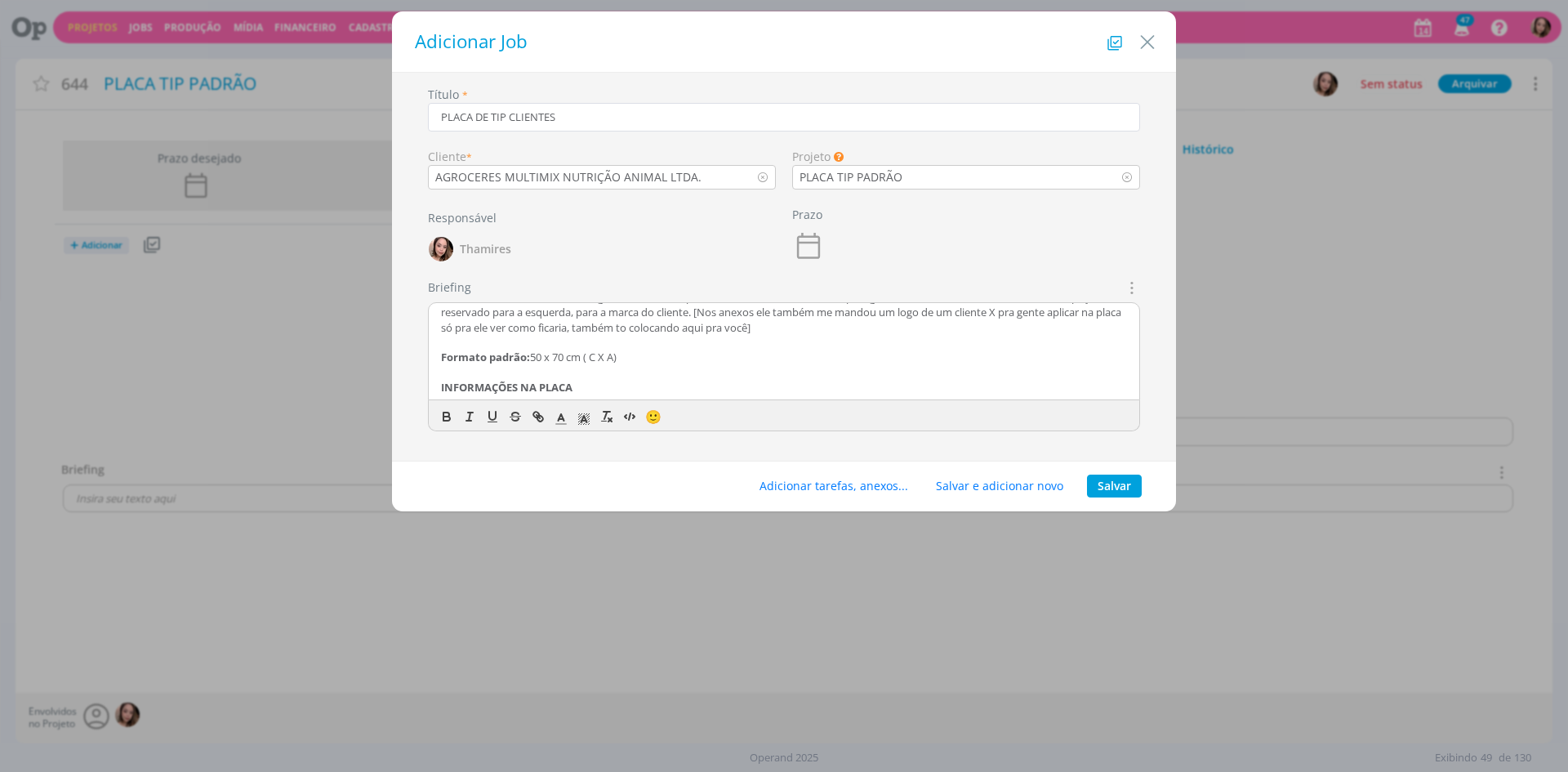
click at [1012, 311] on p "- Vamos com um fundo “verde Agroceres” total na placa, e inserir as marcas no r…" at bounding box center [784, 312] width 686 height 45
click at [570, 320] on p "- Vamos com um fundo “verde Agroceres” total na placa, e inserir as marcas no r…" at bounding box center [784, 312] width 686 height 45
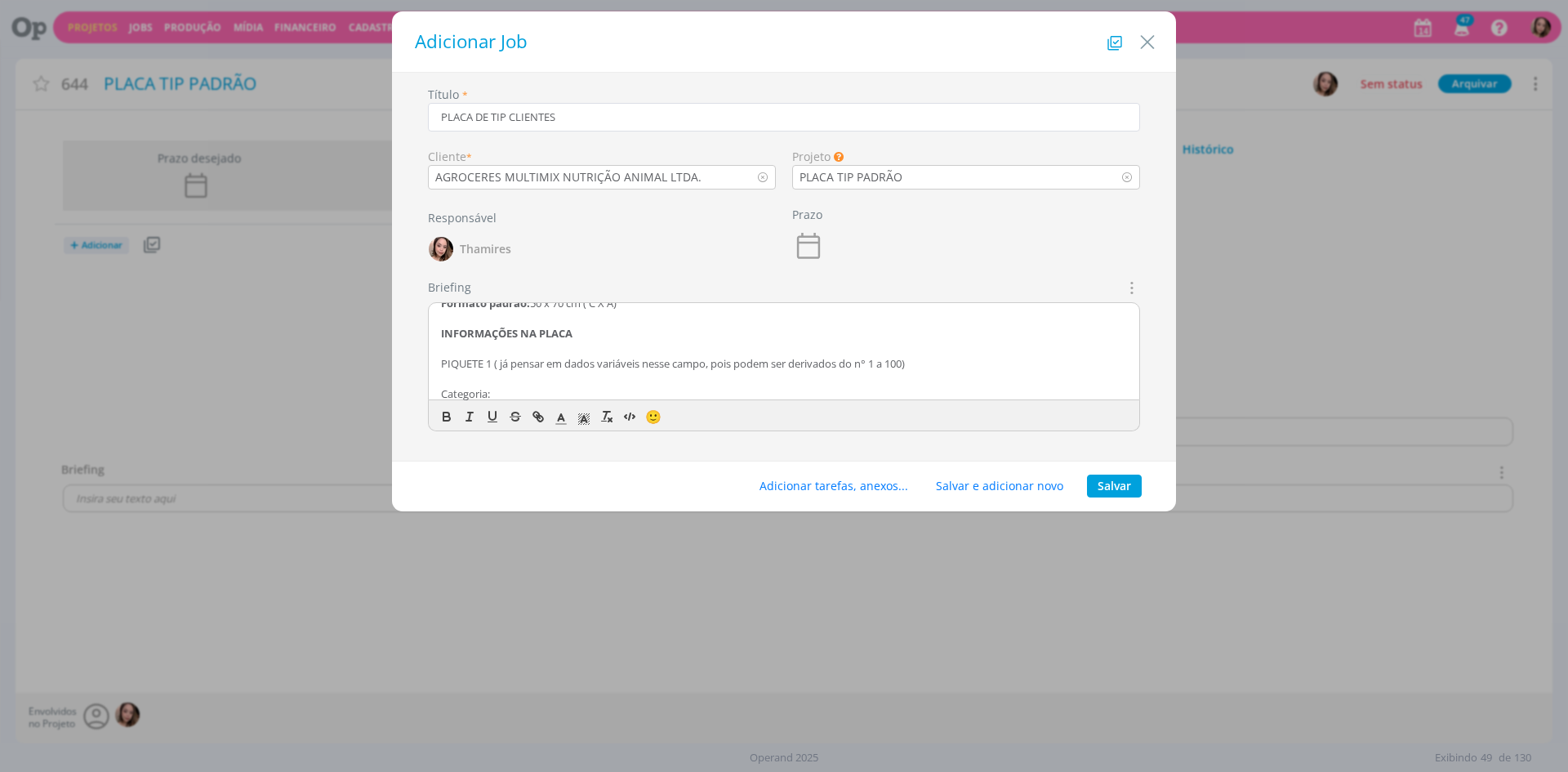
scroll to position [266, 0]
click at [516, 327] on p "dialog" at bounding box center [784, 321] width 686 height 15
click at [500, 340] on p "PIQUETE 1 ( já pensar em dados variáveis nesse campo, pois podem ser derivados …" at bounding box center [784, 336] width 686 height 15
click at [531, 335] on p "PIQUETE 1 (já pensar em dados variáveis nesse campo, pois podem ser derivados d…" at bounding box center [784, 336] width 686 height 15
drag, startPoint x: 498, startPoint y: 337, endPoint x: 674, endPoint y: 336, distance: 176.0
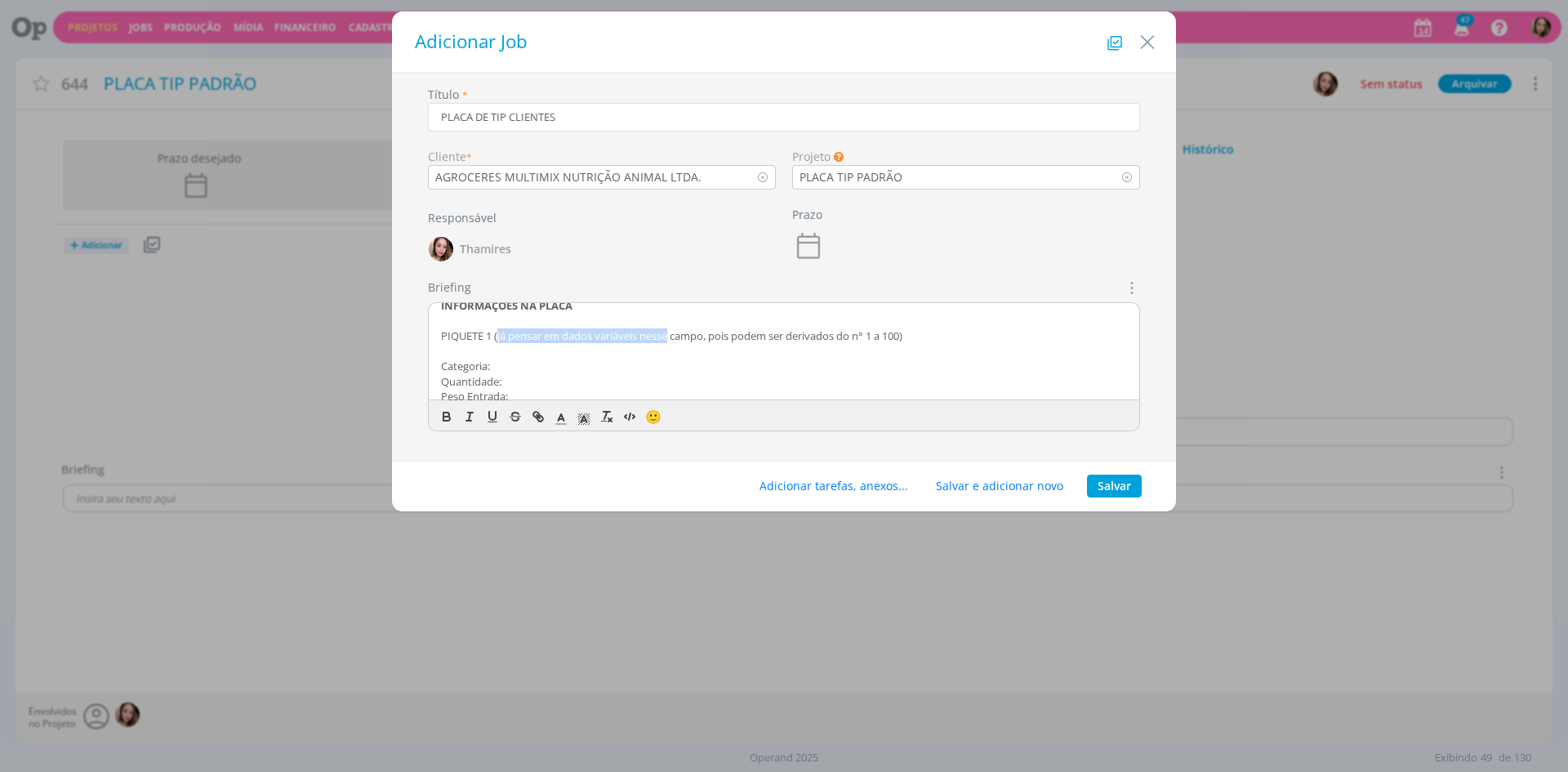
click at [674, 336] on p "PIQUETE 1 (já pensar em dados variáveis nesse campo, pois podem ser derivados d…" at bounding box center [784, 336] width 686 height 15
click at [761, 341] on p "PIQUETE 1 (já pensar em dados variáveis nesse campo, pois podem ser derivados d…" at bounding box center [784, 336] width 686 height 15
click at [913, 340] on p "PIQUETE 1 (já pensar em dados variáveis nesse campo, pois podem ser derivados d…" at bounding box center [784, 336] width 686 height 15
click at [938, 338] on p "PIQUETE 1 (já pensar em dados variáveis nesse campo, pois podem ser derivados d…" at bounding box center [784, 336] width 686 height 15
click at [635, 341] on p "PIQUETE 1 (já pensar em dados variáveis nesse campo, pois podem ser derivados d…" at bounding box center [784, 336] width 686 height 15
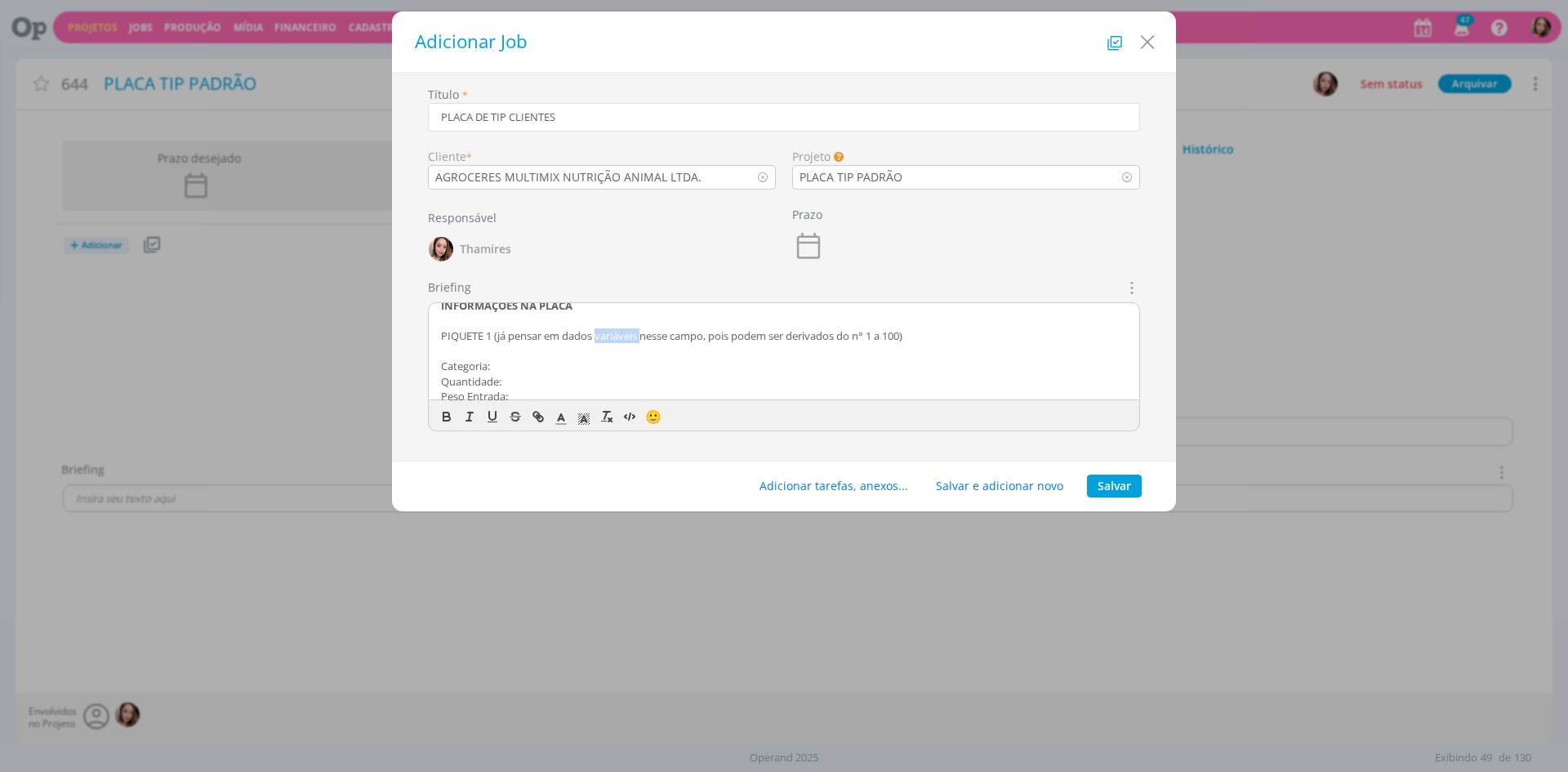
click at [634, 341] on p "PIQUETE 1 (já pensar em dados variáveis nesse campo, pois podem ser derivados d…" at bounding box center [784, 336] width 686 height 15
click at [543, 341] on p "PIQUETE 1 (já pensar em dados variáveis nesse campo, pois podem ser derivados d…" at bounding box center [784, 336] width 686 height 15
click at [507, 338] on p "PIQUETE 1 (já pensar em dados variáveis nesse campo, pois podem ser derivados d…" at bounding box center [784, 336] width 686 height 15
click at [492, 340] on p "PIQUETE 1 (já pensar em dados variáveis nesse campo, pois podem ser derivados d…" at bounding box center [784, 336] width 686 height 15
click at [565, 340] on p "PIQUETE 1 (já pensar em dados variáveis nesse campo, pois podem ser derivados d…" at bounding box center [784, 336] width 686 height 15
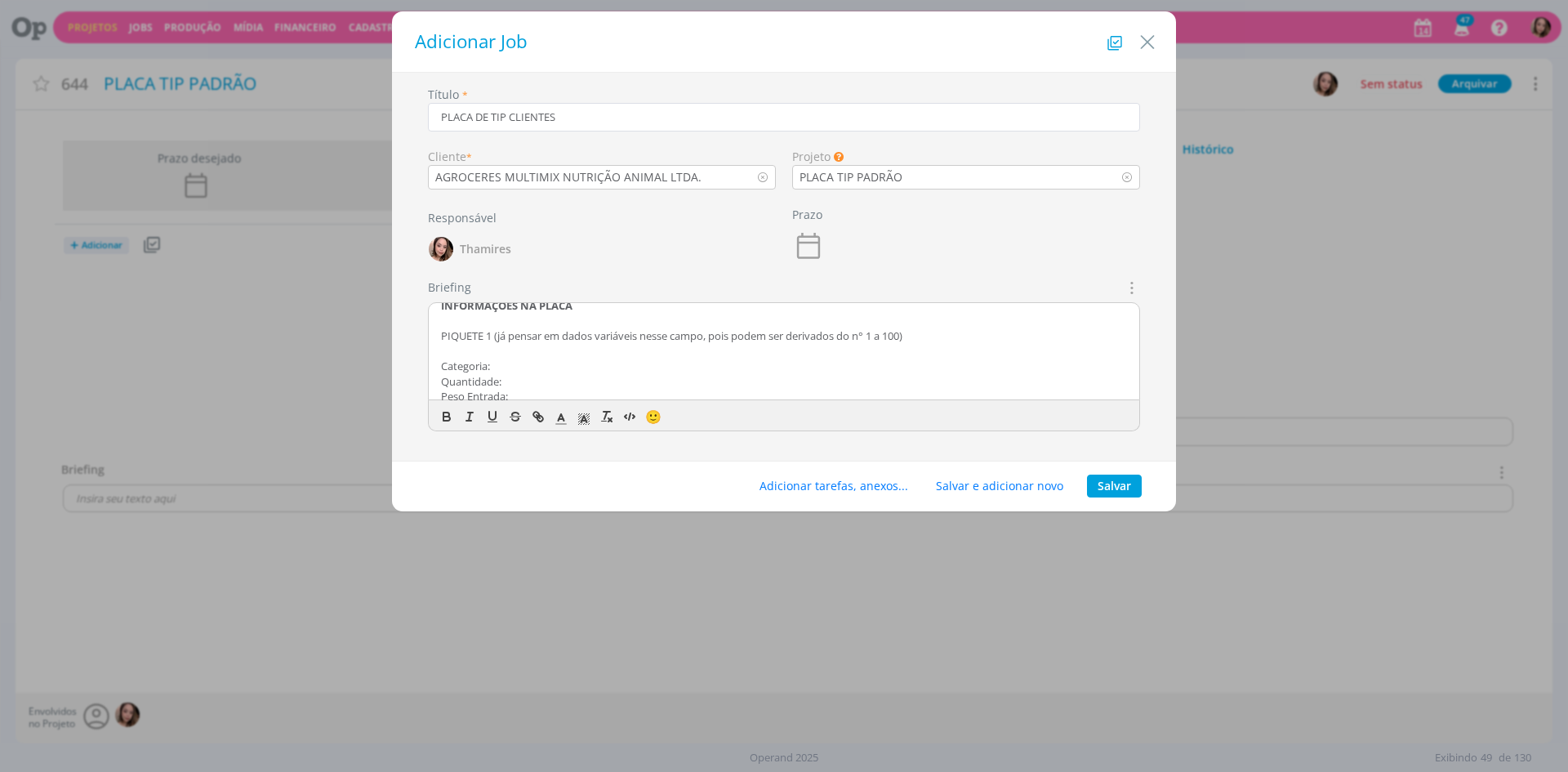
click at [923, 333] on p "PIQUETE 1 (já pensar em dados variáveis nesse campo, pois podem ser derivados d…" at bounding box center [784, 336] width 686 height 15
click at [914, 337] on p "PIQUETE 1 (já pensar em dados variáveis nesse campo, pois podem ser derivados d…" at bounding box center [784, 336] width 686 height 15
click at [923, 332] on p "PIQUETE 1 (já pensar em dados variáveis nesse campo, pois podem ser derivados d…" at bounding box center [784, 343] width 686 height 30
click at [483, 358] on p "PIQUETE 1 (já pensar em dados variáveis nesse campo, pois podem ser derivados d…" at bounding box center [784, 343] width 686 height 30
click at [597, 348] on p "PIQUETE 1 (já pensar em dados variáveis nesse campo, pois podem ser derivados d…" at bounding box center [784, 343] width 686 height 30
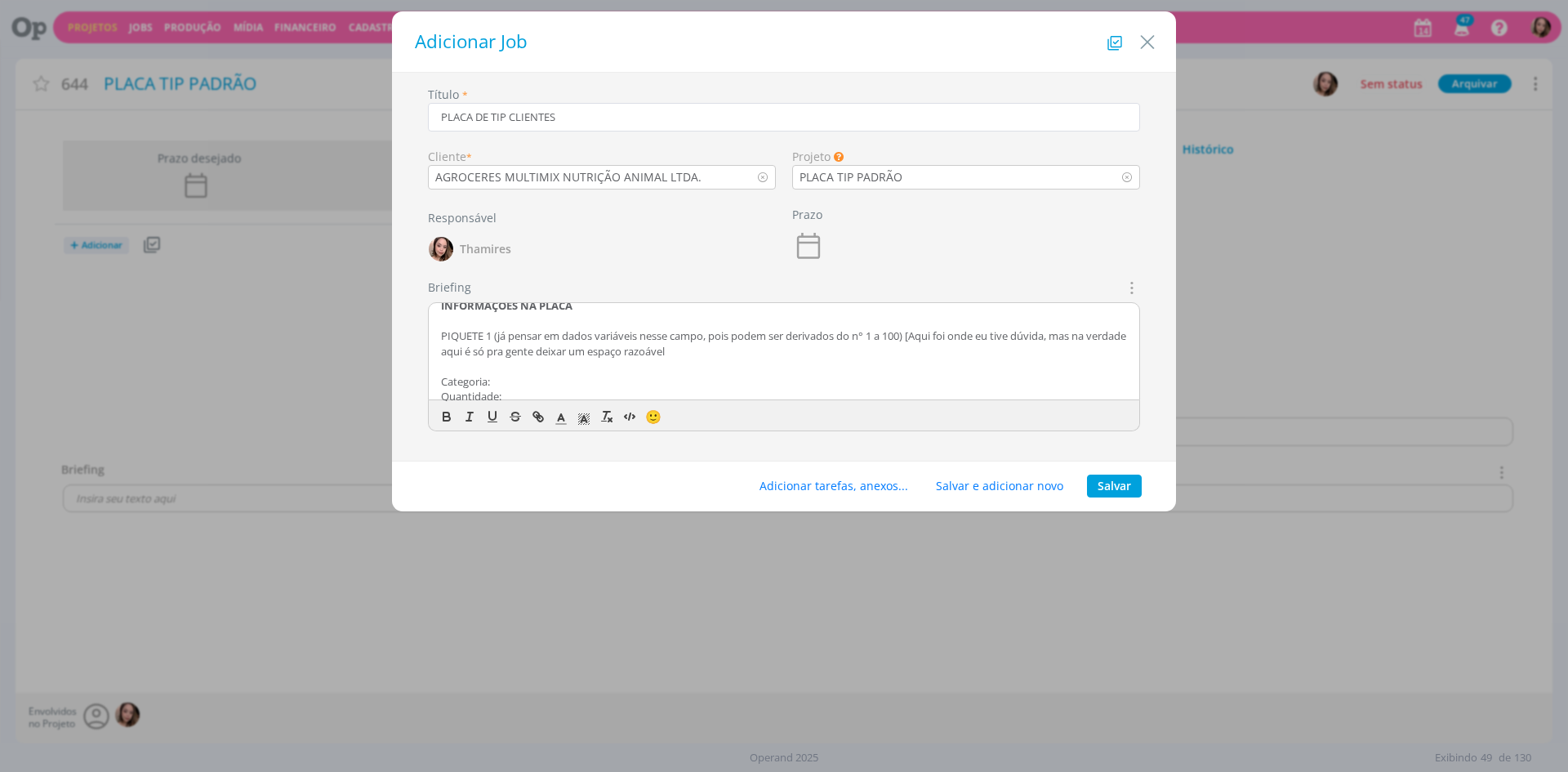
click at [723, 347] on p "PIQUETE 1 (já pensar em dados variáveis nesse campo, pois podem ser derivados d…" at bounding box center [784, 343] width 686 height 30
click at [501, 329] on p "PIQUETE 1 (já pensar em dados variáveis nesse campo, pois podem ser derivados d…" at bounding box center [784, 343] width 686 height 30
drag, startPoint x: 917, startPoint y: 330, endPoint x: 1073, endPoint y: 347, distance: 156.9
click at [1055, 353] on p "PIQUETE 1 (já pensar em dados variáveis nesse campo, pois podem ser derivados d…" at bounding box center [784, 343] width 686 height 30
click at [1075, 348] on p "PIQUETE 1 (já pensar em dados variáveis nesse campo, pois podem ser derivados d…" at bounding box center [784, 343] width 686 height 30
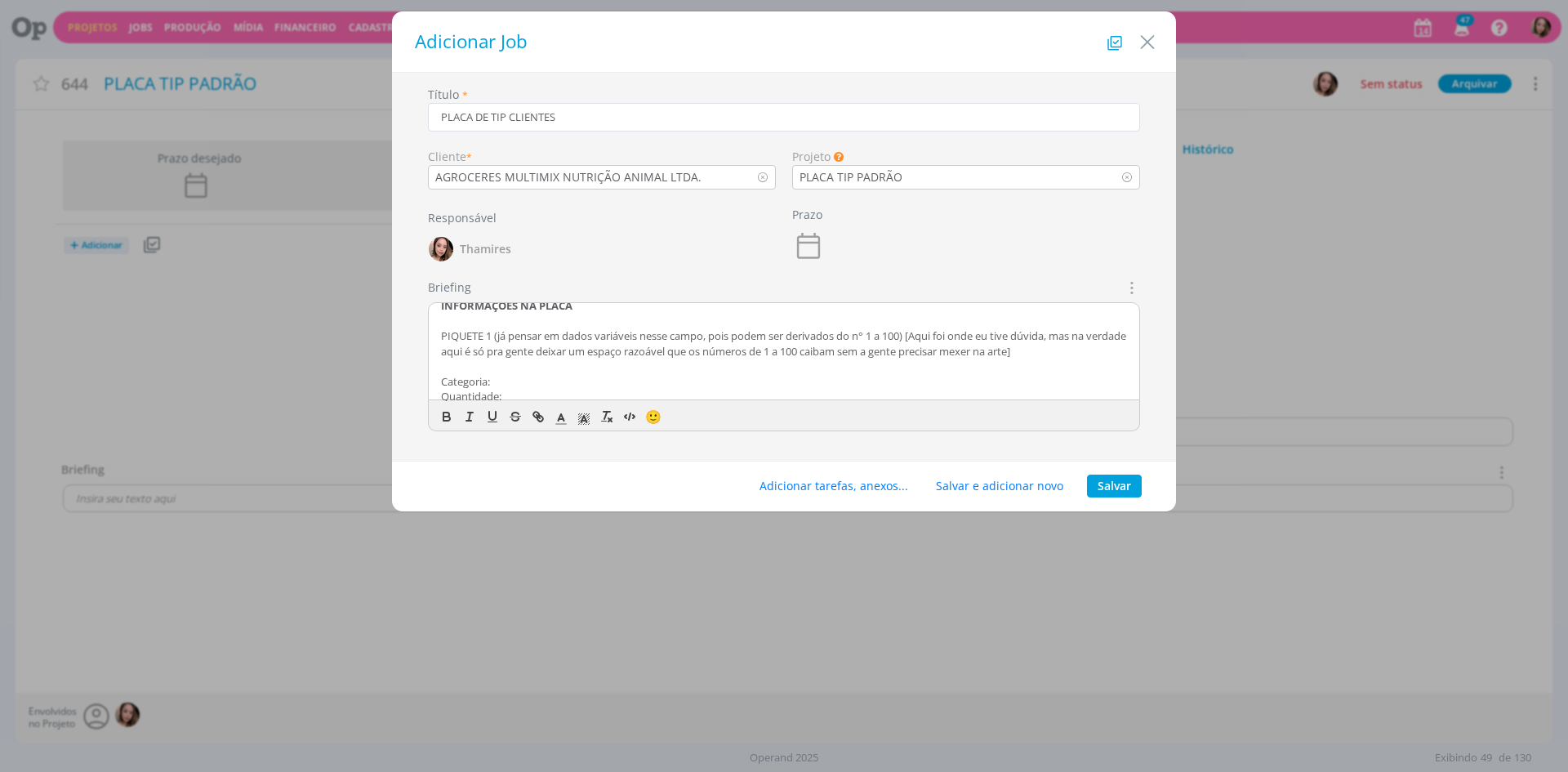
click at [501, 352] on p "PIQUETE 1 (já pensar em dados variáveis nesse campo, pois podem ser derivados d…" at bounding box center [784, 343] width 686 height 30
click at [1054, 336] on p "PIQUETE 1 (já pensar em dados variáveis nesse campo, pois podem ser derivados d…" at bounding box center [784, 343] width 686 height 30
drag, startPoint x: 543, startPoint y: 350, endPoint x: 679, endPoint y: 348, distance: 136.0
click at [679, 348] on p "PIQUETE 1 (já pensar em dados variáveis nesse campo, pois podem ser derivados d…" at bounding box center [784, 343] width 686 height 30
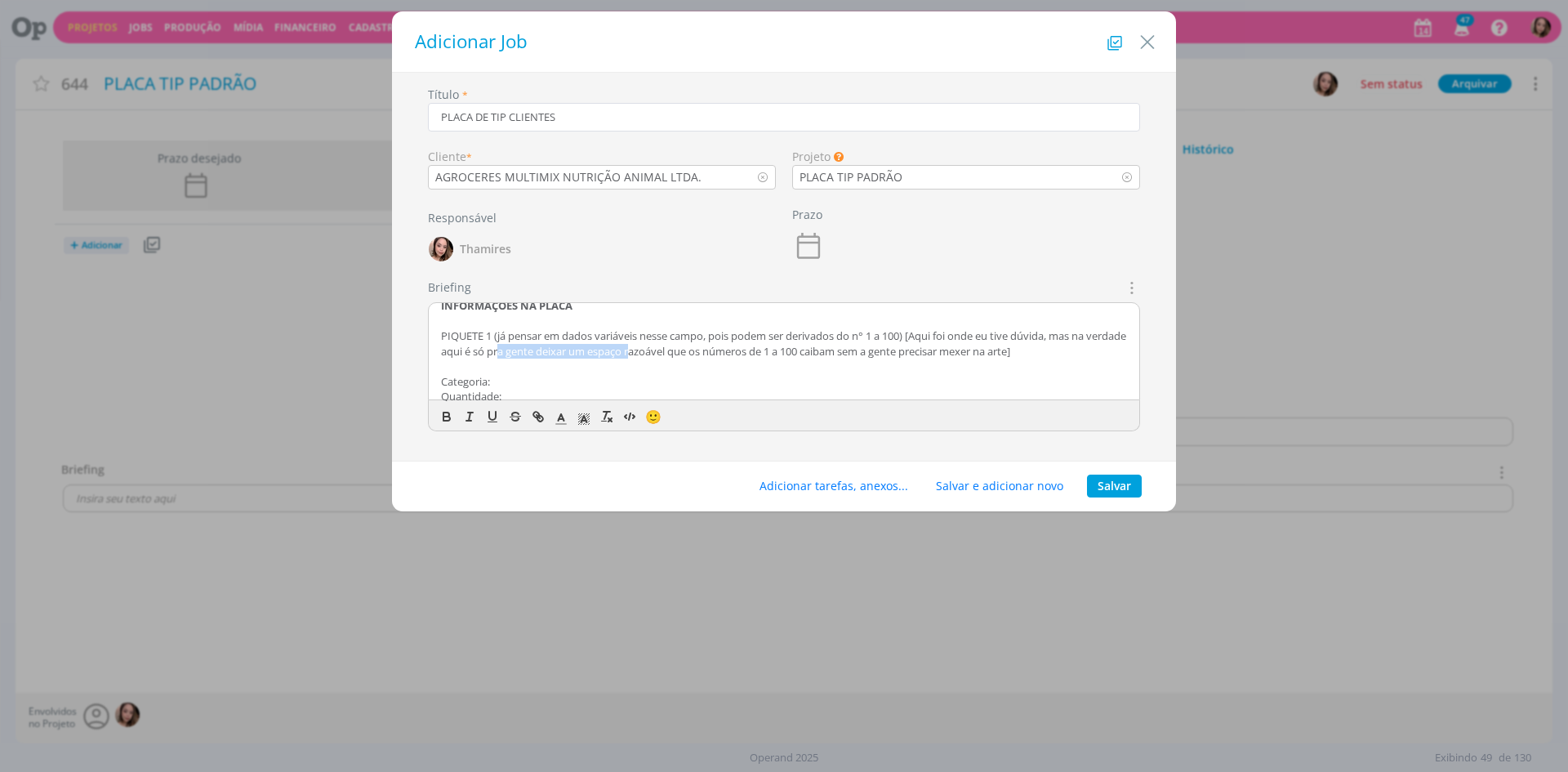
click at [679, 348] on p "PIQUETE 1 (já pensar em dados variáveis nesse campo, pois podem ser derivados d…" at bounding box center [784, 343] width 686 height 30
click at [954, 348] on p "PIQUETE 1 (já pensar em dados variáveis nesse campo, pois podem ser derivados d…" at bounding box center [784, 343] width 686 height 30
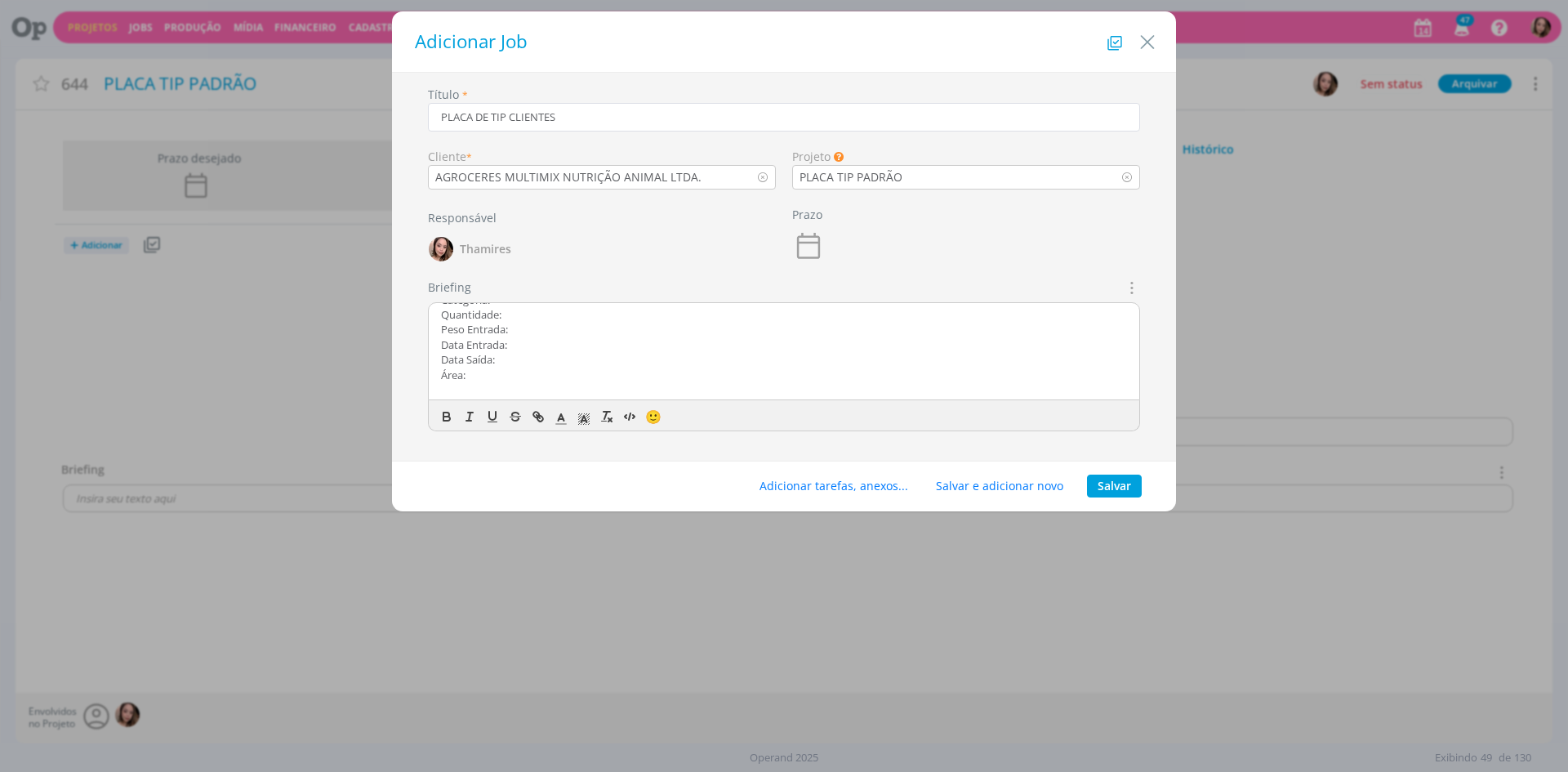
scroll to position [350, 0]
click at [492, 386] on p "dialog" at bounding box center [784, 387] width 686 height 15
click at [811, 239] on icon "dialog" at bounding box center [809, 246] width 33 height 33
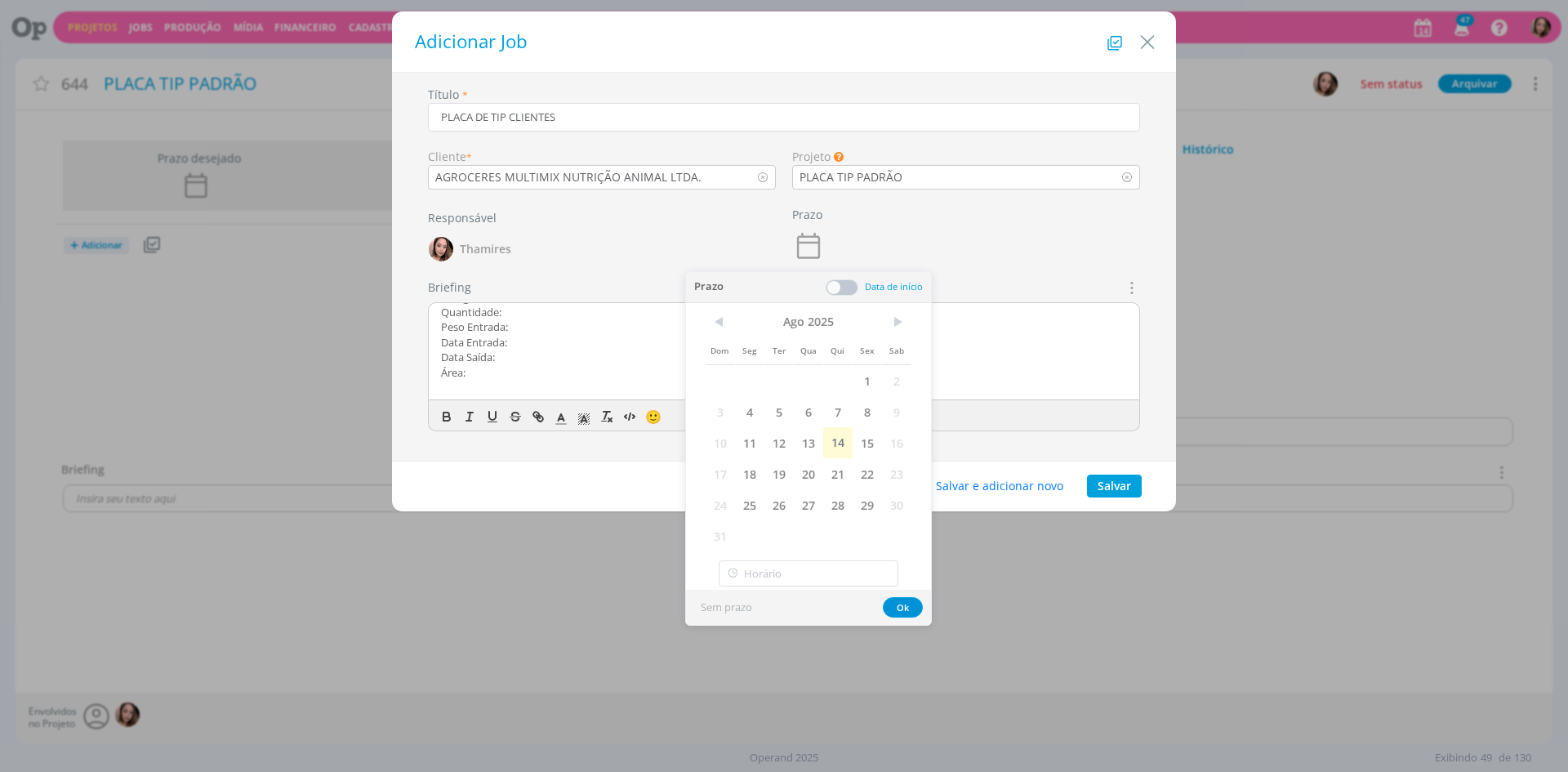
click at [695, 212] on div "Responsável Thamires" at bounding box center [602, 243] width 364 height 69
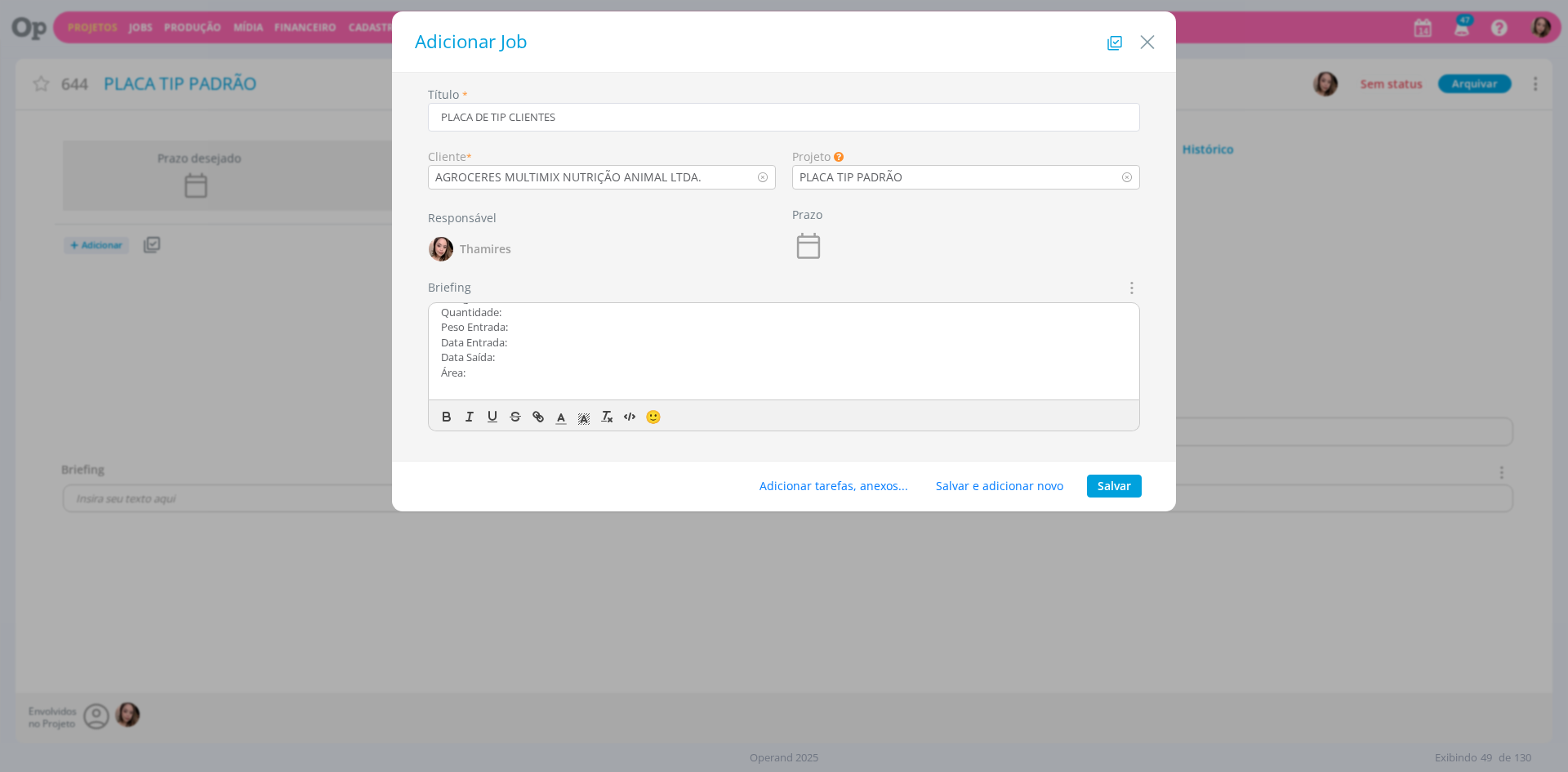
scroll to position [0, 0]
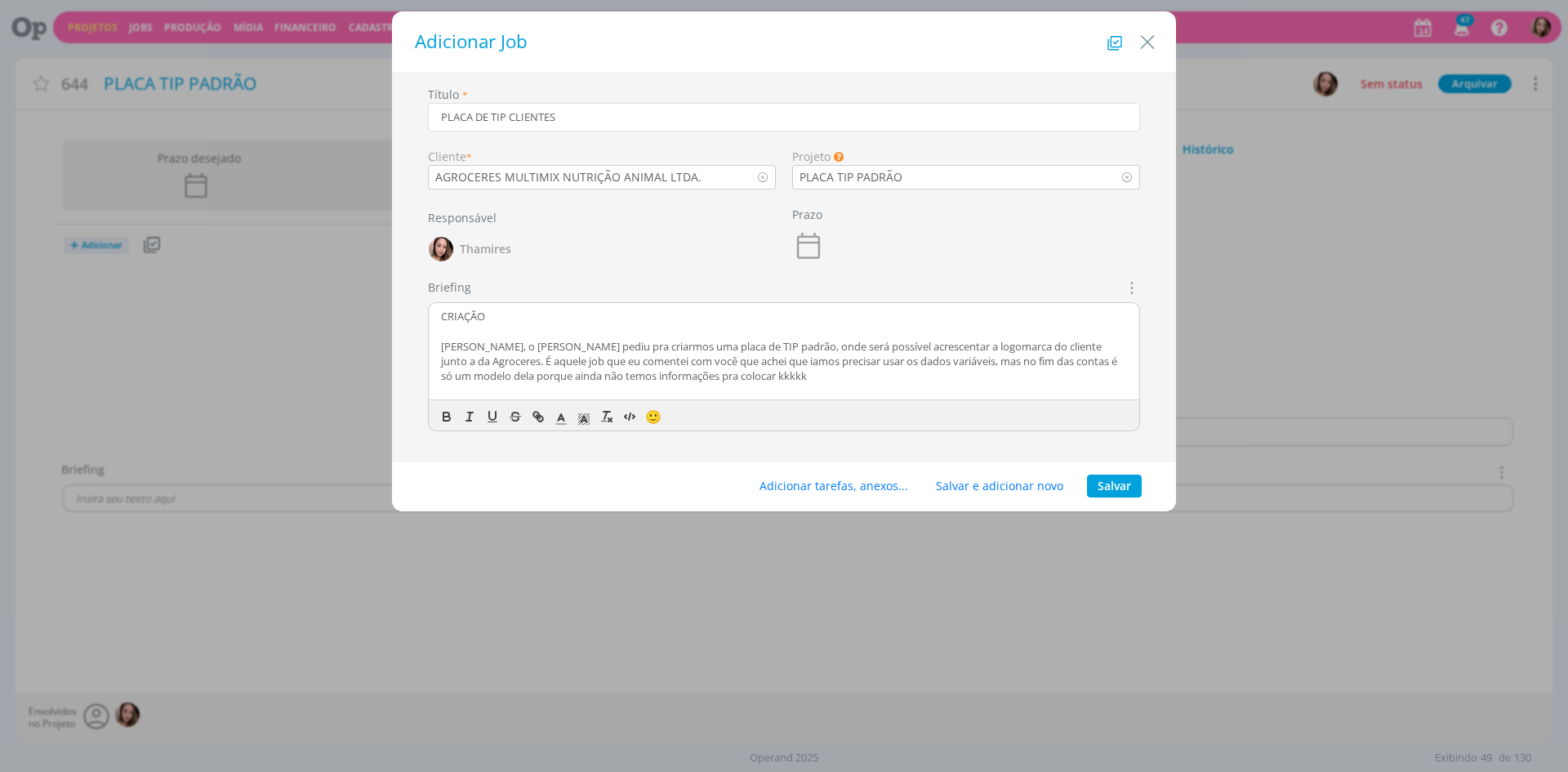
click at [458, 324] on p "dialog" at bounding box center [784, 331] width 686 height 15
click at [462, 319] on p "CRIAÇÃO" at bounding box center [784, 316] width 686 height 15
click at [443, 422] on icon "dialog" at bounding box center [447, 417] width 15 height 15
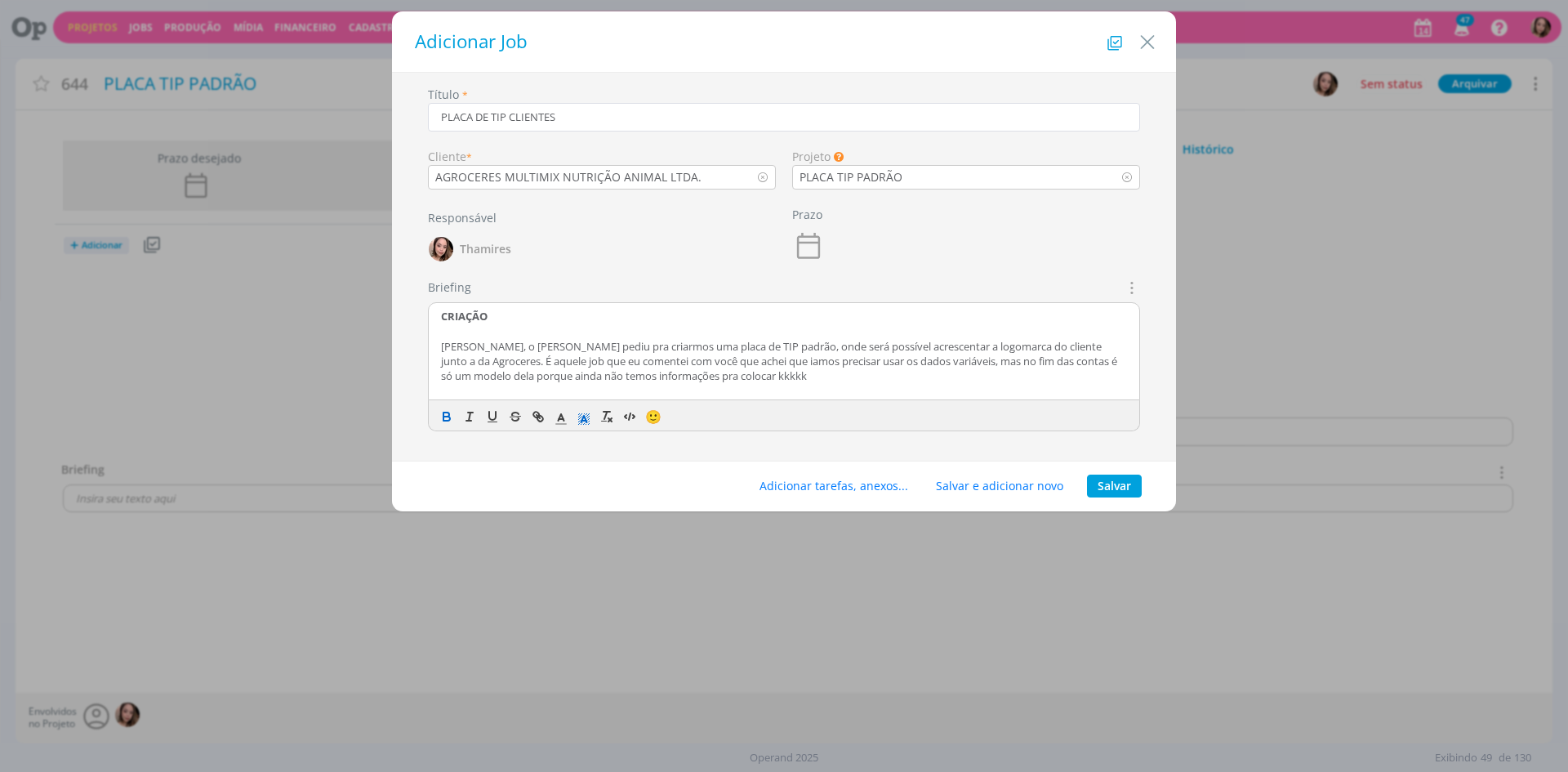
click at [583, 425] on icon "dialog" at bounding box center [584, 419] width 15 height 15
click at [669, 451] on span "dialog" at bounding box center [668, 453] width 13 height 13
click at [569, 354] on p "[PERSON_NAME], o [PERSON_NAME] pediu pra criarmos uma placa de TIP padrão, onde…" at bounding box center [784, 361] width 686 height 45
click at [628, 339] on p "[PERSON_NAME], o [PERSON_NAME] pediu pra criarmos uma placa de TIP padrão, onde…" at bounding box center [784, 361] width 686 height 45
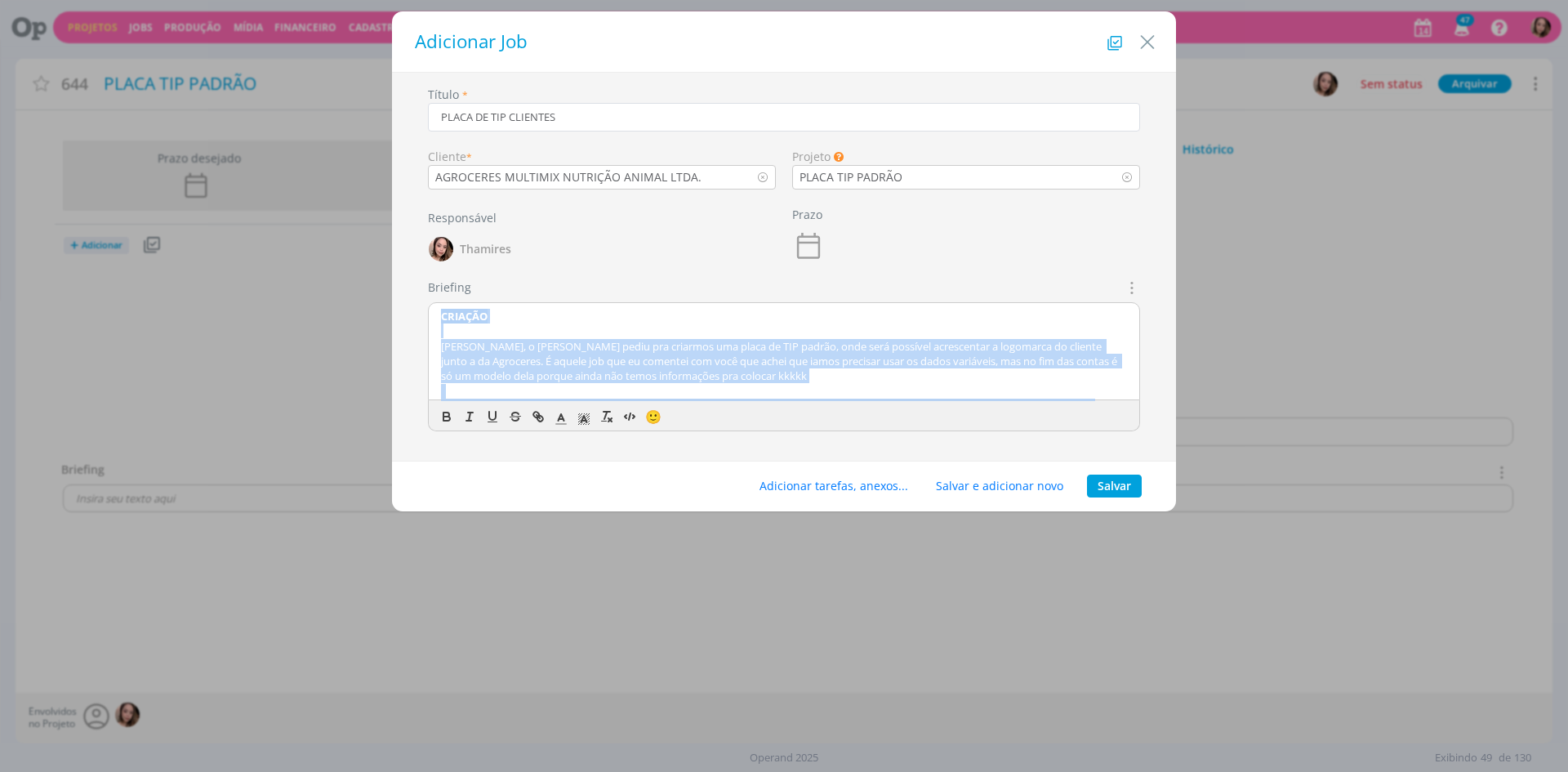
copy div "LOREMIP Dolo, s Amet conse adi elitsedd eiu tempo in UTL etdolo, magn aliq enim…"
click at [628, 339] on p "[PERSON_NAME], o [PERSON_NAME] pediu pra criarmos uma placa de TIP padrão, onde…" at bounding box center [784, 361] width 686 height 45
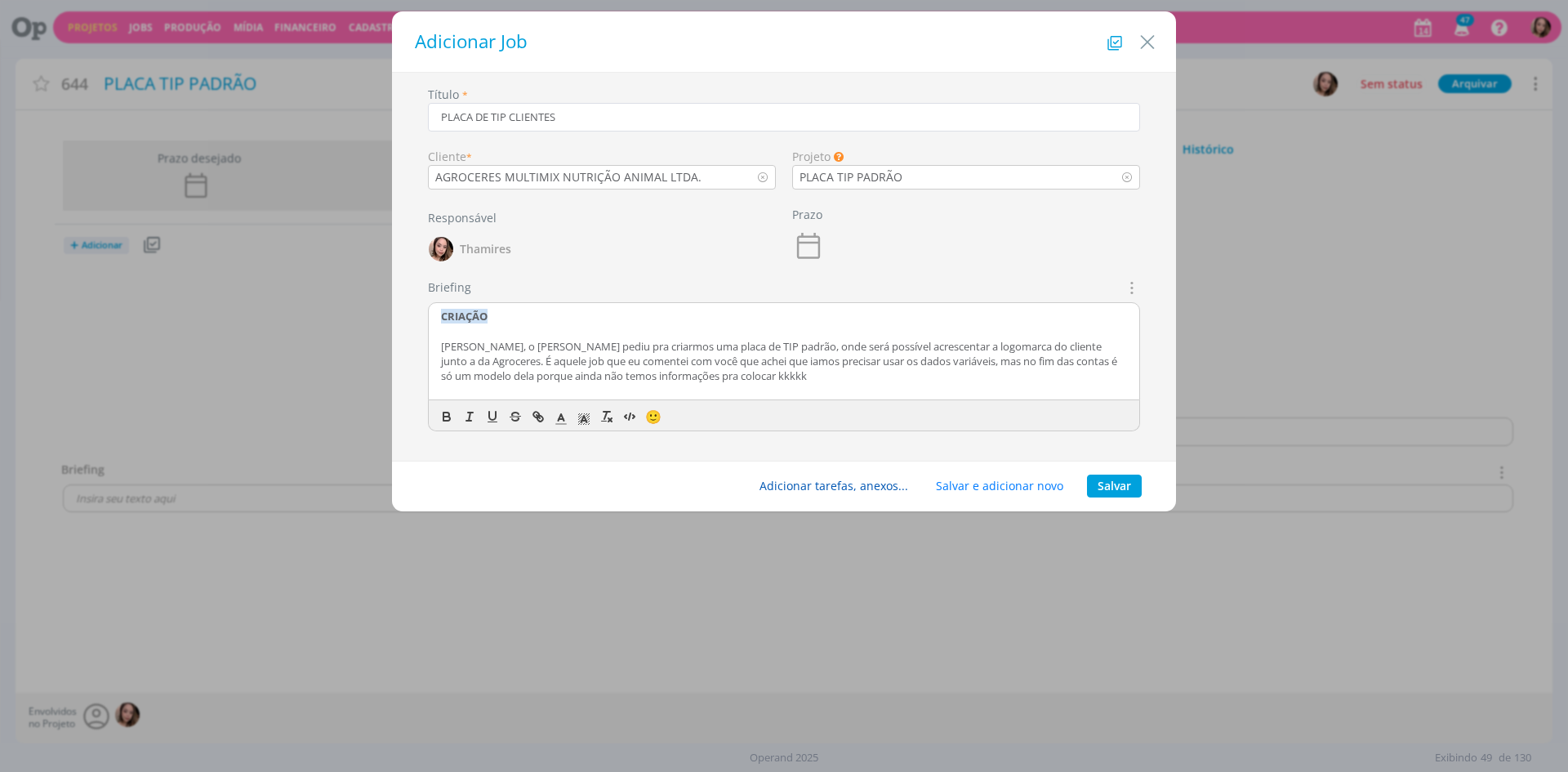
click at [872, 480] on button "Adicionar tarefas, anexos..." at bounding box center [834, 486] width 170 height 23
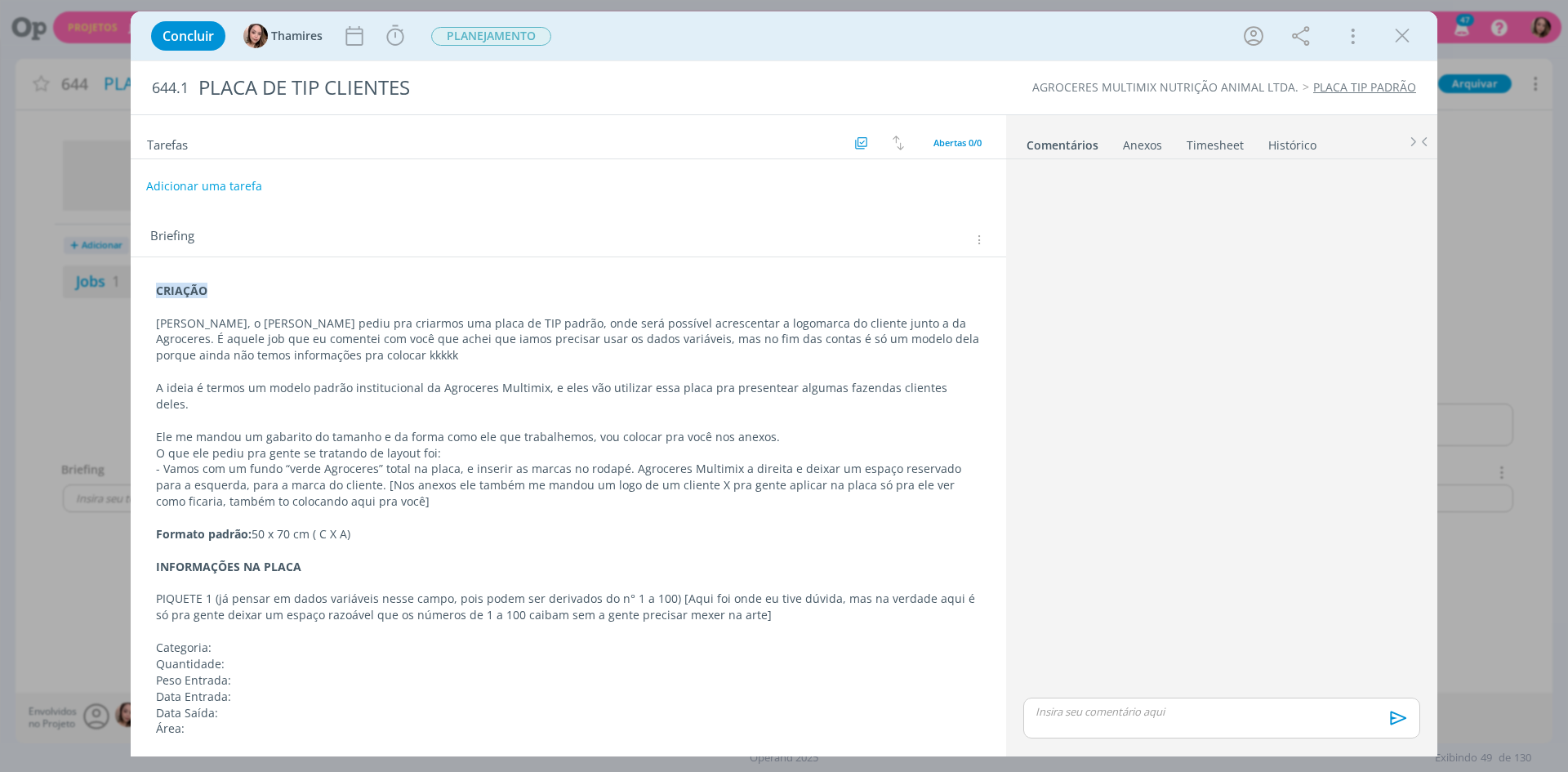
click at [234, 187] on button "Adicionar uma tarefa" at bounding box center [204, 186] width 116 height 28
click at [234, 188] on input "dialog" at bounding box center [460, 185] width 603 height 23
type input "c"
type input "CRIAÇÃO"
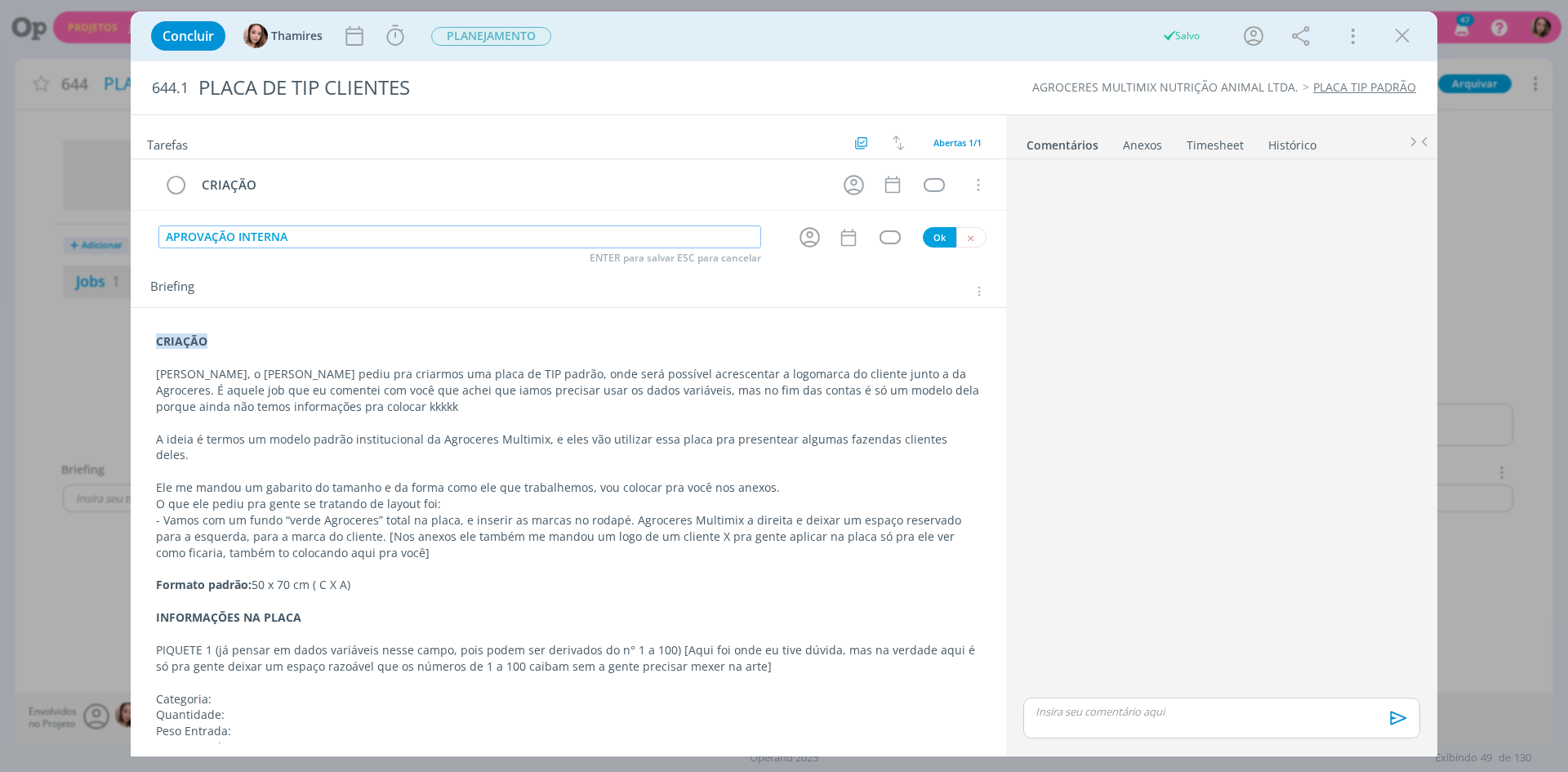
type input "APROVAÇÃO INTERNA"
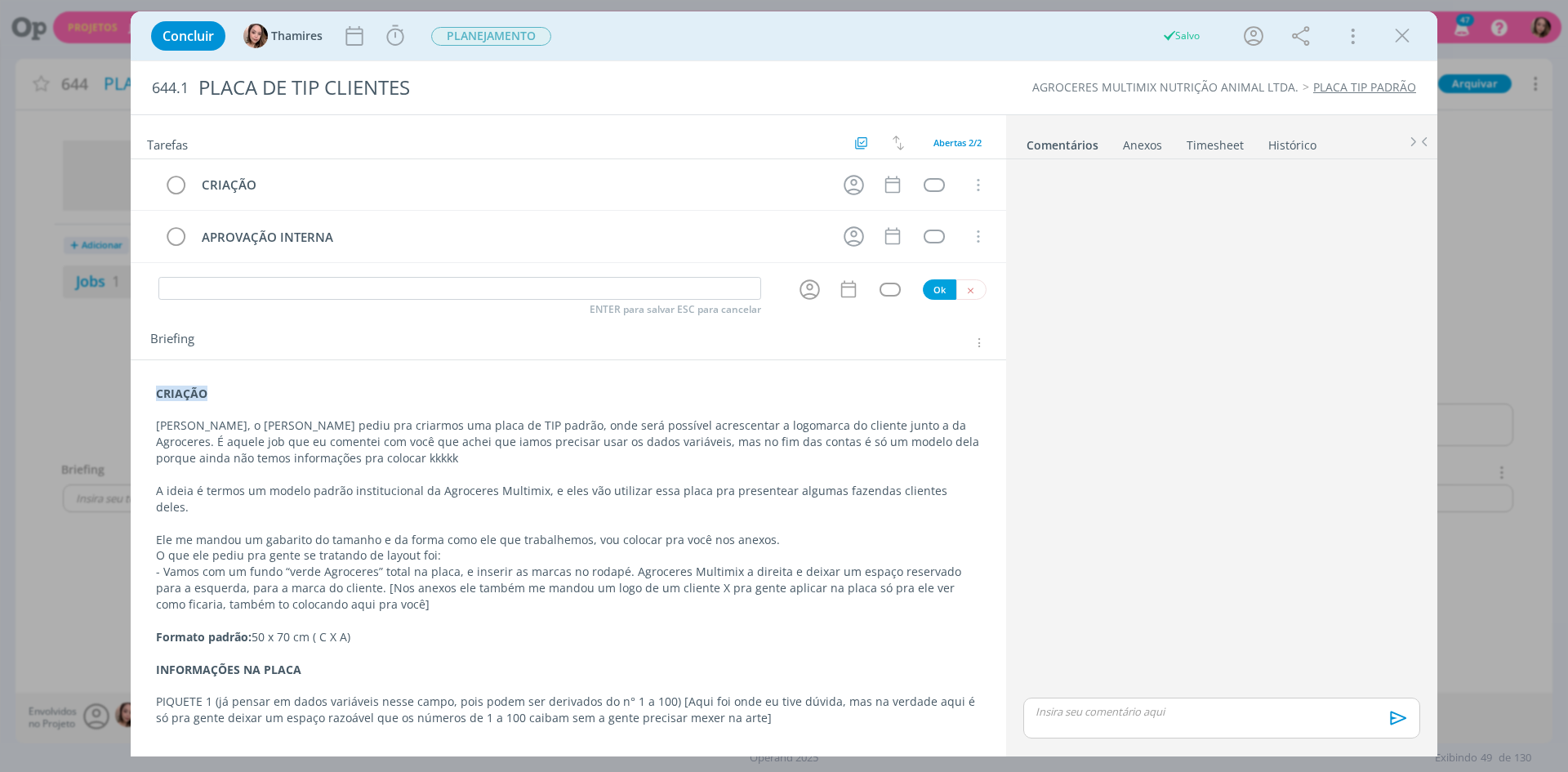
click at [1145, 135] on link "Anexos 0" at bounding box center [1142, 141] width 41 height 24
click at [1133, 191] on label "Arraste seus arquivos ou procure em seu computador" at bounding box center [1221, 193] width 292 height 21
click at [1133, 177] on input "Arraste seus arquivos ou procure em seu computador" at bounding box center [1222, 175] width 410 height 5
type input "C:\fakepath\Logo Carvaletto.pdf"
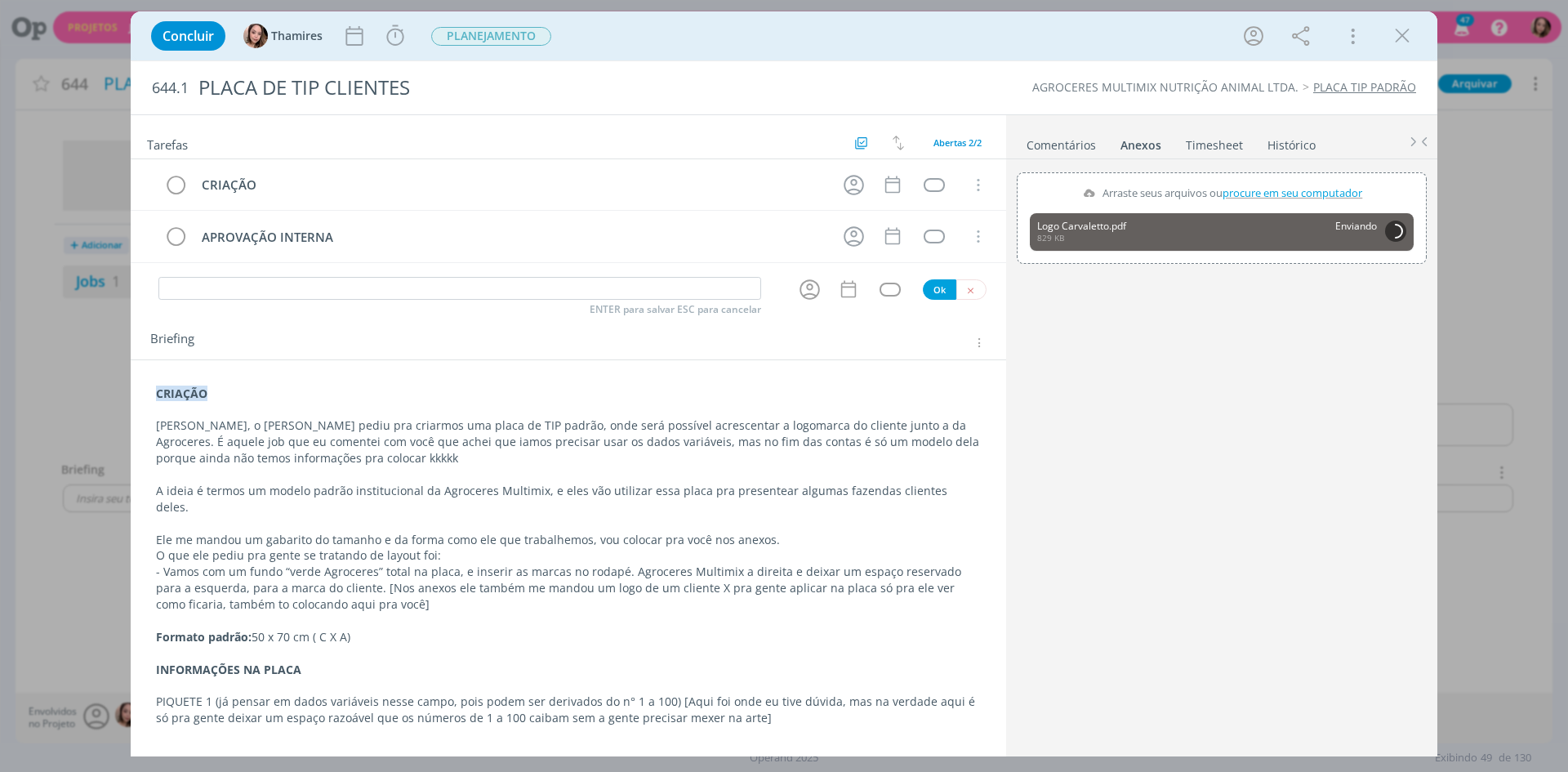
click at [1308, 193] on span "procure em seu computador" at bounding box center [1292, 193] width 140 height 15
click at [1308, 177] on input "Arraste seus arquivos ou procure em seu computador" at bounding box center [1222, 175] width 410 height 5
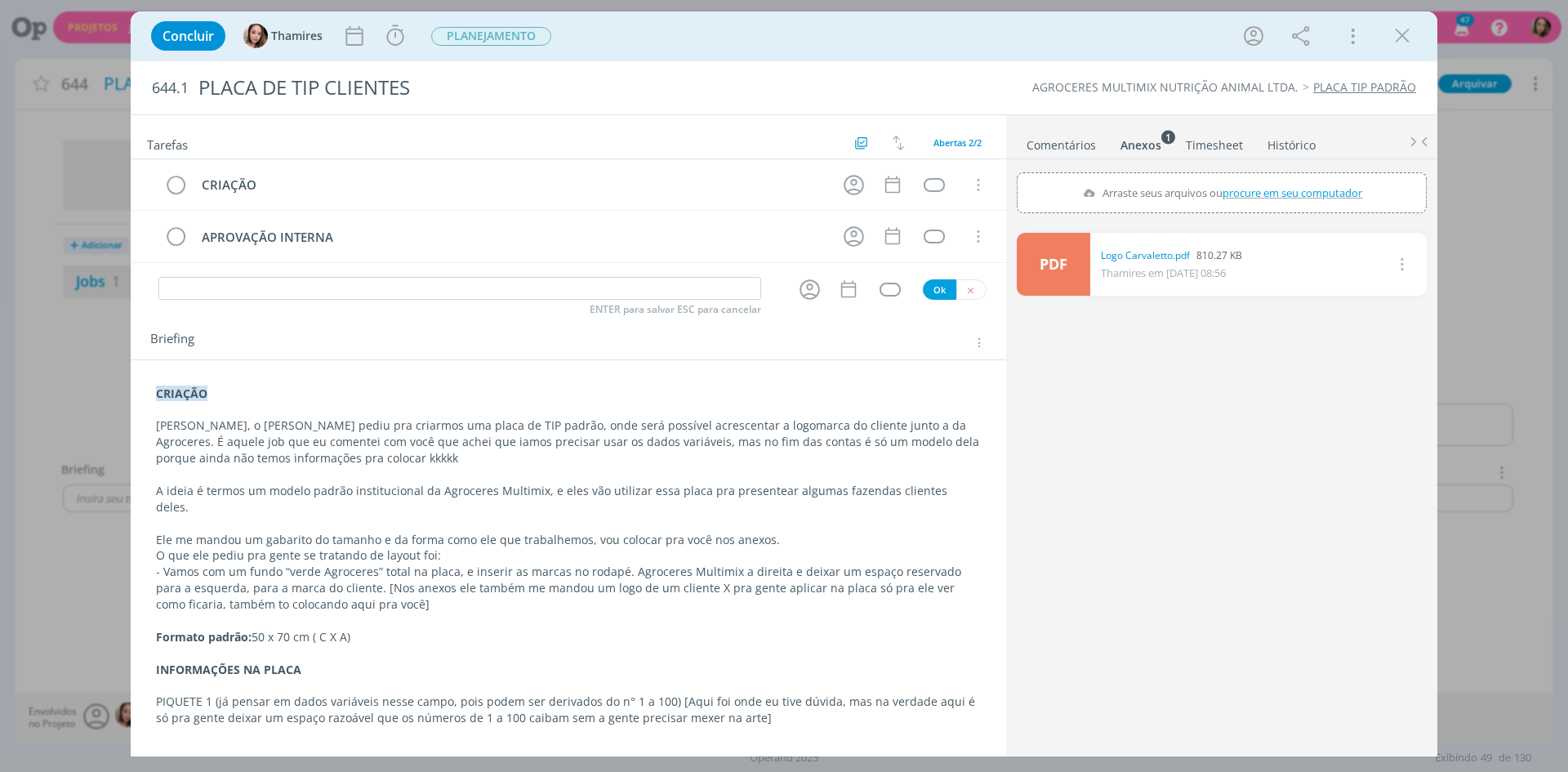
type input "C:\fakepath\pro-uuHVb3Wq.jpeg"
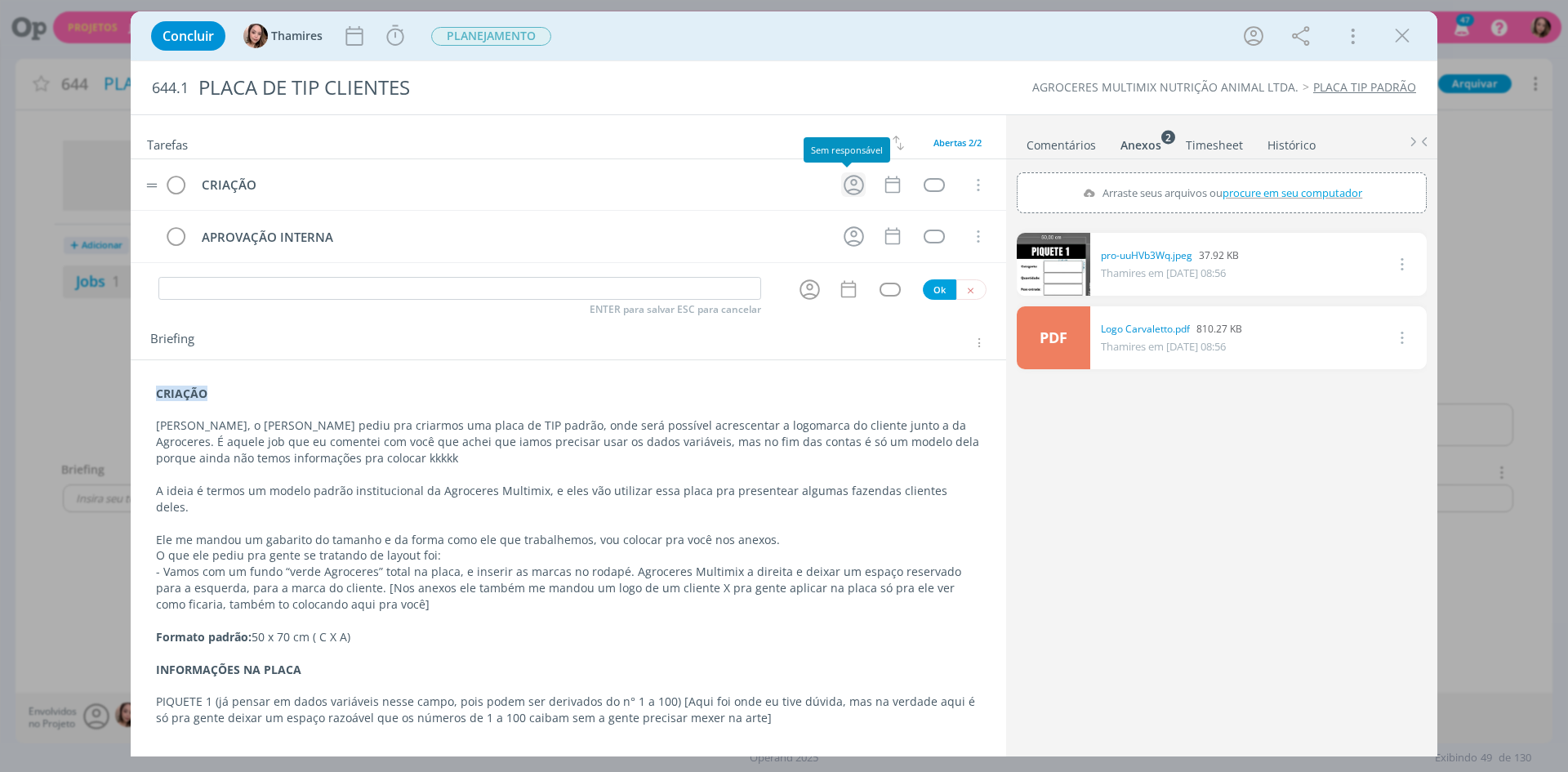
click at [844, 184] on icon "dialog" at bounding box center [854, 185] width 20 height 20
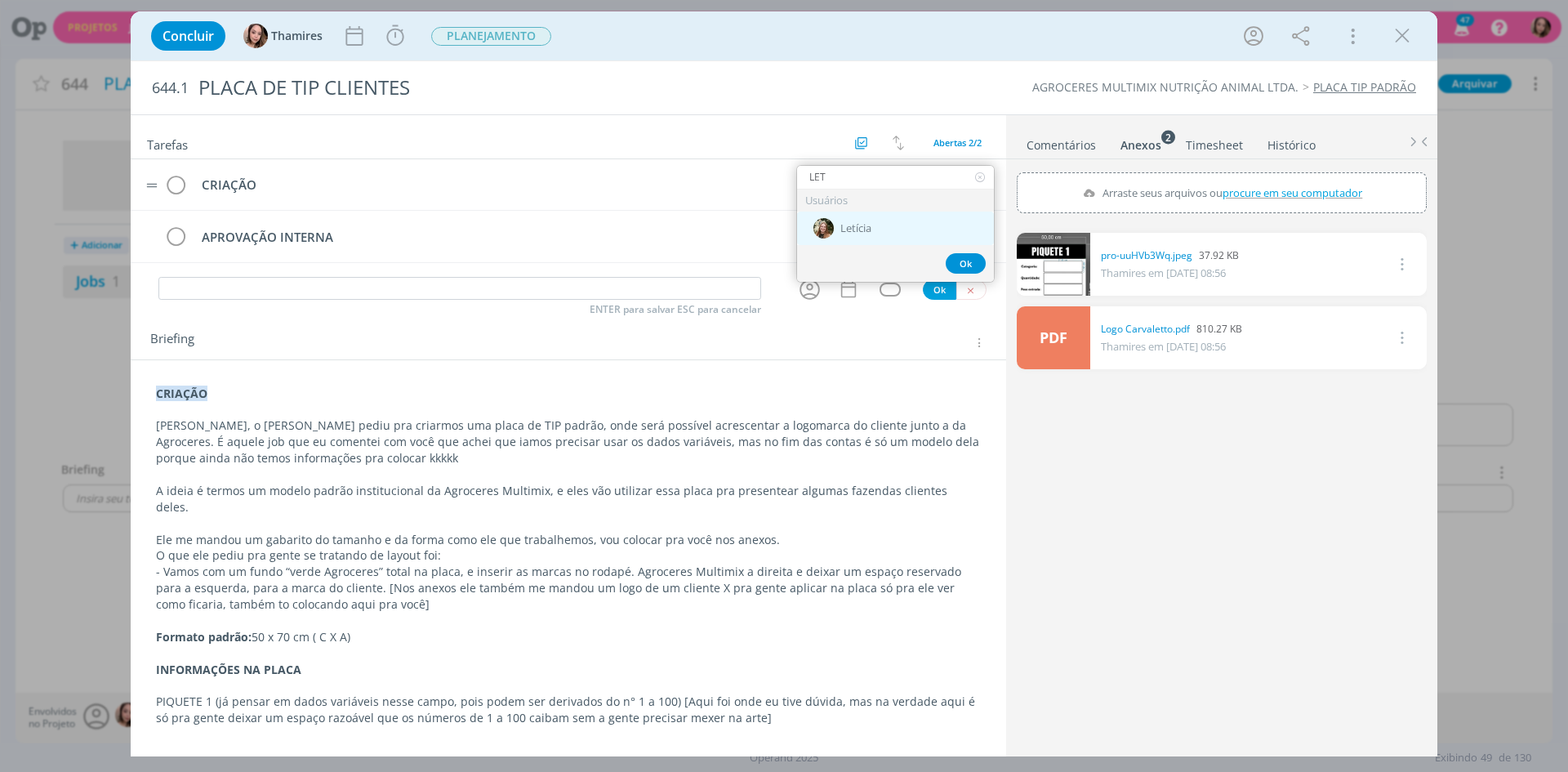
type input "LET"
click at [875, 239] on div "Letícia" at bounding box center [896, 228] width 197 height 33
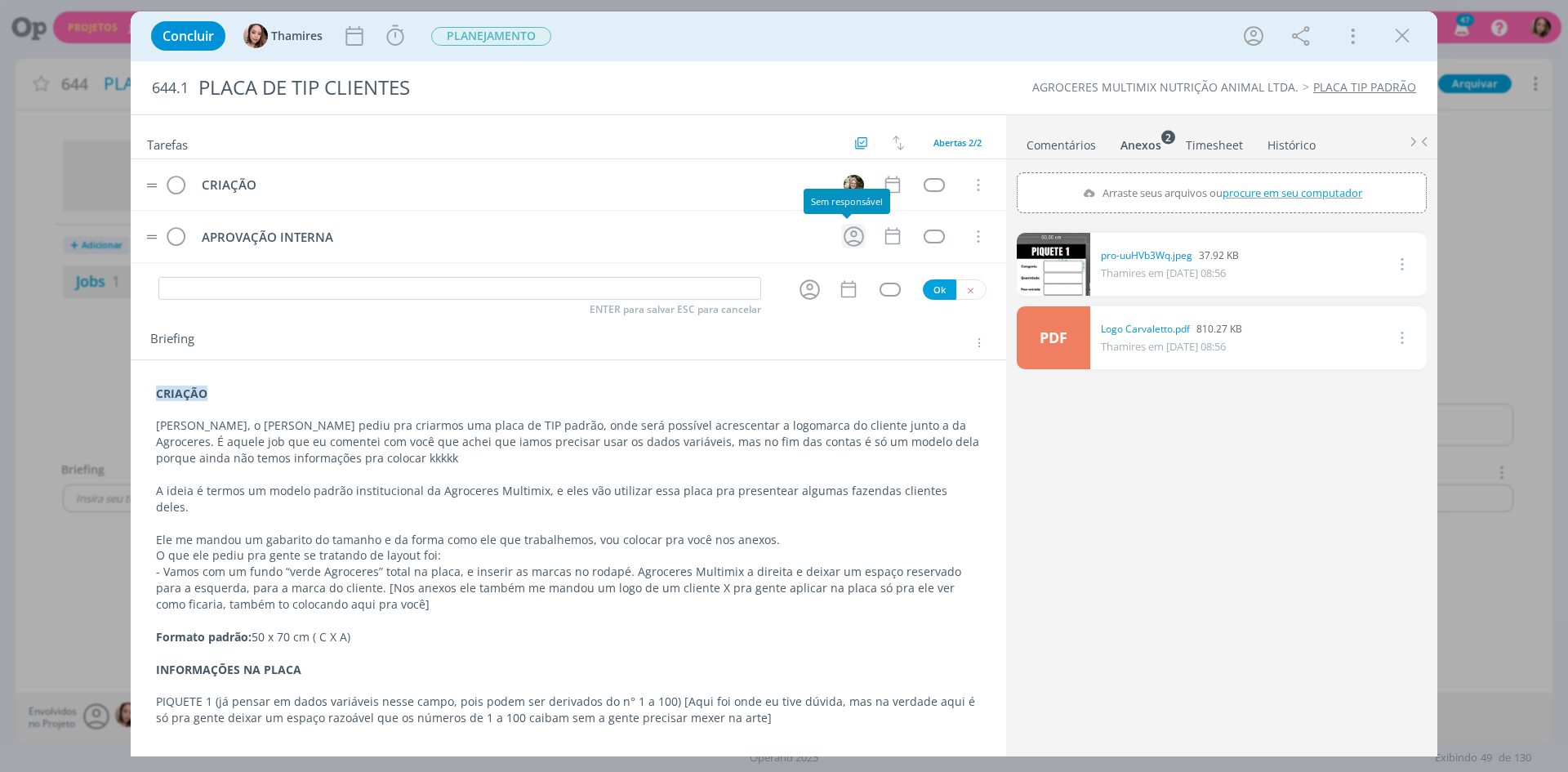
click at [857, 241] on icon "dialog" at bounding box center [854, 236] width 25 height 25
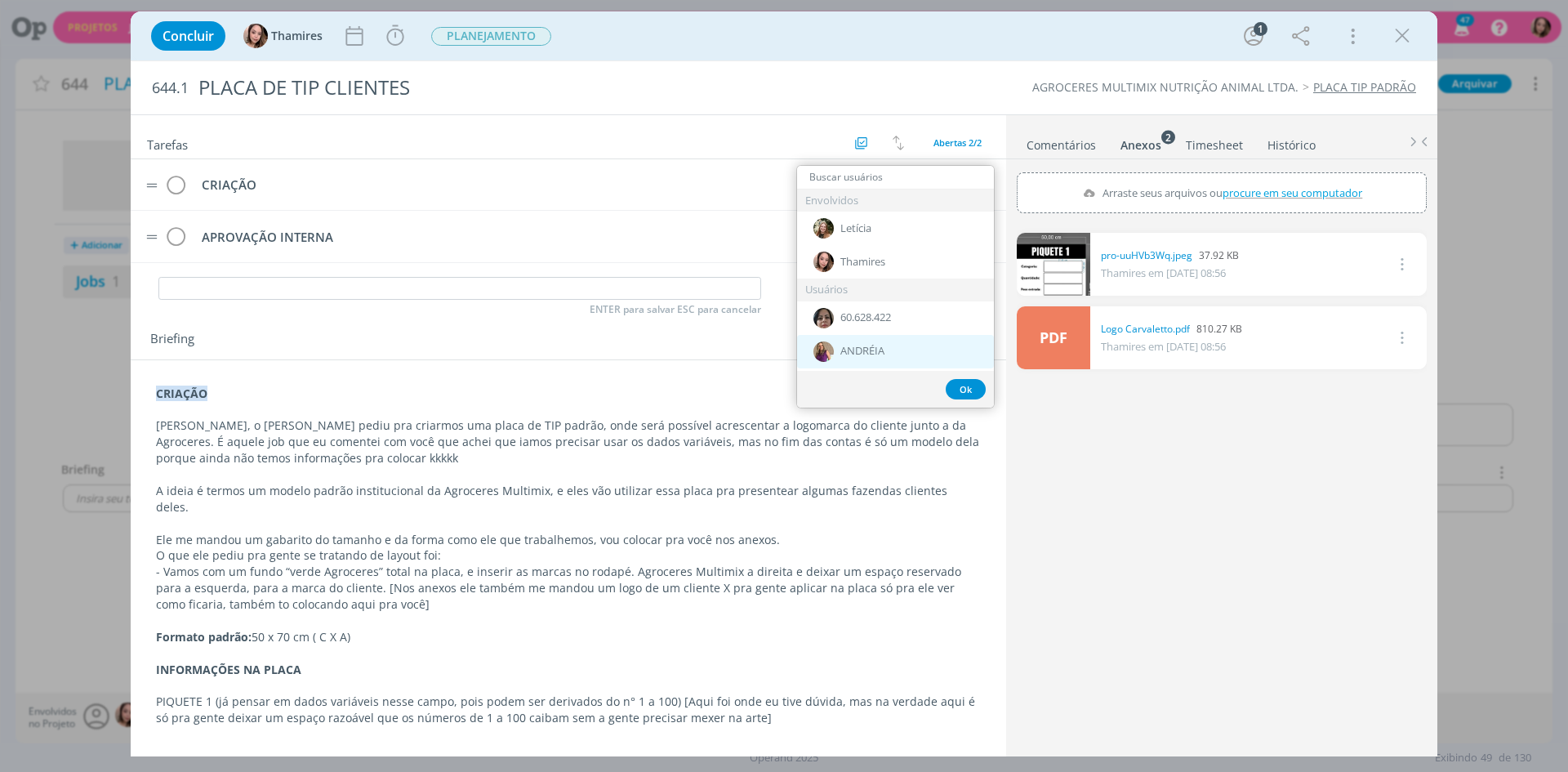
click at [864, 347] on span "ANDRÉIA" at bounding box center [863, 351] width 44 height 13
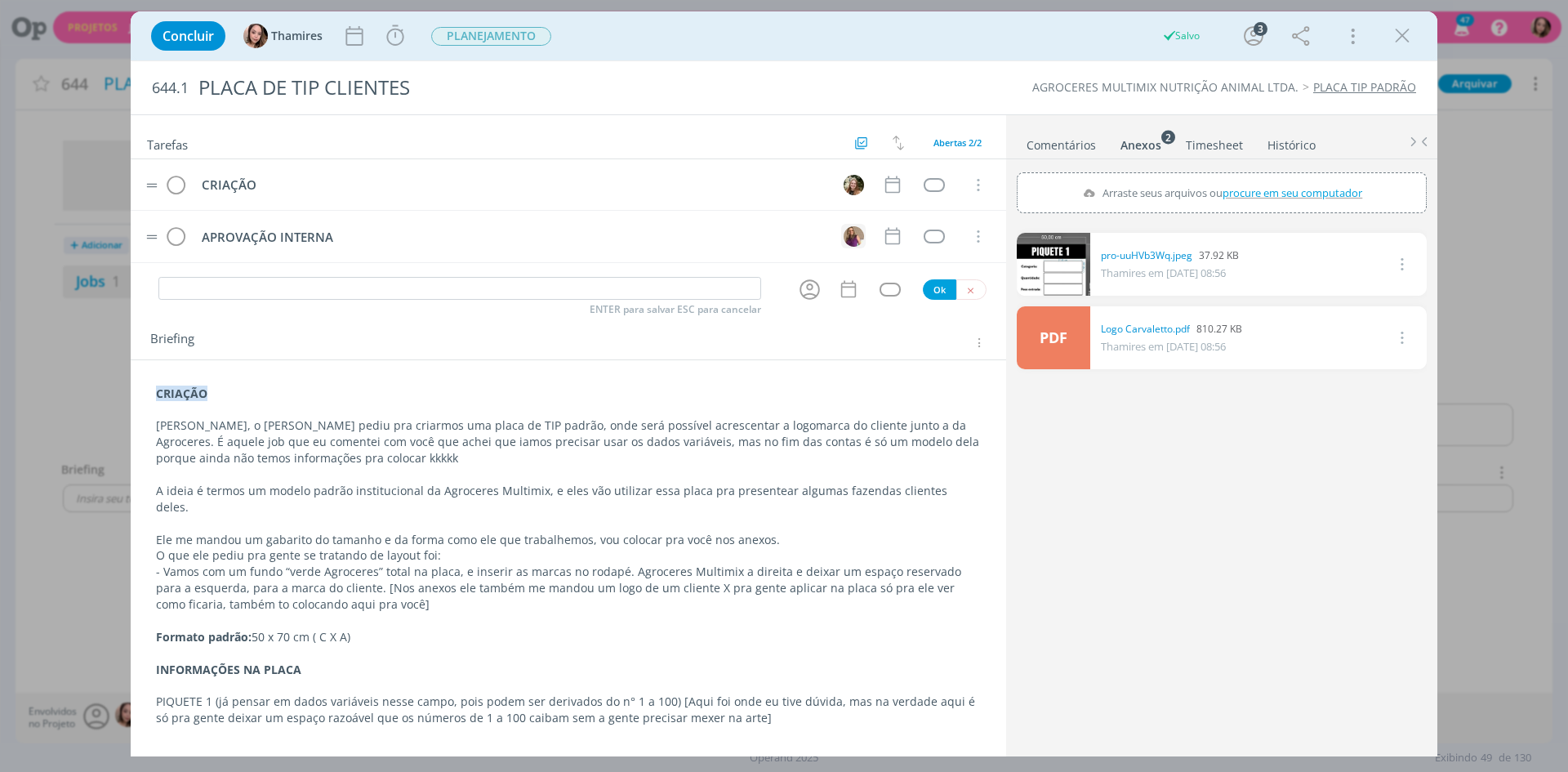
click at [851, 241] on img "dialog" at bounding box center [854, 236] width 20 height 20
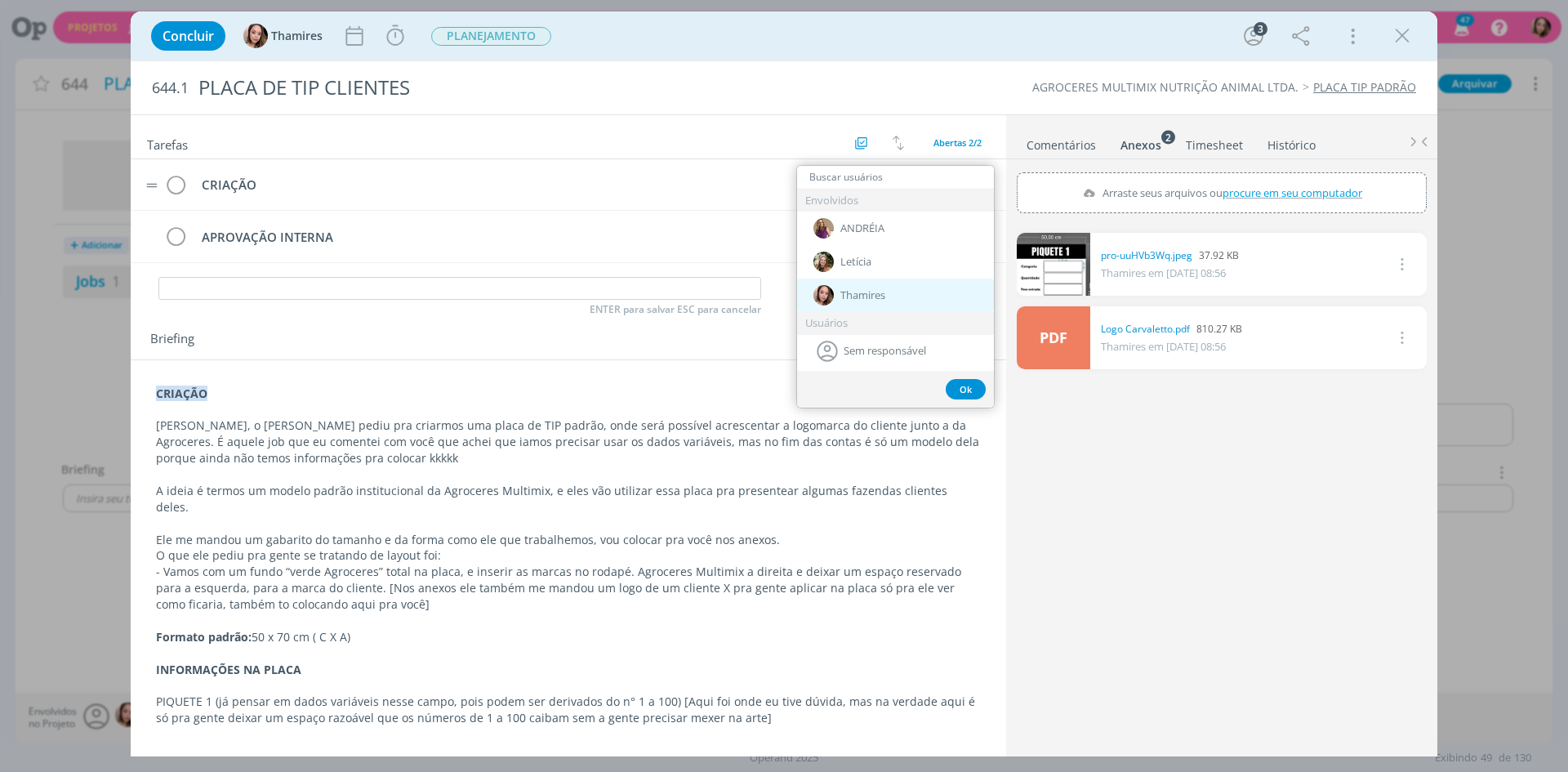
click at [847, 295] on span "Thamires" at bounding box center [863, 296] width 45 height 13
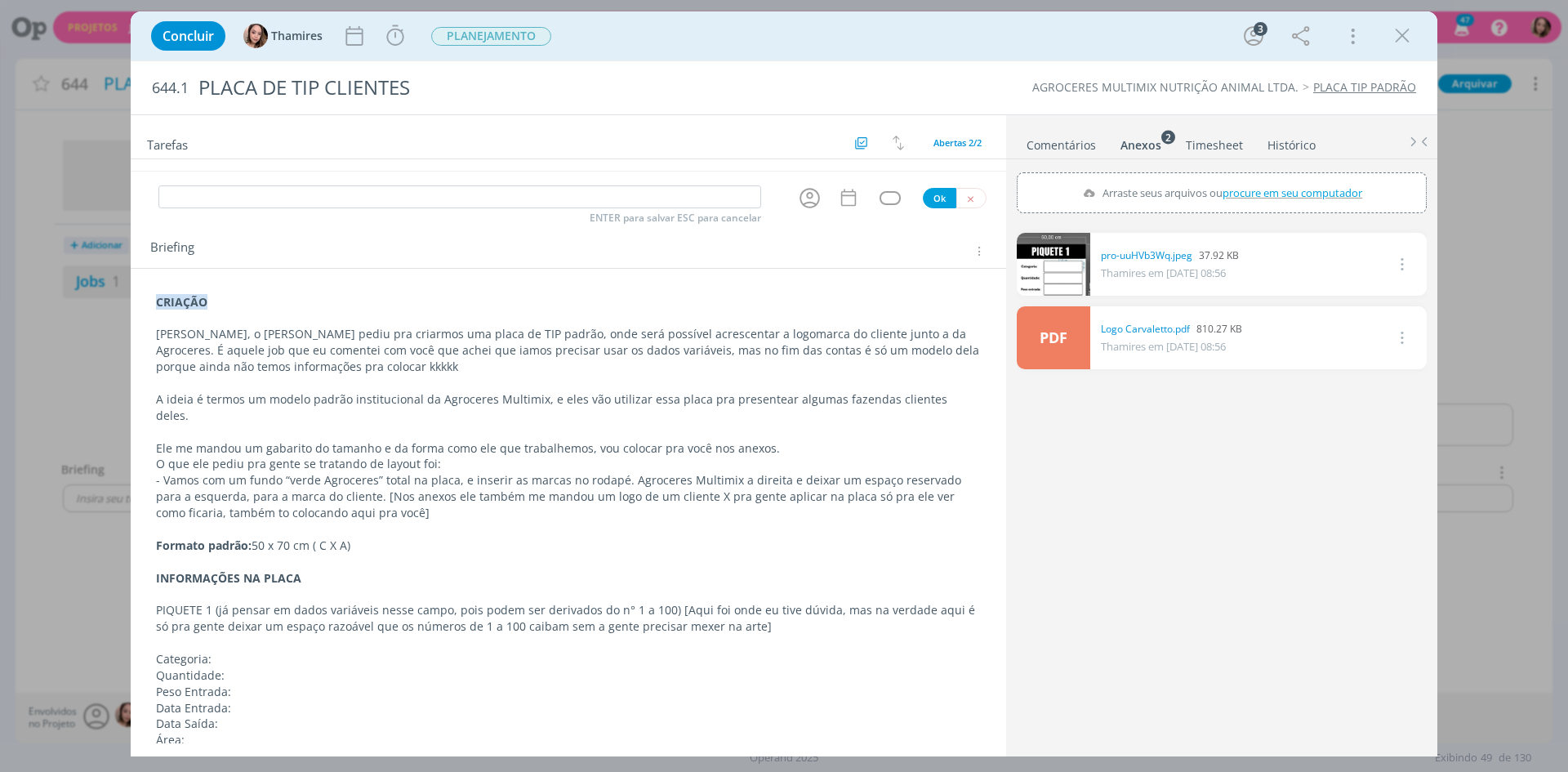
scroll to position [92, 0]
click at [269, 50] on div "Thamires" at bounding box center [283, 36] width 89 height 29
click at [1254, 38] on icon "dialog" at bounding box center [1253, 36] width 25 height 25
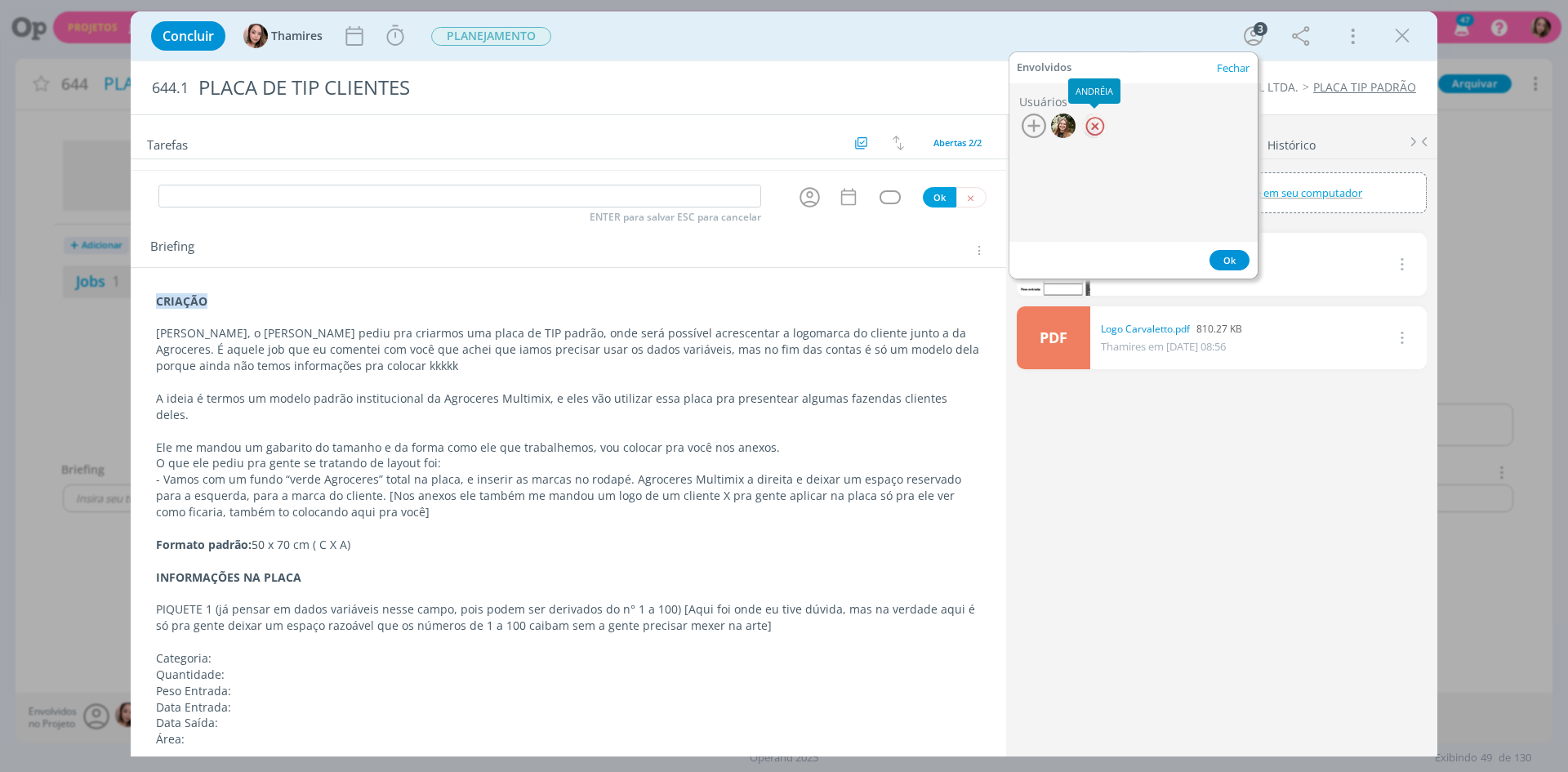
click at [1097, 126] on div at bounding box center [1094, 126] width 25 height 25
click at [1253, 459] on div "pro-uuHVb3Wq.jpeg 37.92 KB [PERSON_NAME] em [DATE] 08:56 Excluir PDF Logo Carva…" at bounding box center [1222, 489] width 410 height 527
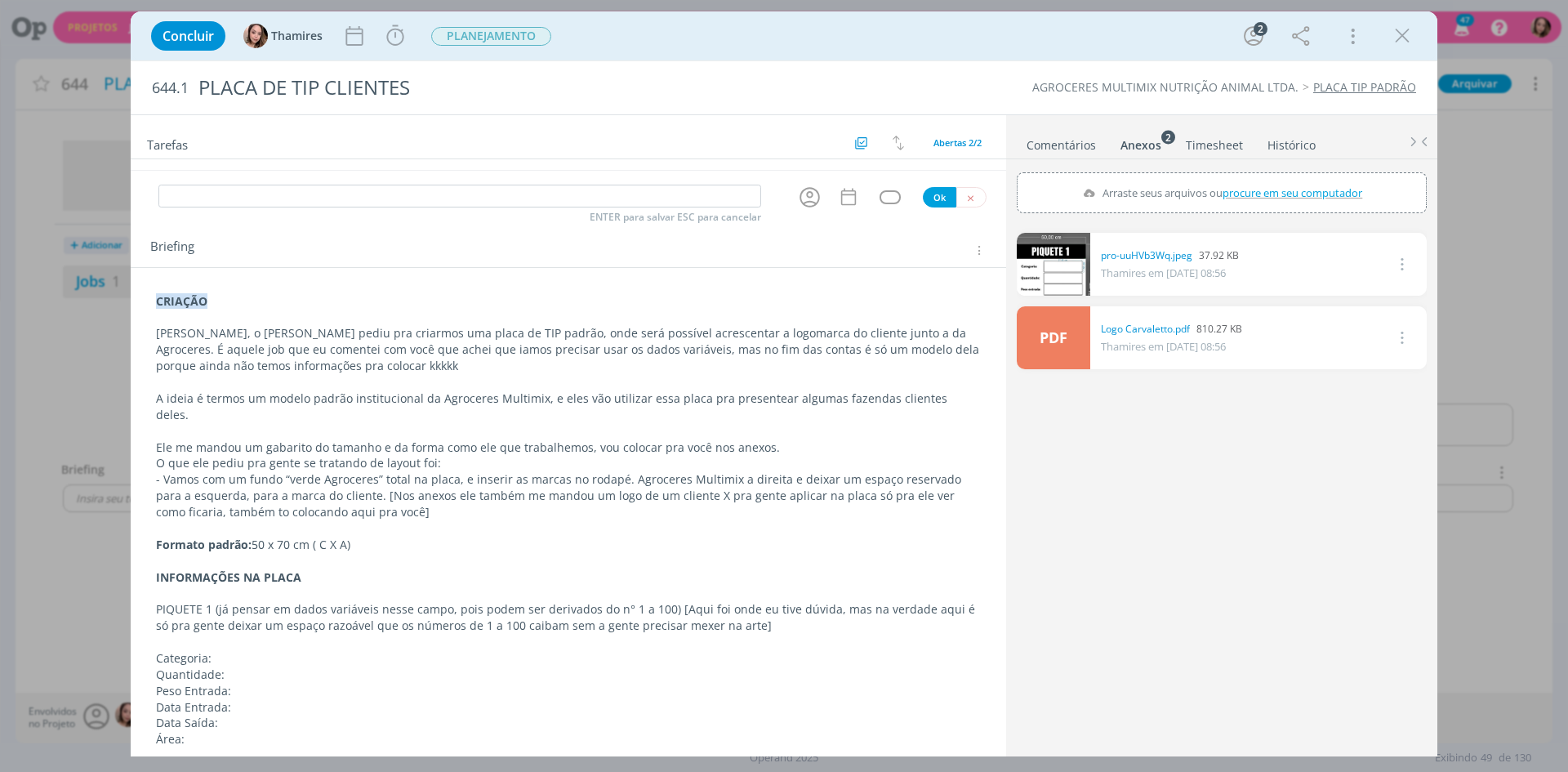
scroll to position [0, 0]
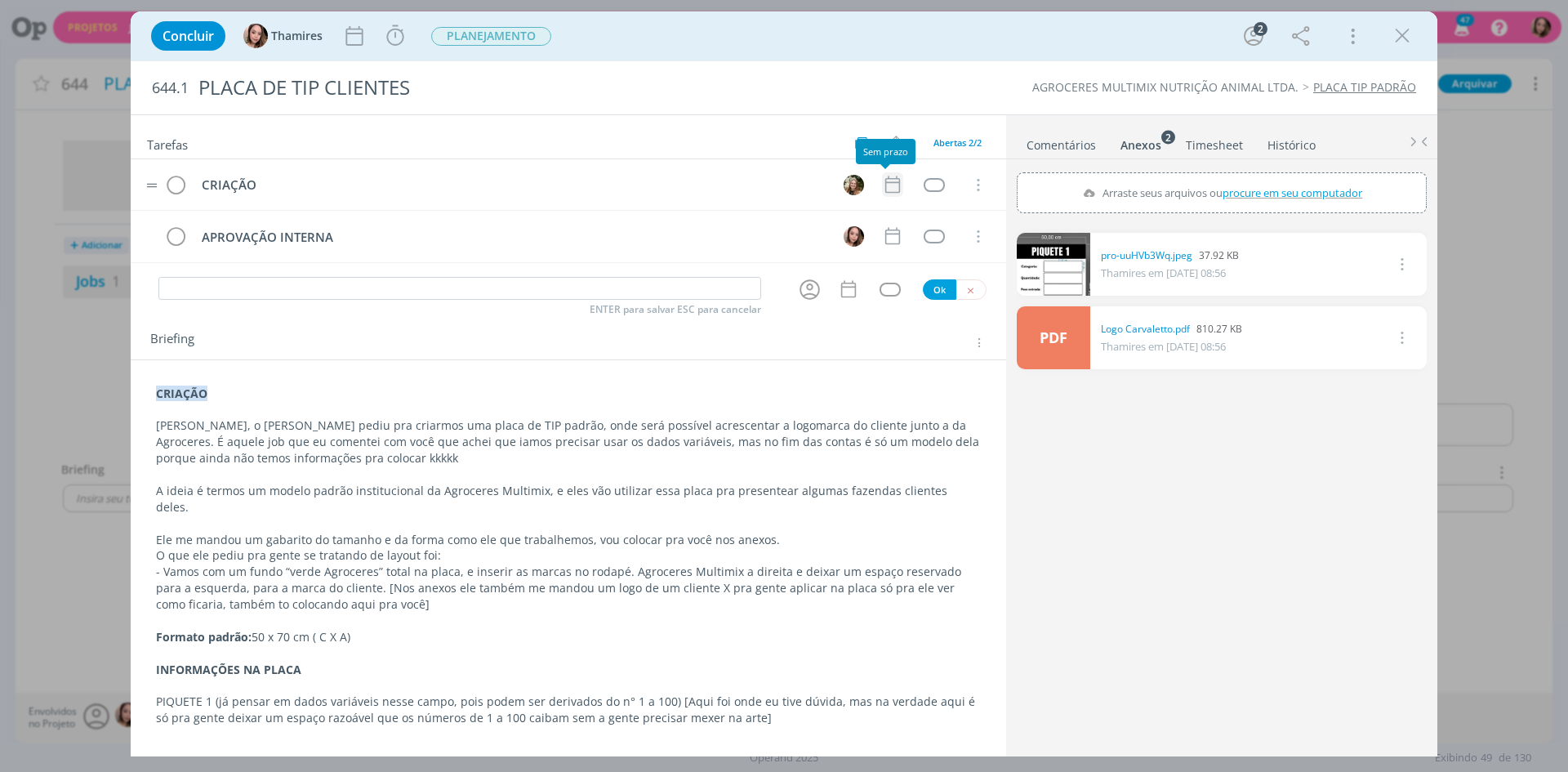
click at [886, 192] on icon "dialog" at bounding box center [893, 185] width 15 height 17
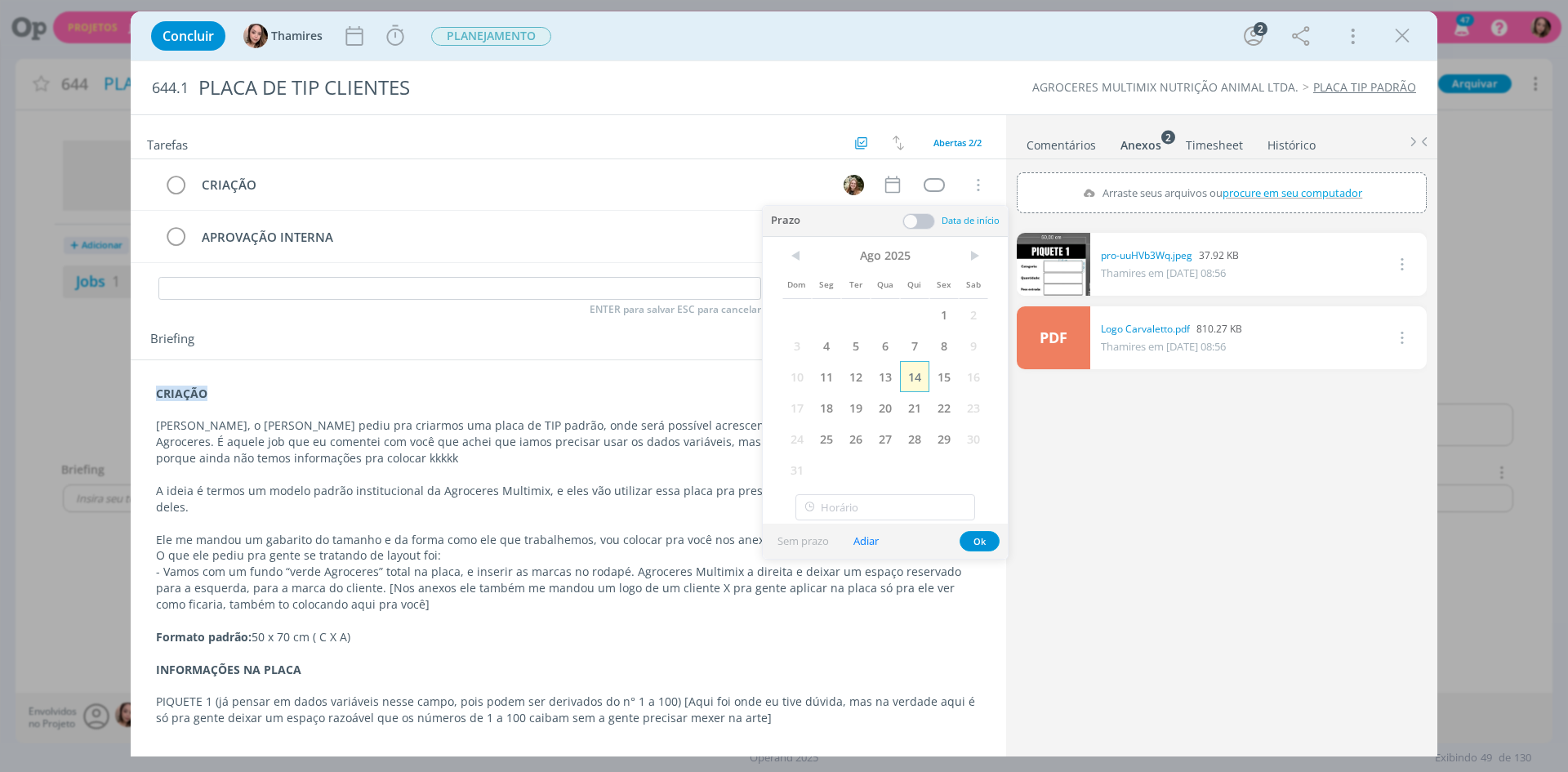
click at [918, 378] on span "14" at bounding box center [915, 377] width 29 height 31
click at [981, 537] on button "Ok" at bounding box center [979, 541] width 40 height 20
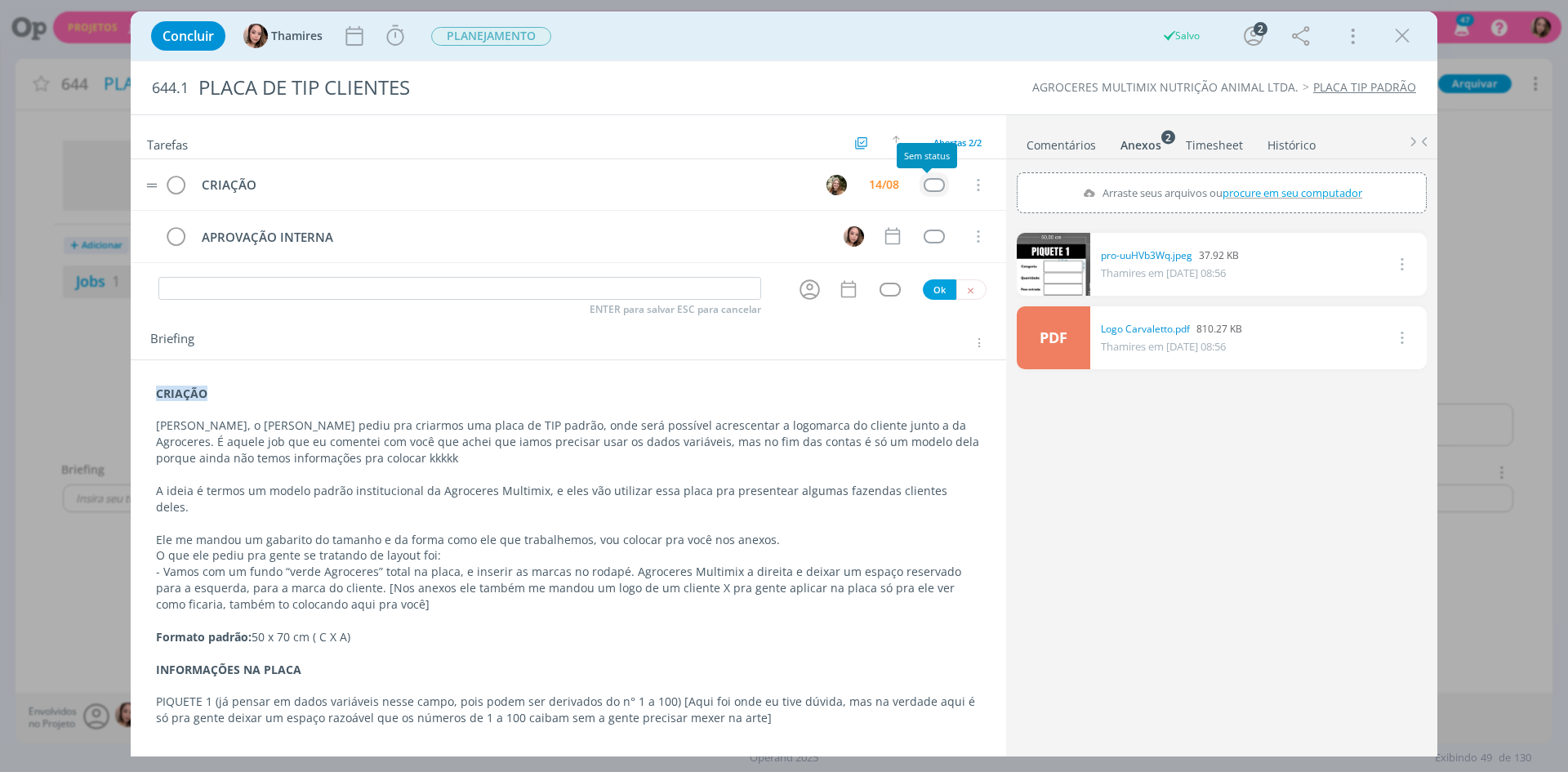
click at [935, 188] on div "dialog" at bounding box center [934, 185] width 20 height 14
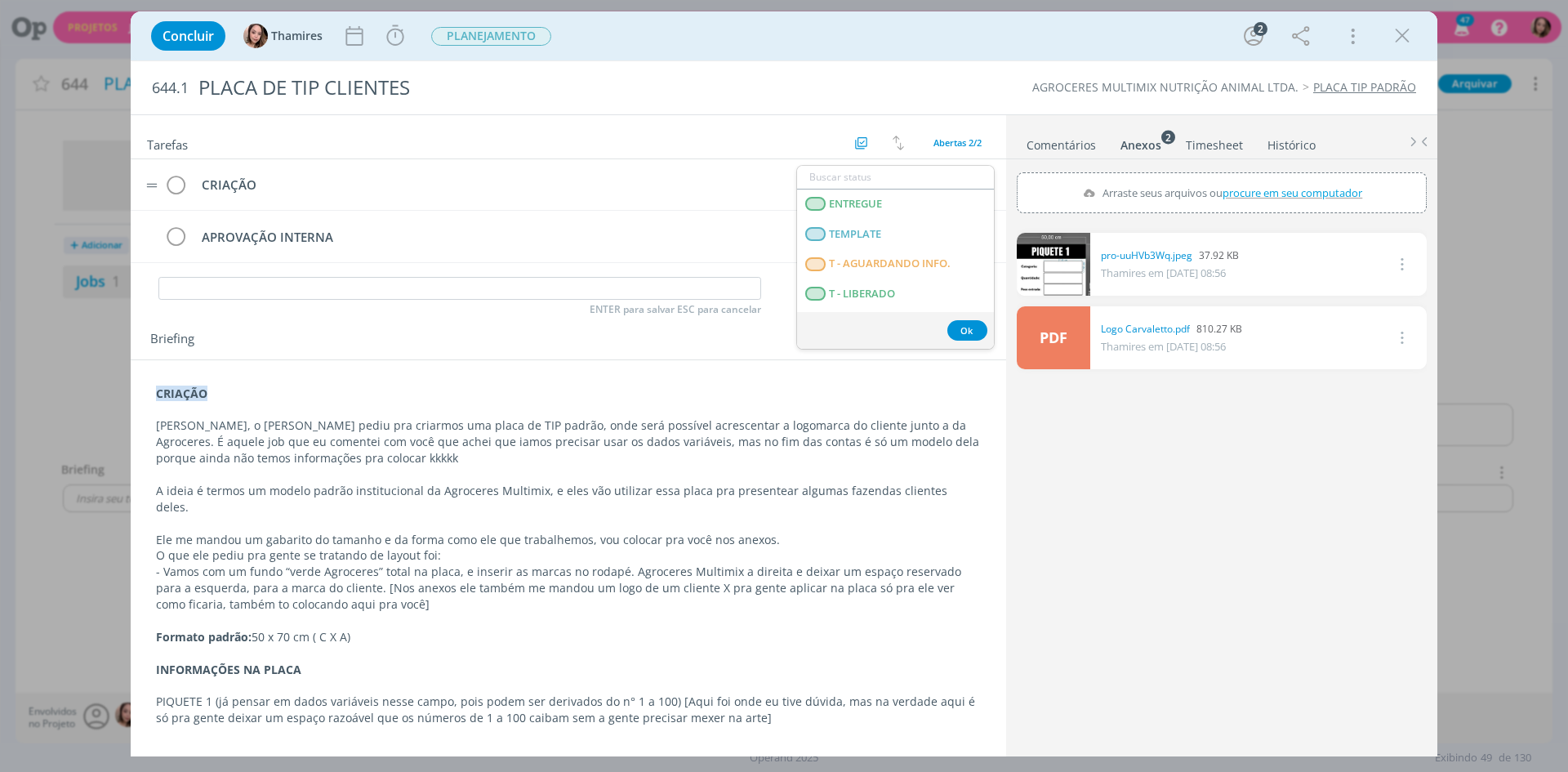
scroll to position [417, 0]
click at [858, 238] on span "T - LIBERADO" at bounding box center [862, 237] width 66 height 13
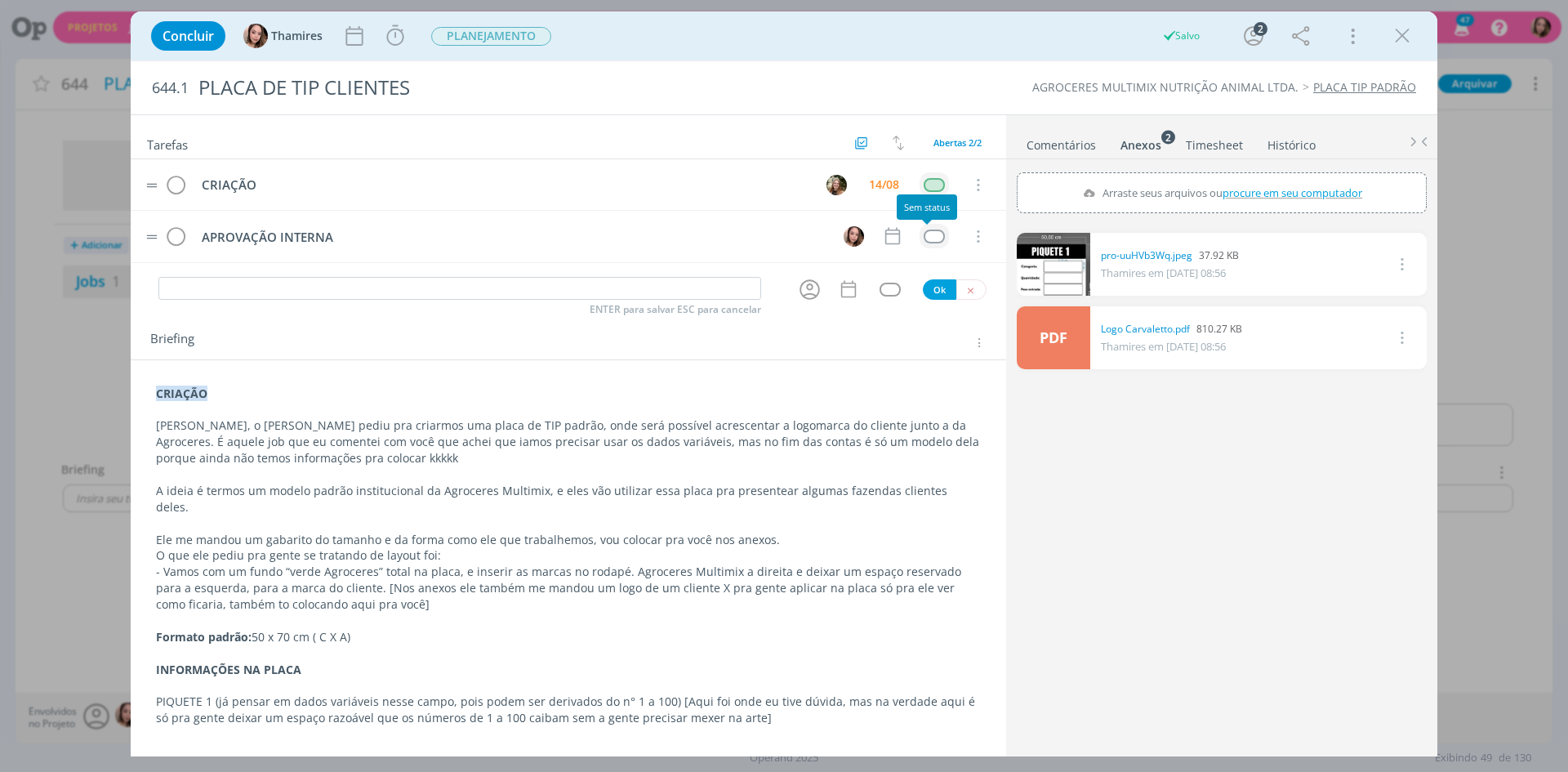
click at [924, 238] on div "dialog" at bounding box center [934, 236] width 20 height 14
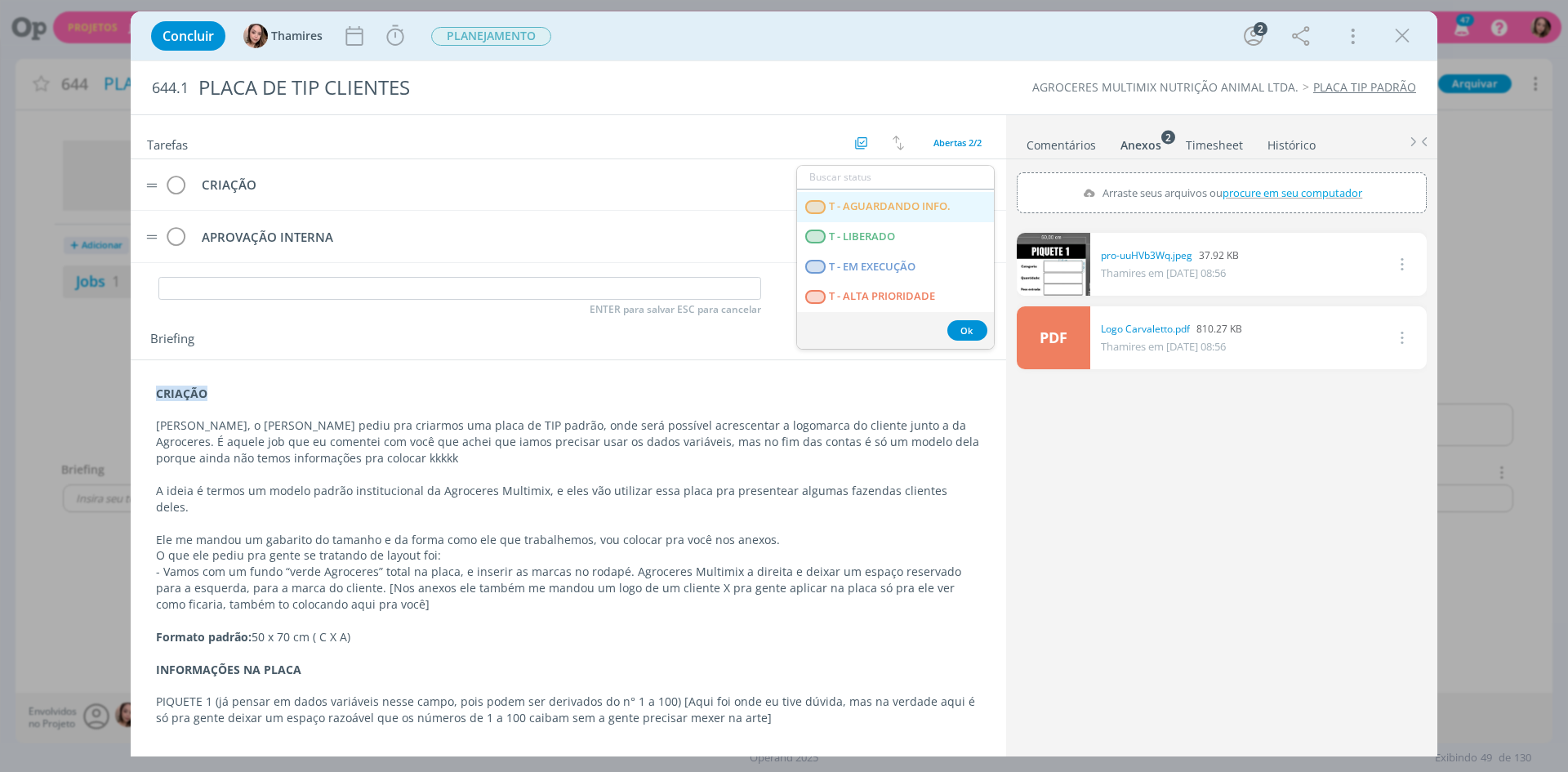
click at [935, 209] on span "T - AGUARDANDO INFO." at bounding box center [890, 207] width 122 height 13
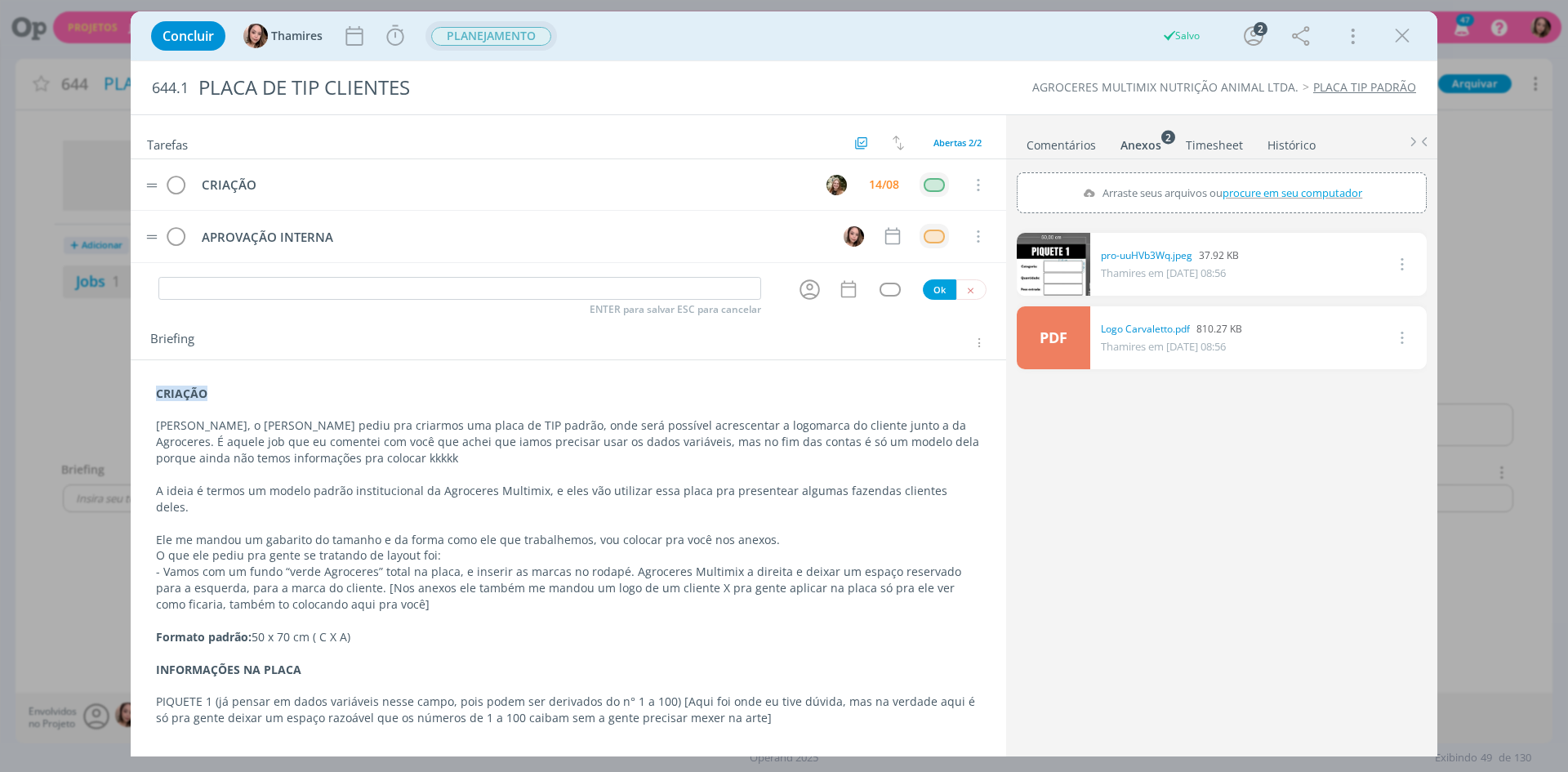
click at [494, 42] on span "PLANEJAMENTO" at bounding box center [491, 36] width 120 height 19
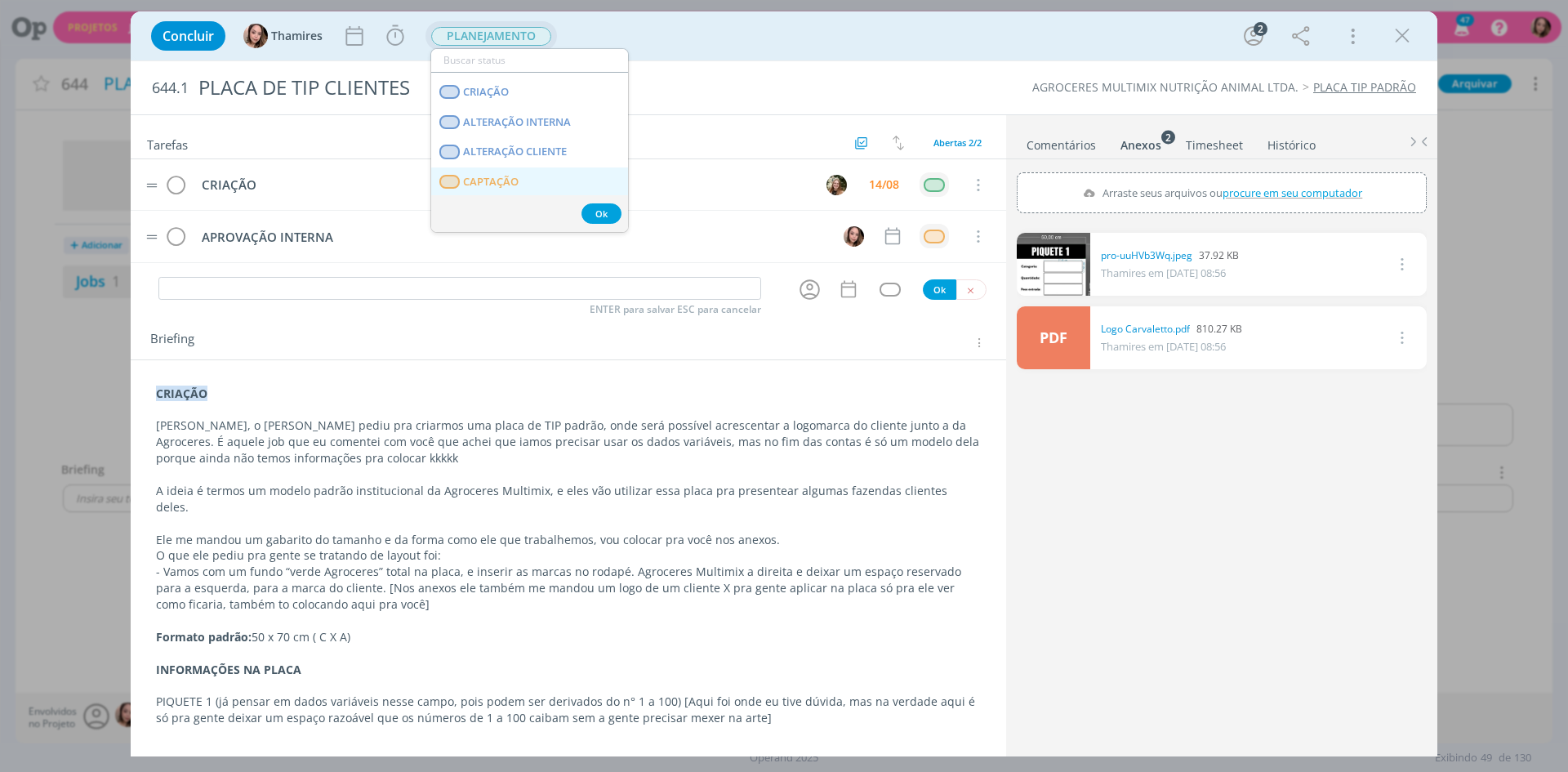
scroll to position [60, 0]
click at [546, 121] on link "CRIAÇÃO" at bounding box center [529, 118] width 197 height 30
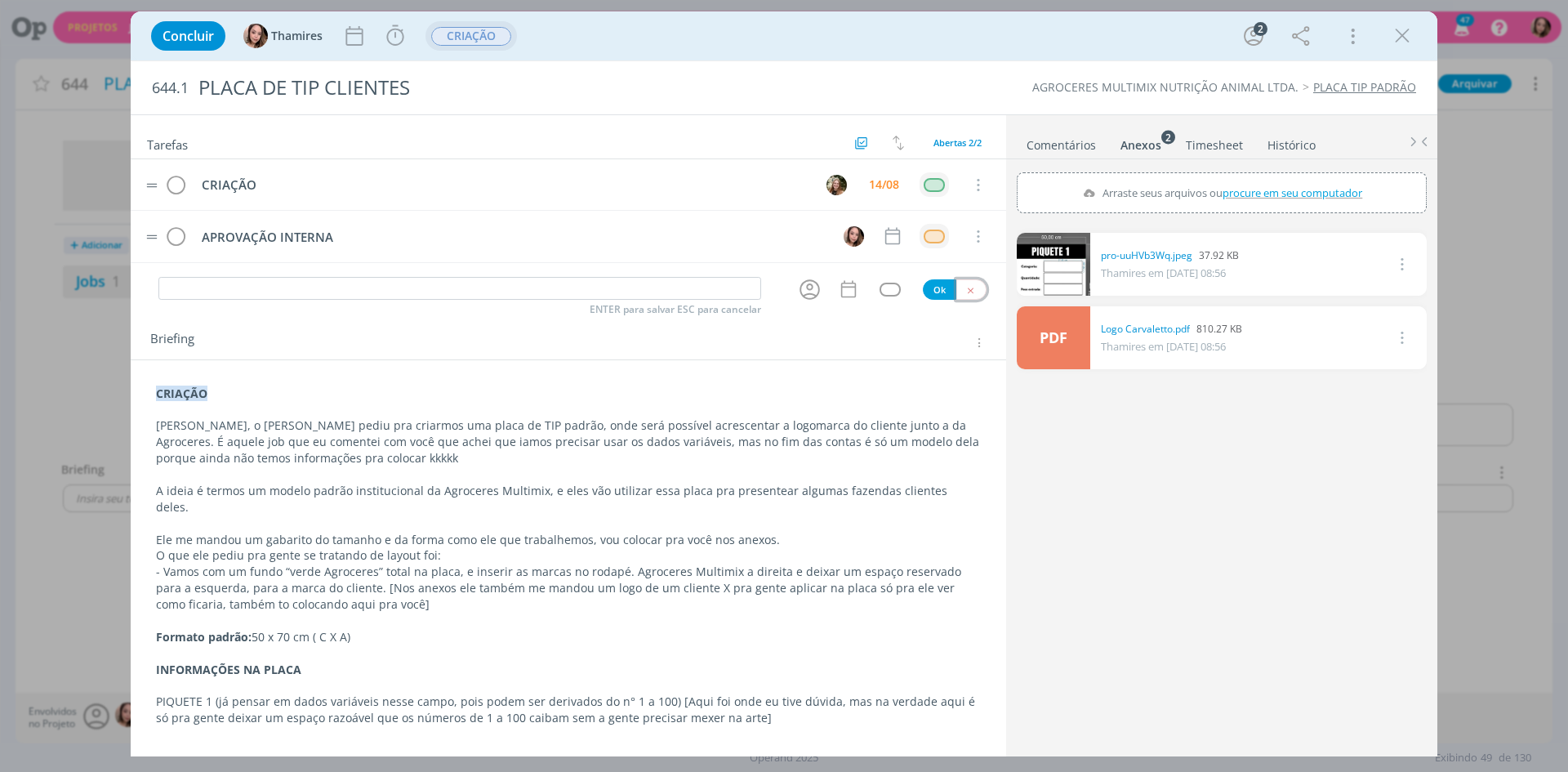
click at [965, 293] on icon "dialog" at bounding box center [970, 290] width 11 height 11
click at [1402, 44] on icon "dialog" at bounding box center [1402, 36] width 25 height 25
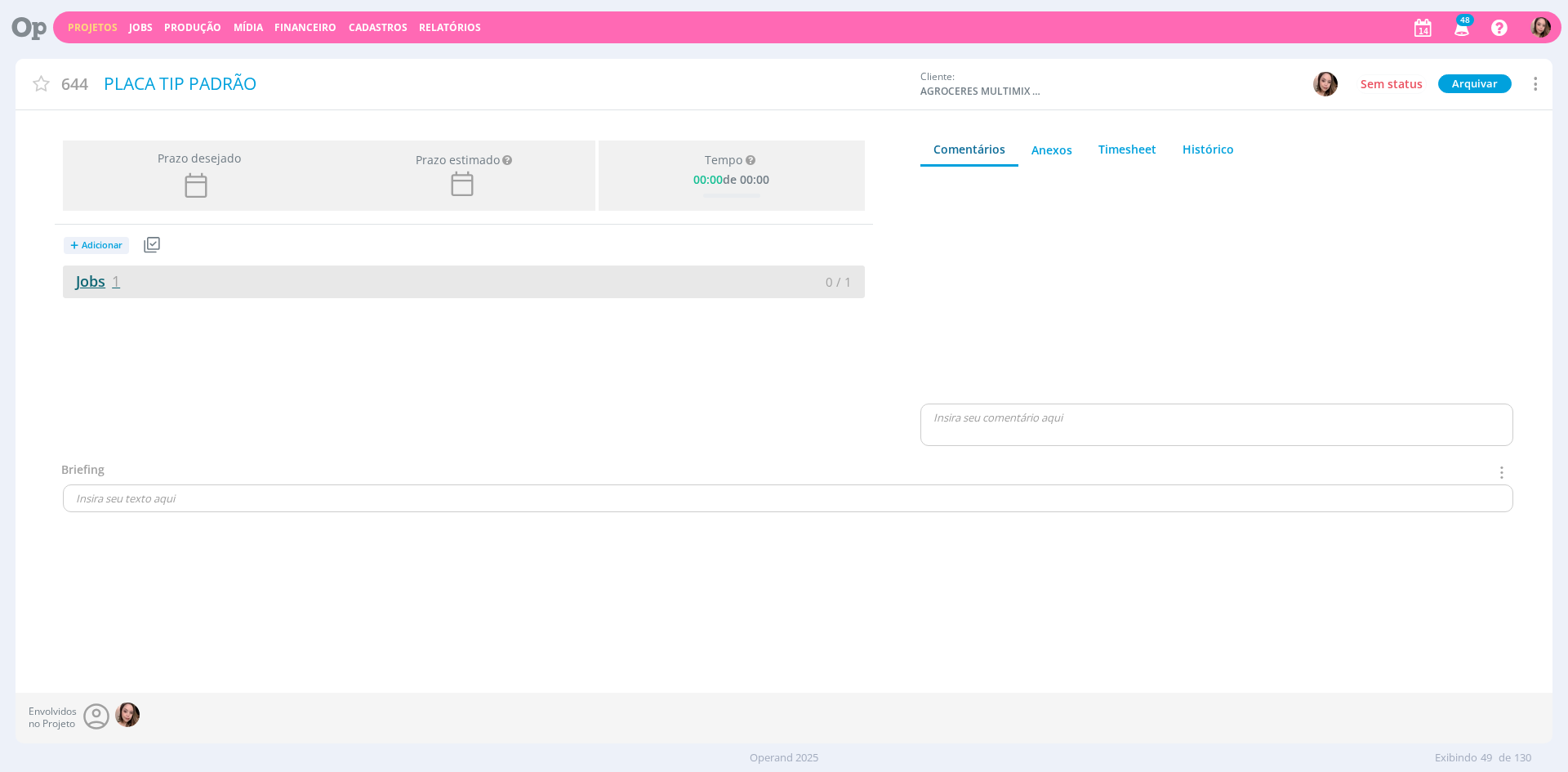
click at [93, 290] on link "Jobs 1" at bounding box center [92, 281] width 57 height 20
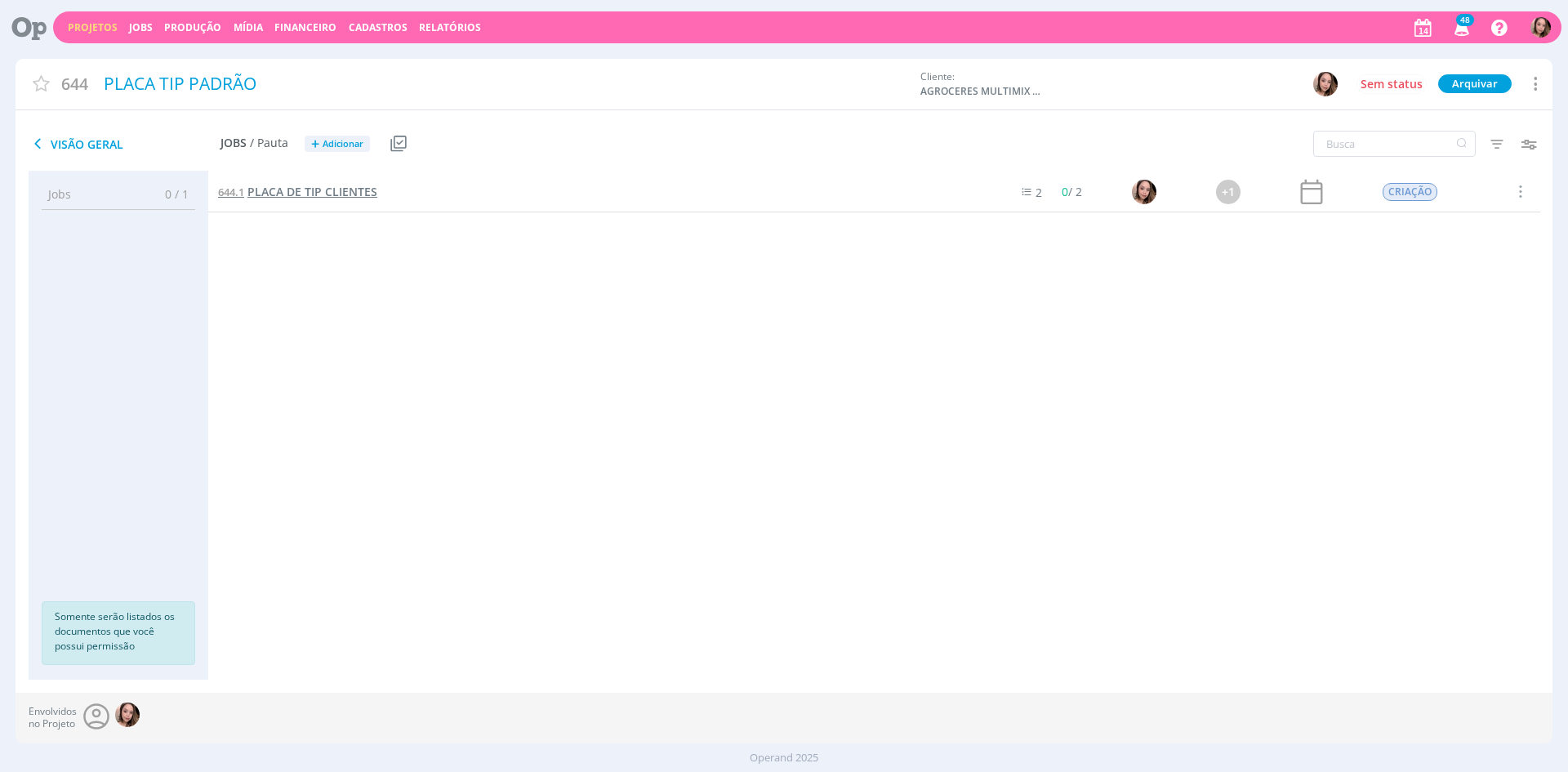
click at [364, 194] on span "PLACA DE TIP CLIENTES" at bounding box center [312, 191] width 130 height 16
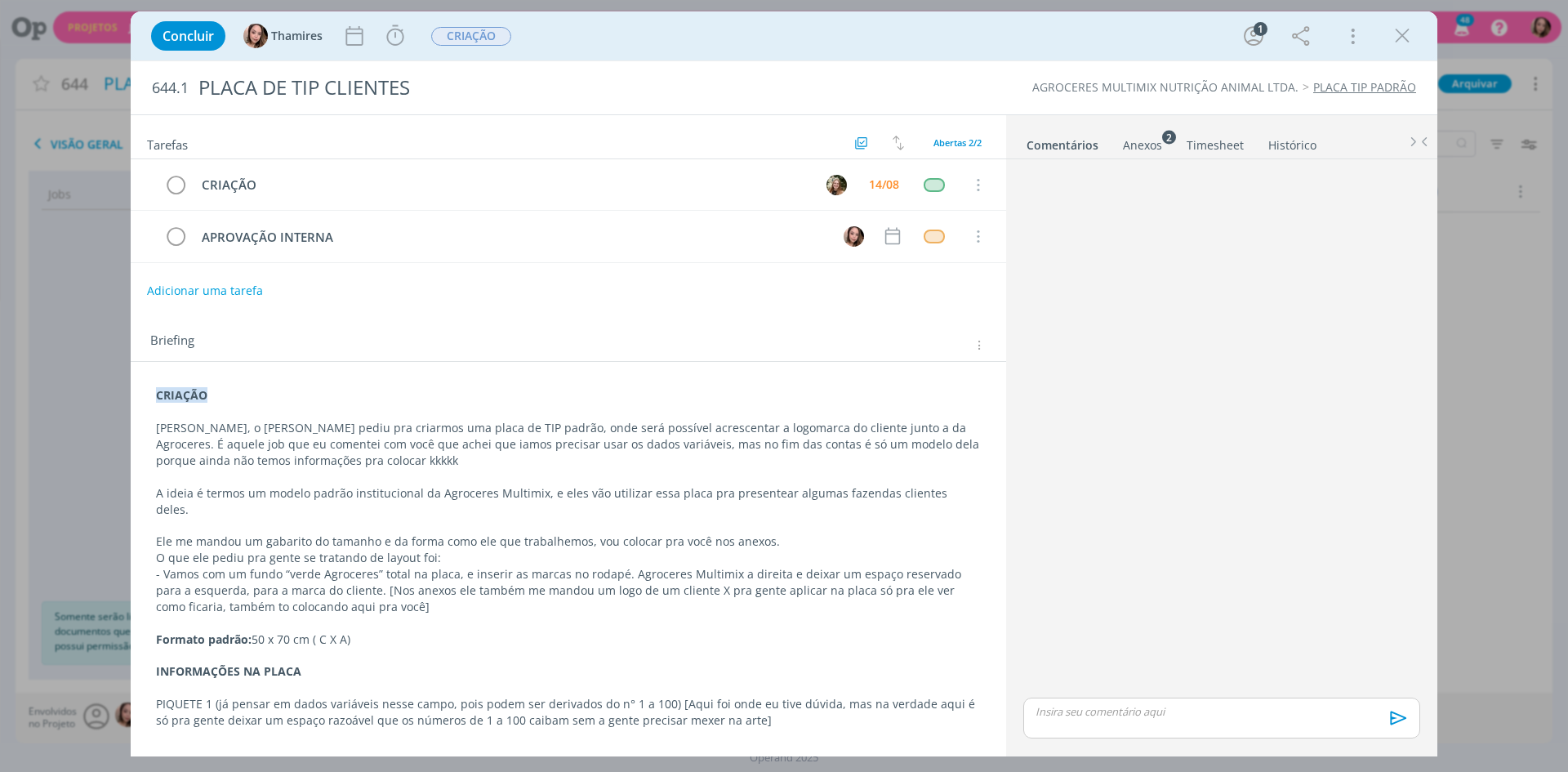
scroll to position [82, 0]
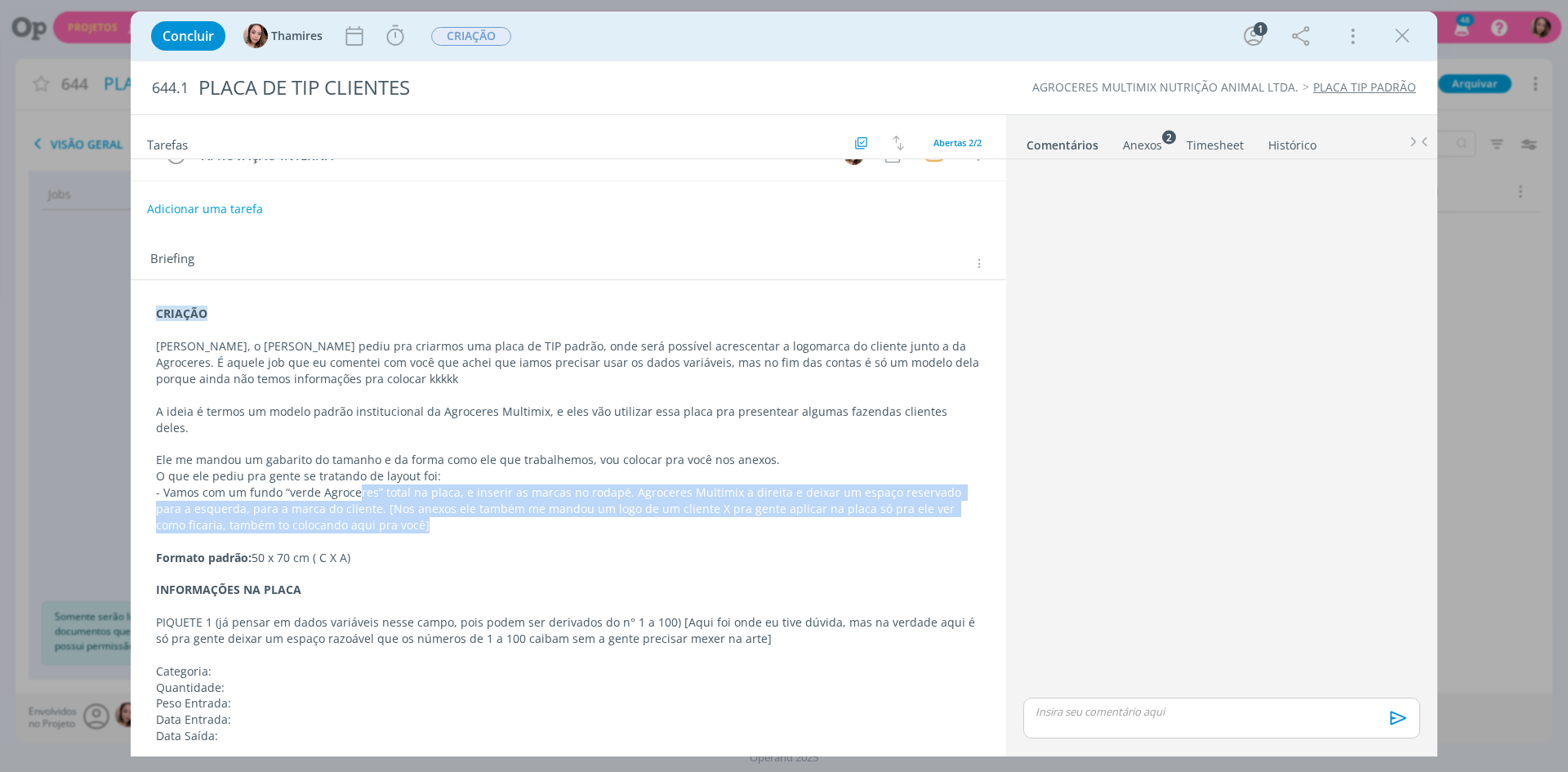
drag, startPoint x: 356, startPoint y: 480, endPoint x: 519, endPoint y: 504, distance: 164.8
click at [519, 504] on p "- Vamos com um fundo “verde Agroceres” total na placa, e inserir as marcas no r…" at bounding box center [569, 509] width 825 height 49
click at [519, 504] on p "- Vamos com um fundo “verde Agroceres” total na placa, e inserir as marcas no r…" at bounding box center [569, 510] width 824 height 49
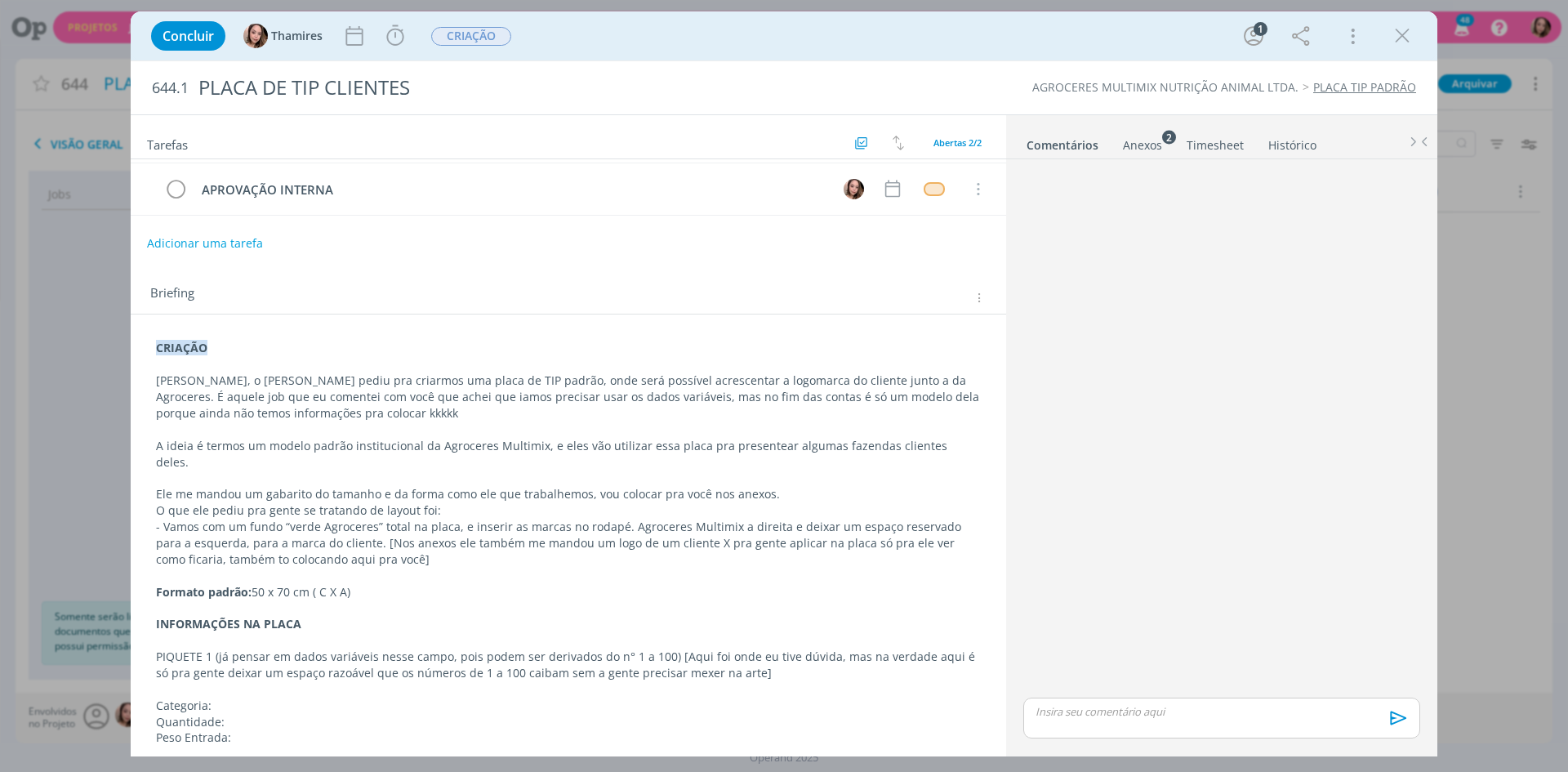
scroll to position [0, 0]
